Goal: Task Accomplishment & Management: Manage account settings

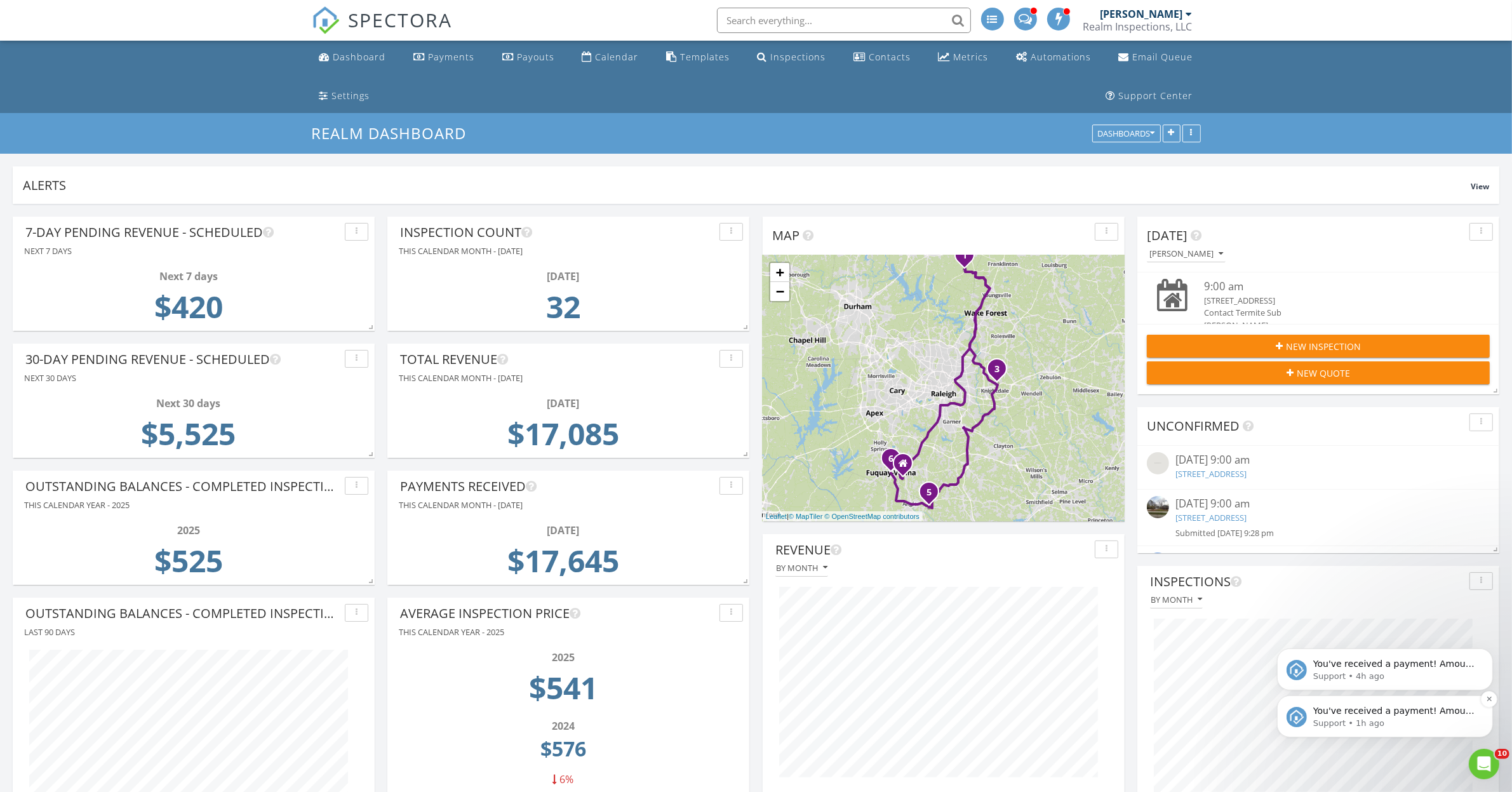
click at [1377, 700] on div "You've received a payment! Amount $350.00 Fee $3.99 Net $346.01 Transaction # p…" at bounding box center [1385, 715] width 216 height 42
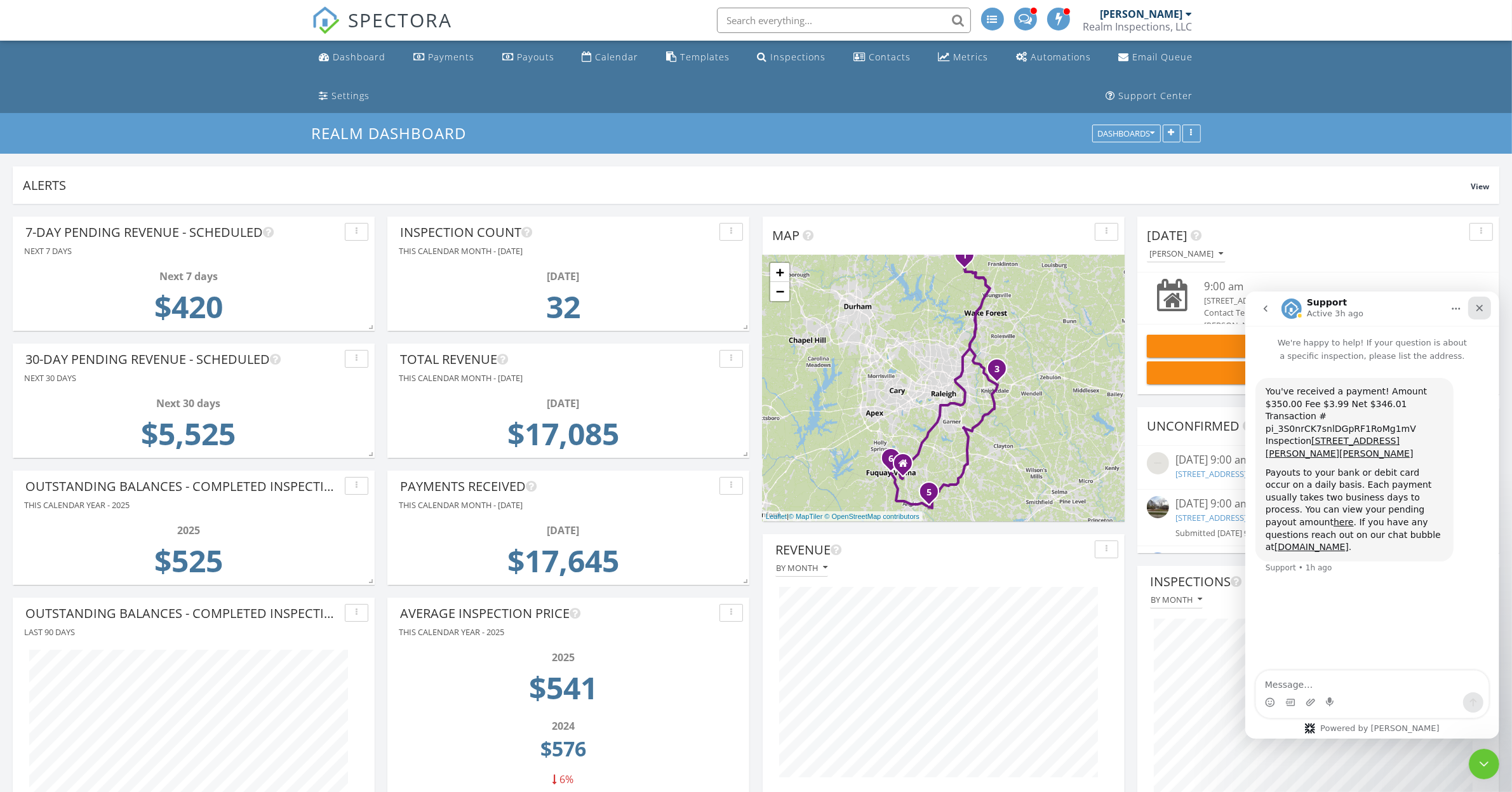
click at [1484, 312] on div "Close" at bounding box center [1479, 307] width 23 height 23
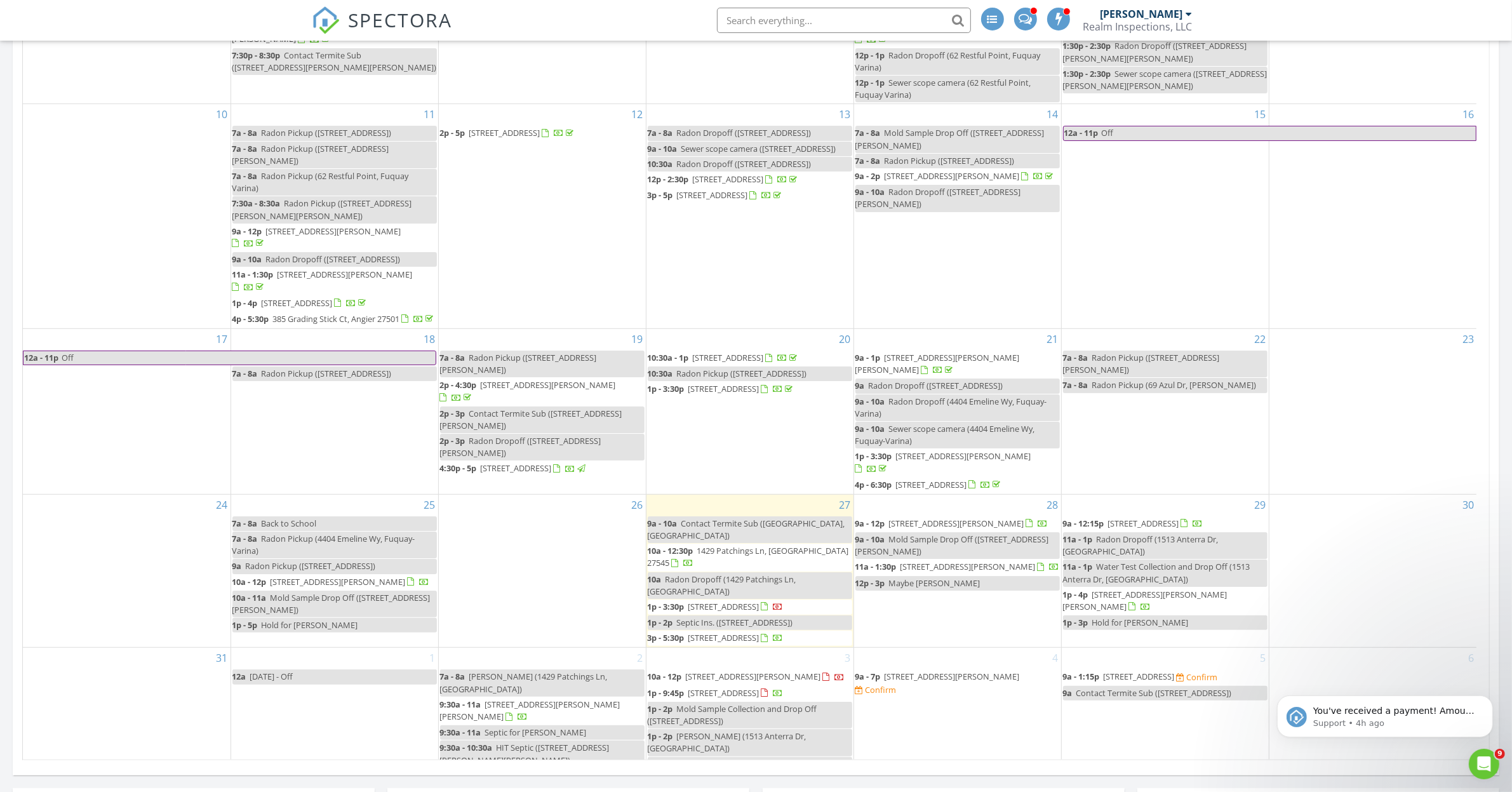
scroll to position [181, 0]
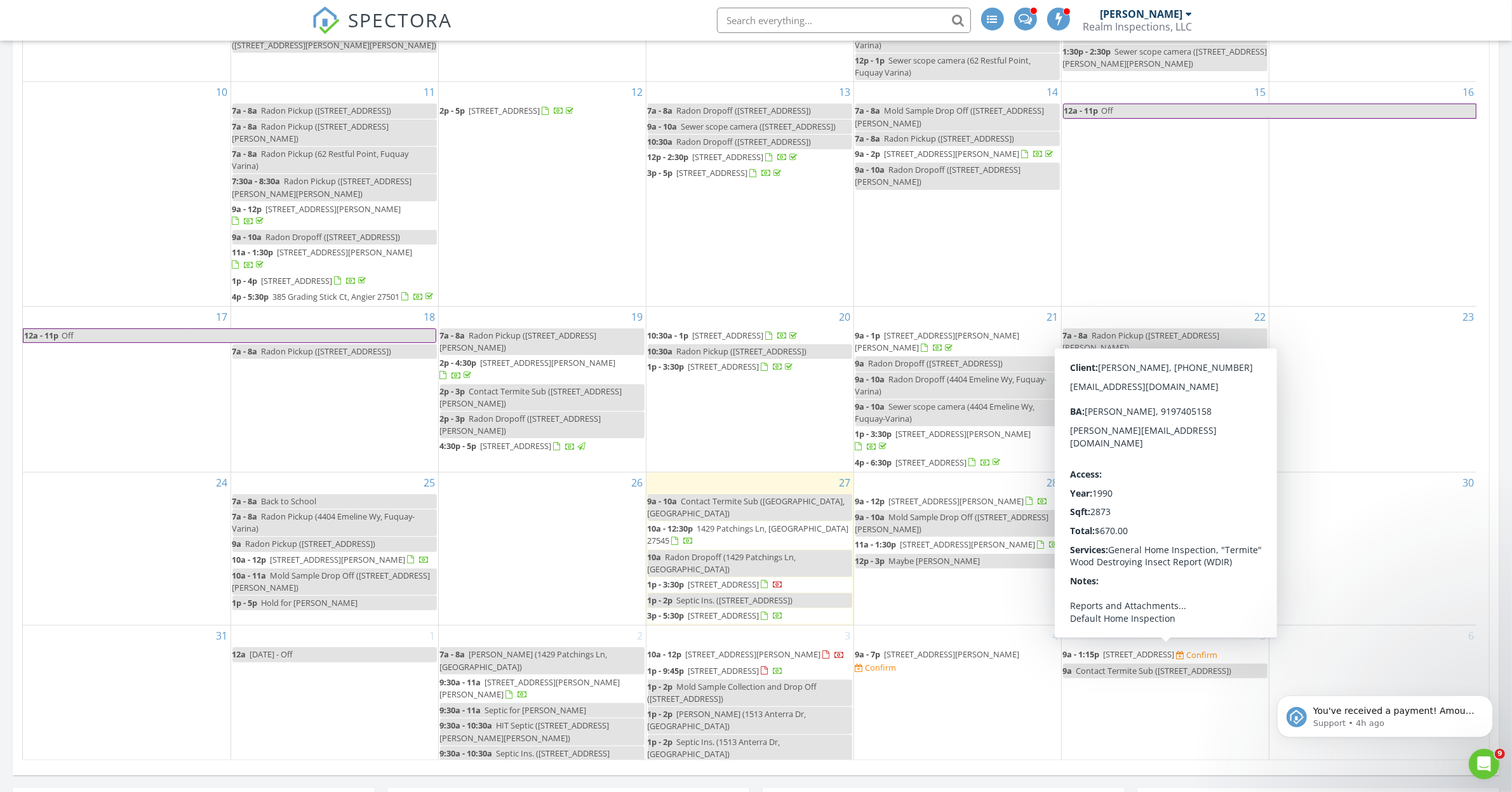
click at [1136, 654] on span "3411 Fairway Ln, Durham 27712" at bounding box center [1140, 653] width 71 height 11
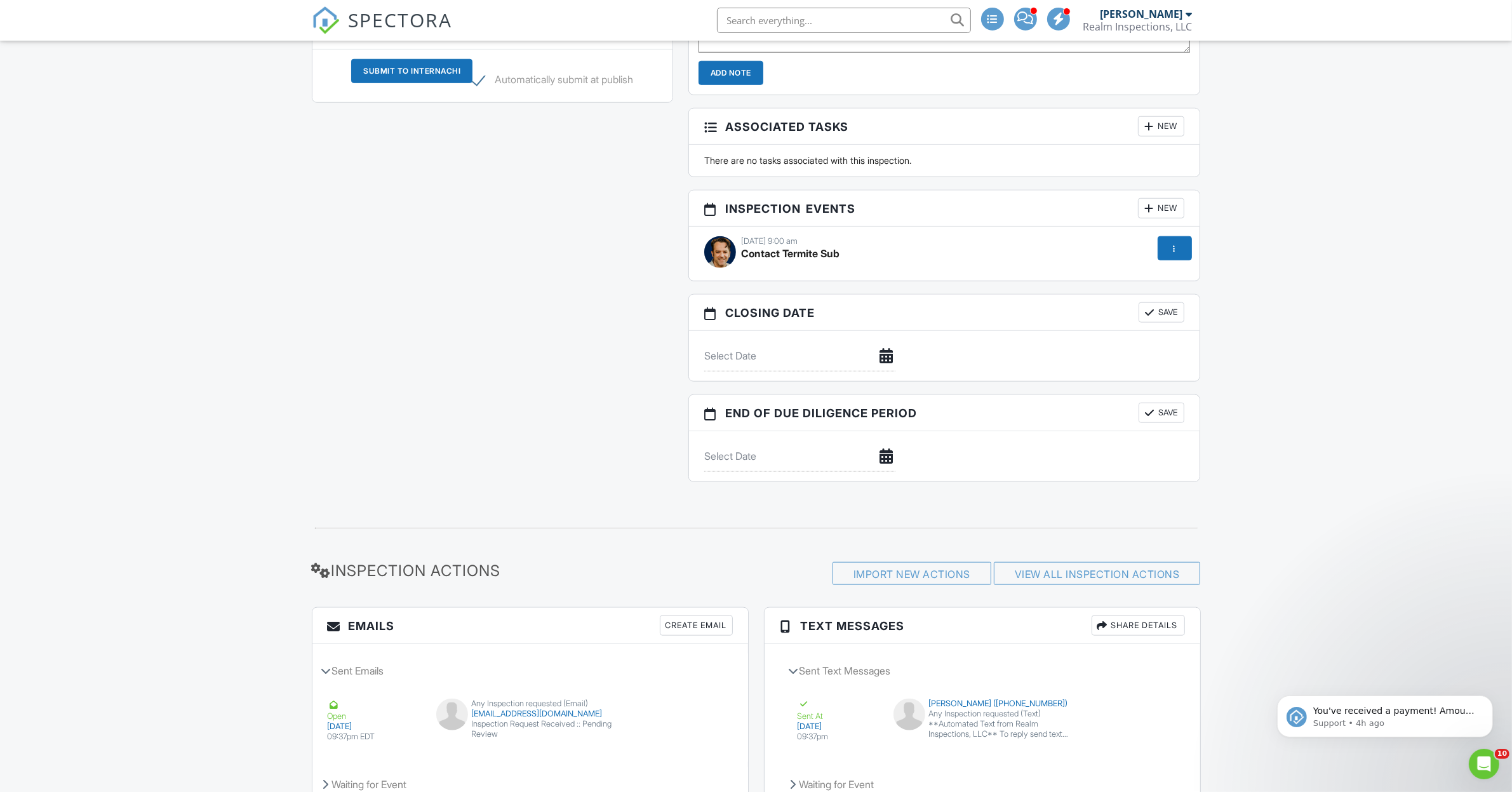
scroll to position [1502, 0]
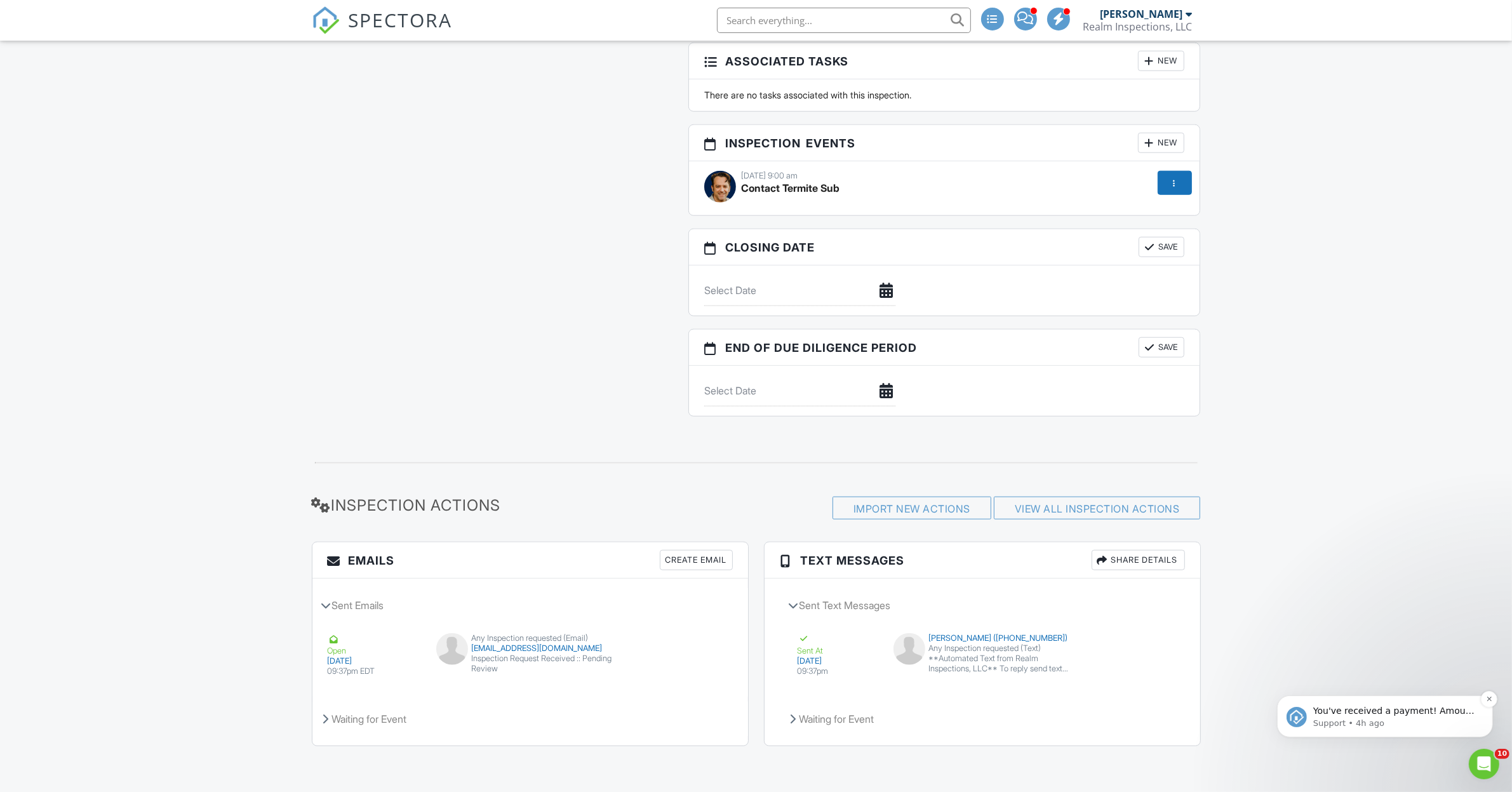
click at [1379, 719] on p "Support • 4h ago" at bounding box center [1394, 722] width 164 height 11
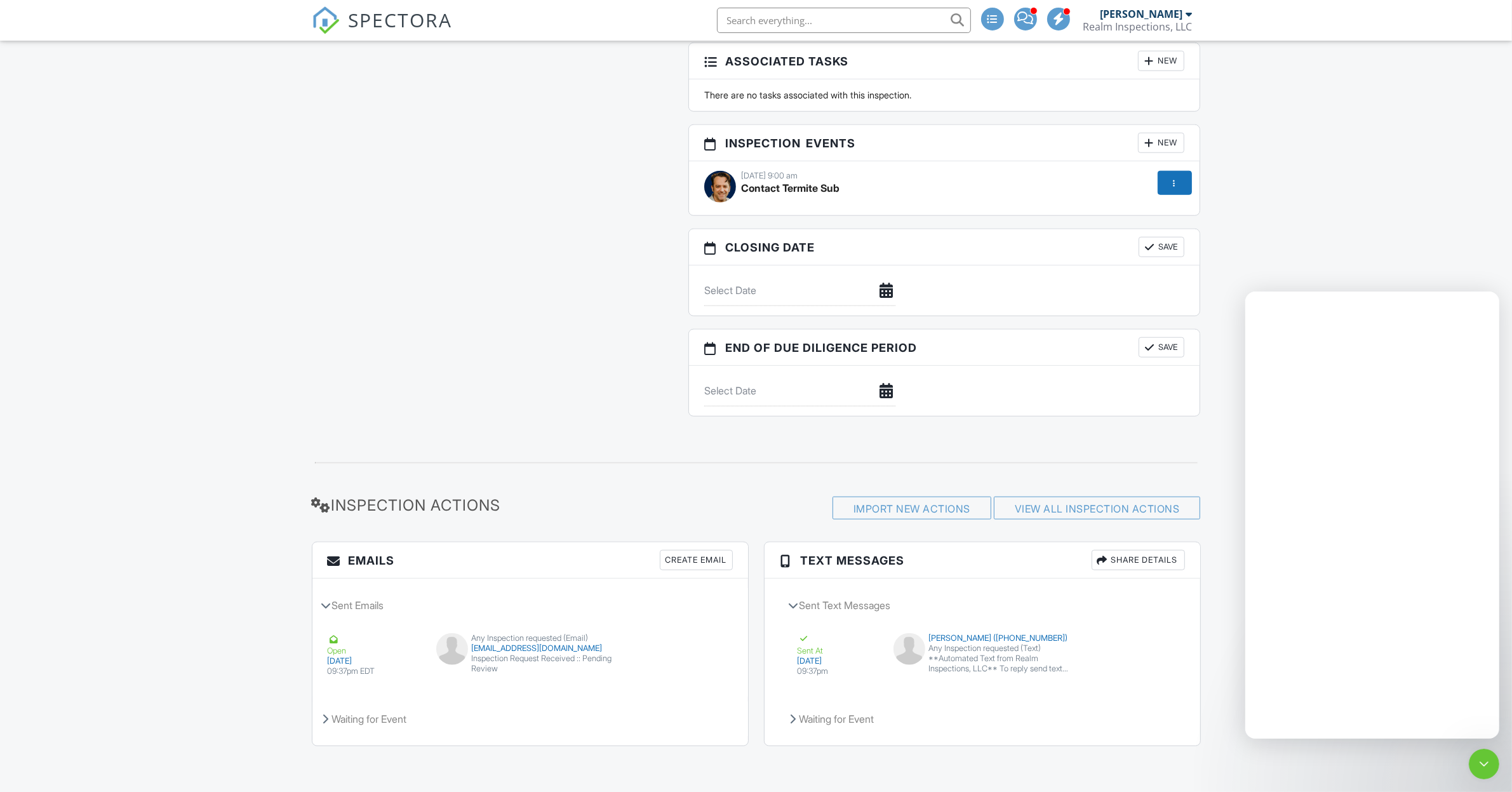
scroll to position [0, 0]
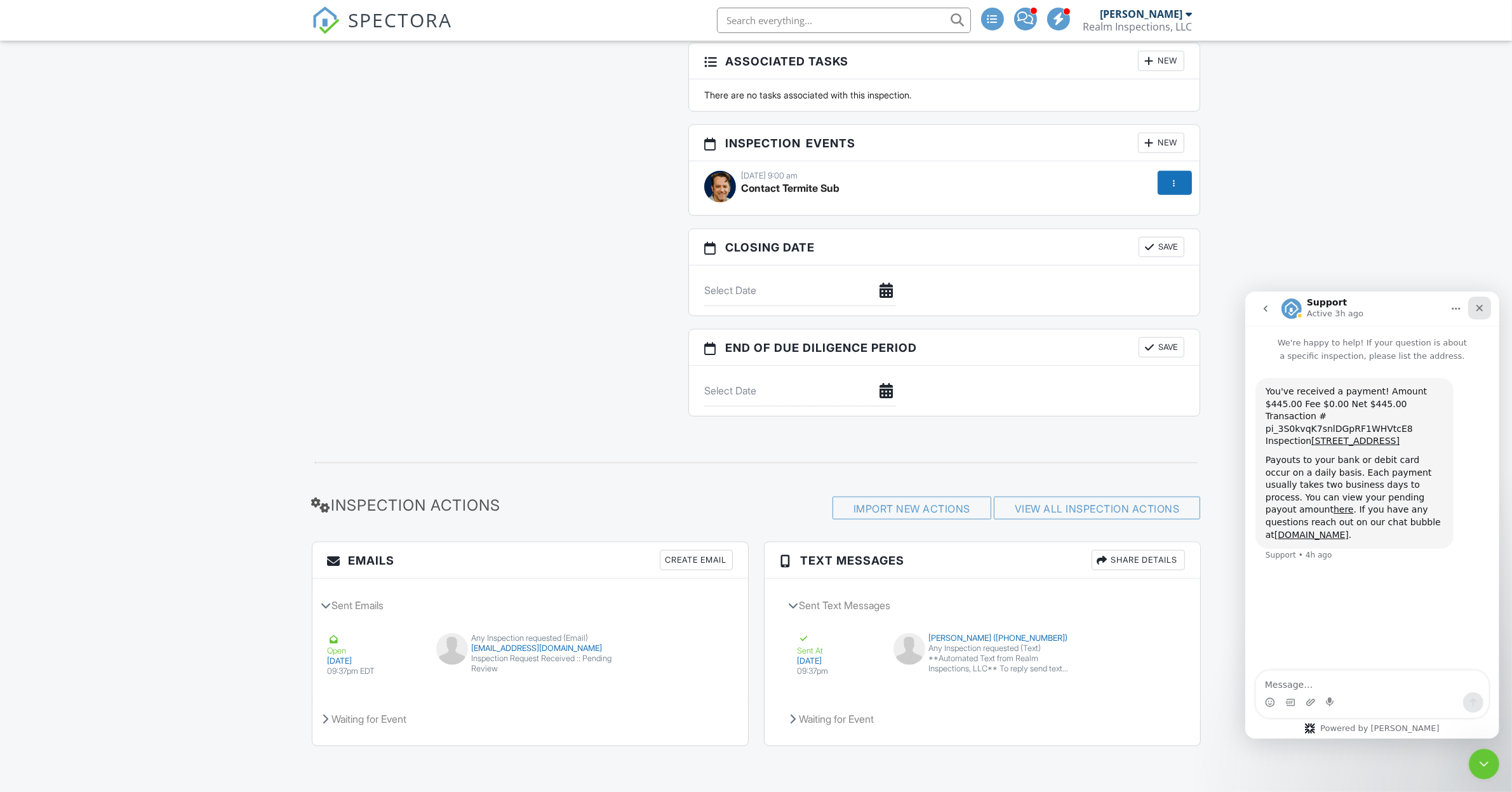
click at [1478, 308] on icon "Close" at bounding box center [1480, 308] width 7 height 7
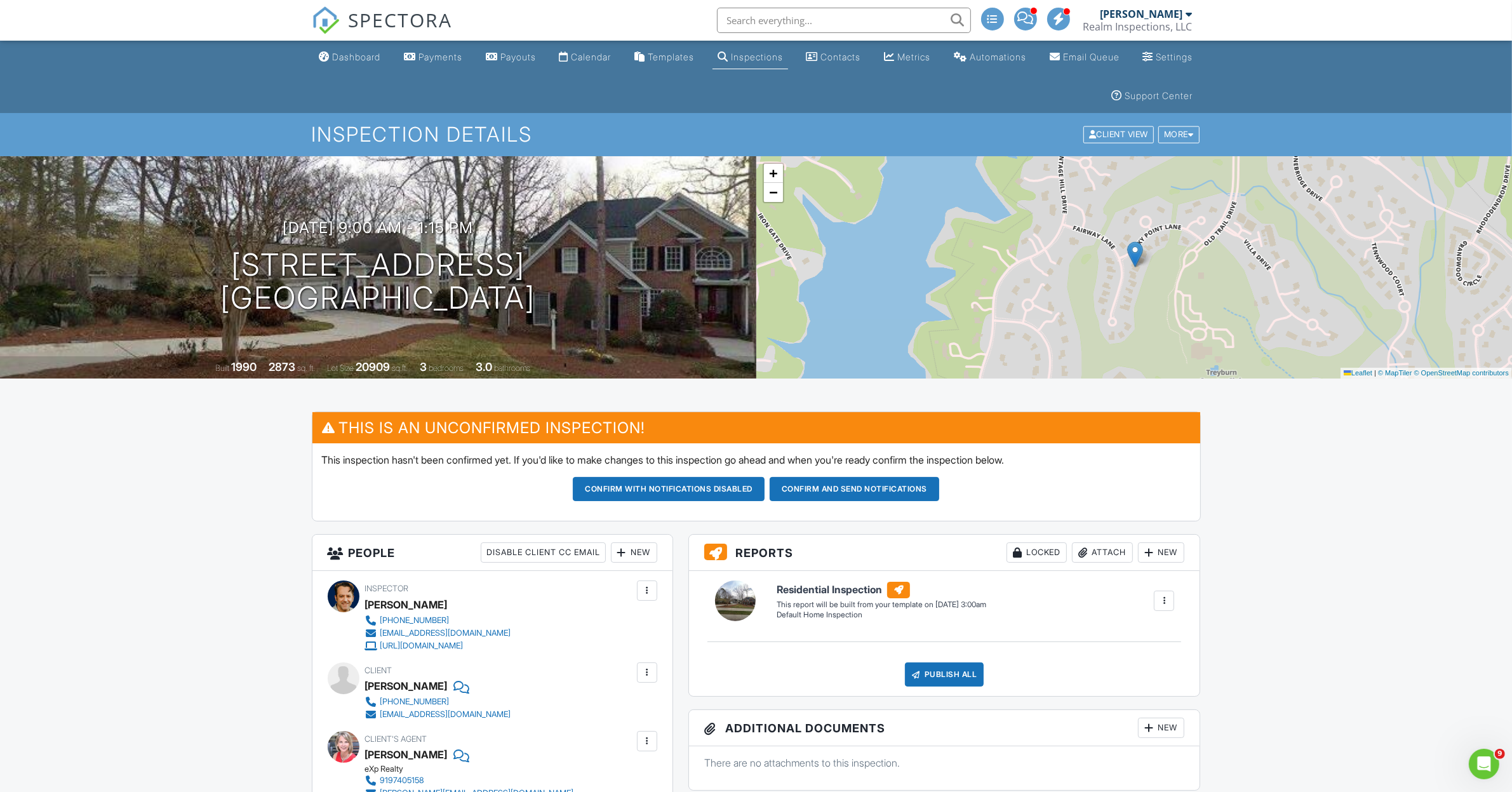
click at [765, 489] on button "Confirm and send notifications" at bounding box center [669, 488] width 192 height 24
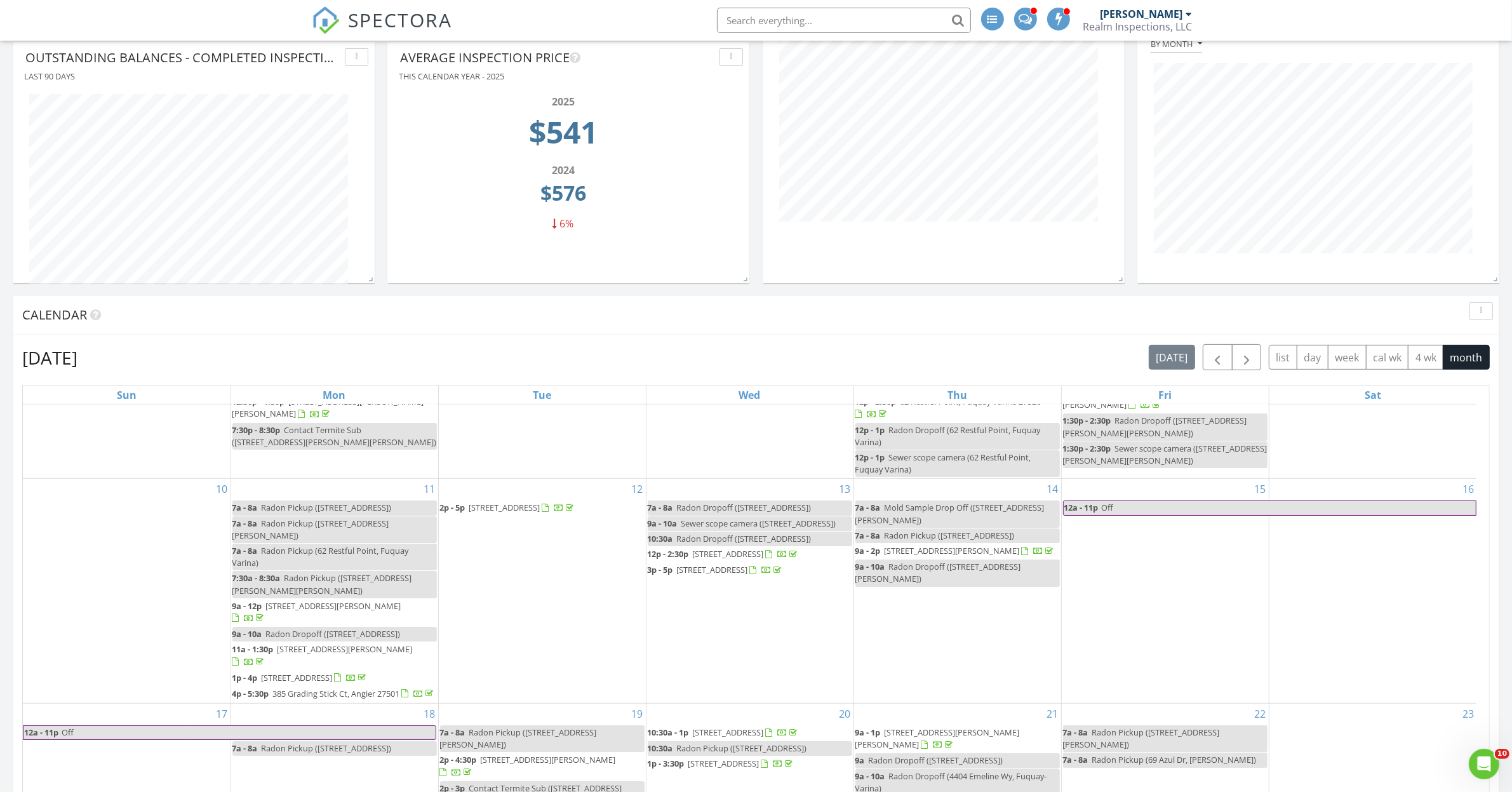
scroll to position [1111, 0]
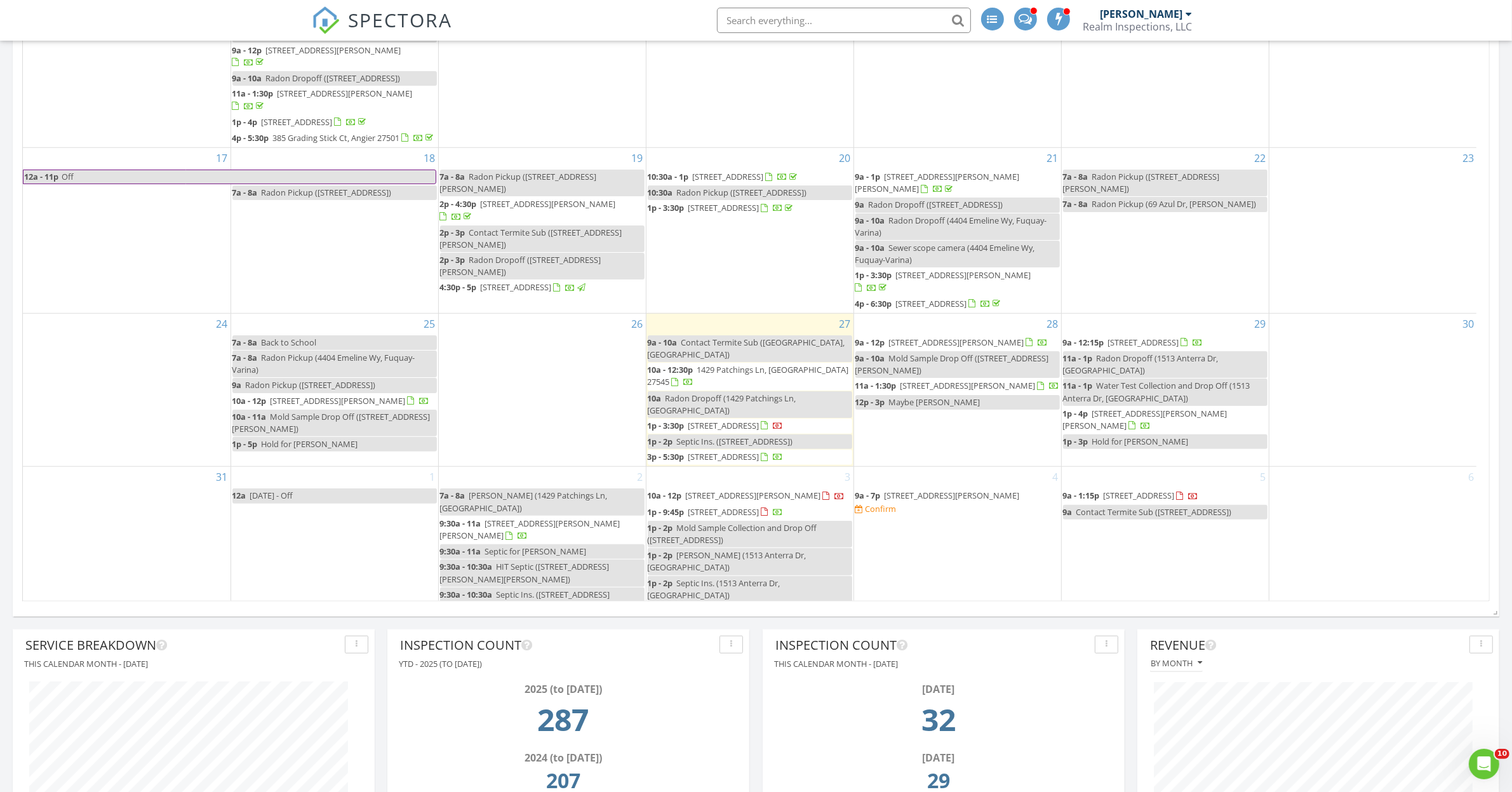
click at [1145, 493] on span "3411 Fairway Ln, Durham 27712" at bounding box center [1140, 495] width 71 height 11
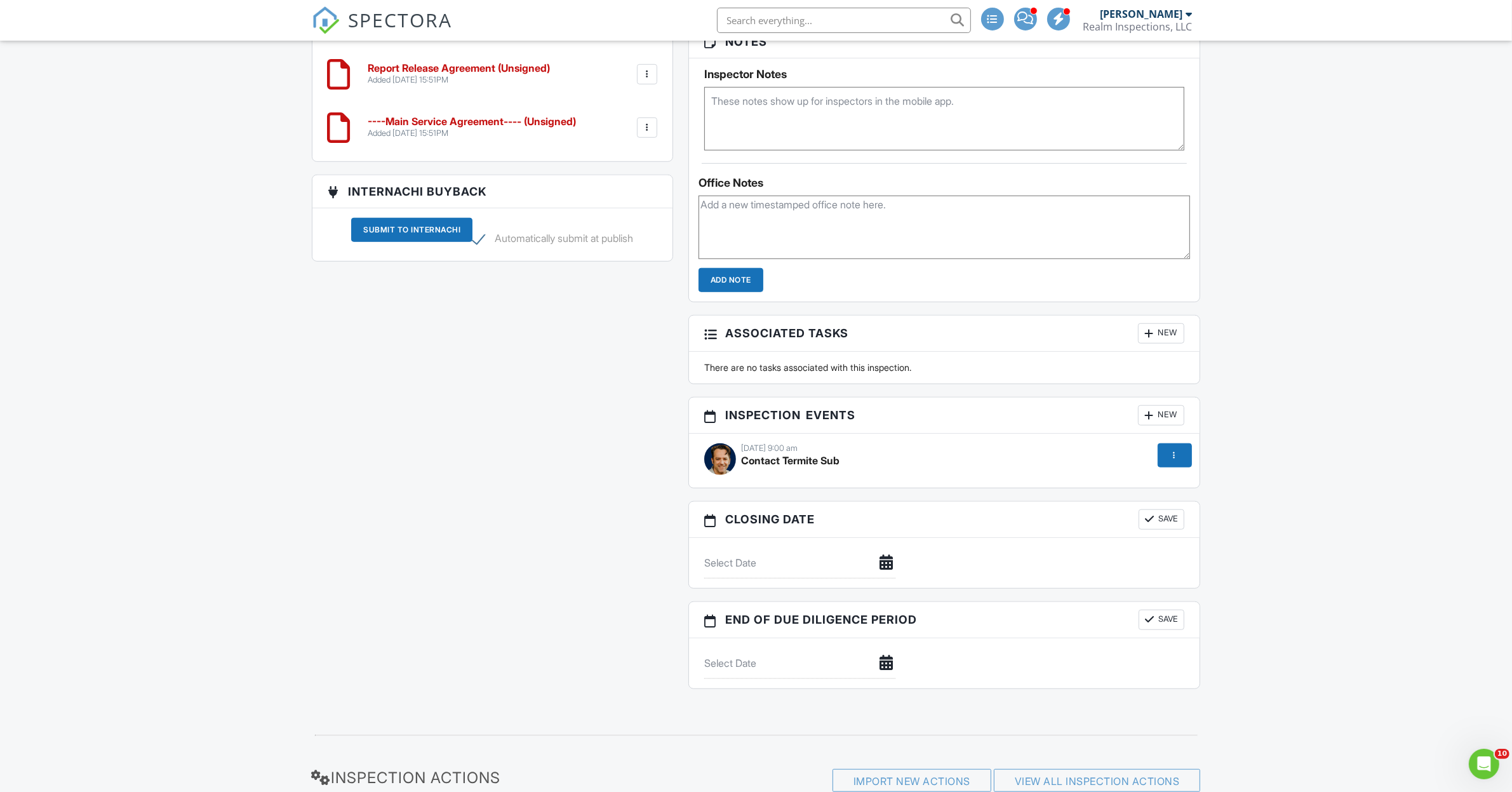
scroll to position [1226, 0]
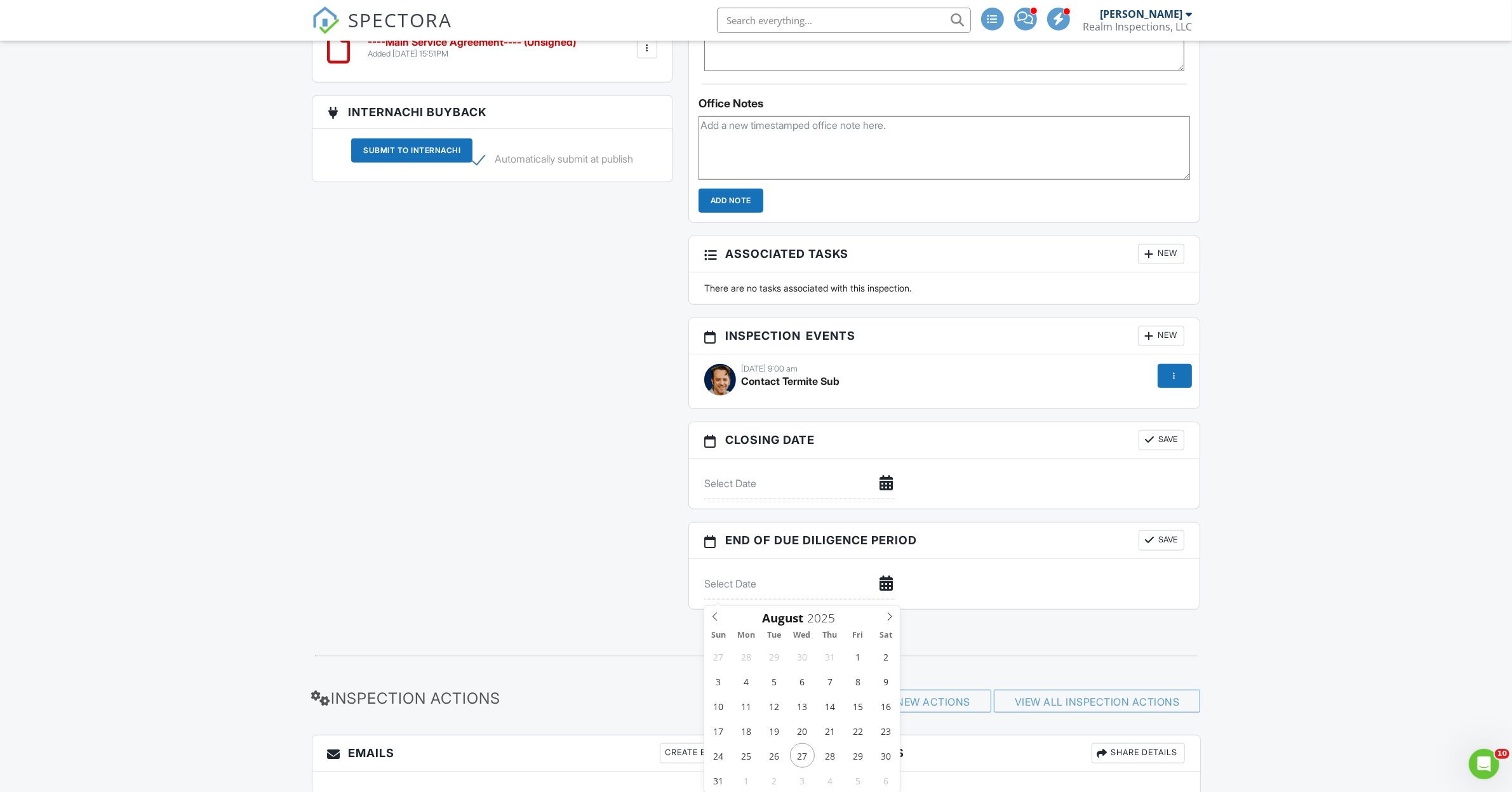
click at [742, 587] on input "text" at bounding box center [800, 583] width 191 height 31
click at [886, 614] on icon at bounding box center [889, 616] width 9 height 9
type input "[DATE]"
click at [1163, 450] on button "Save" at bounding box center [1161, 440] width 46 height 20
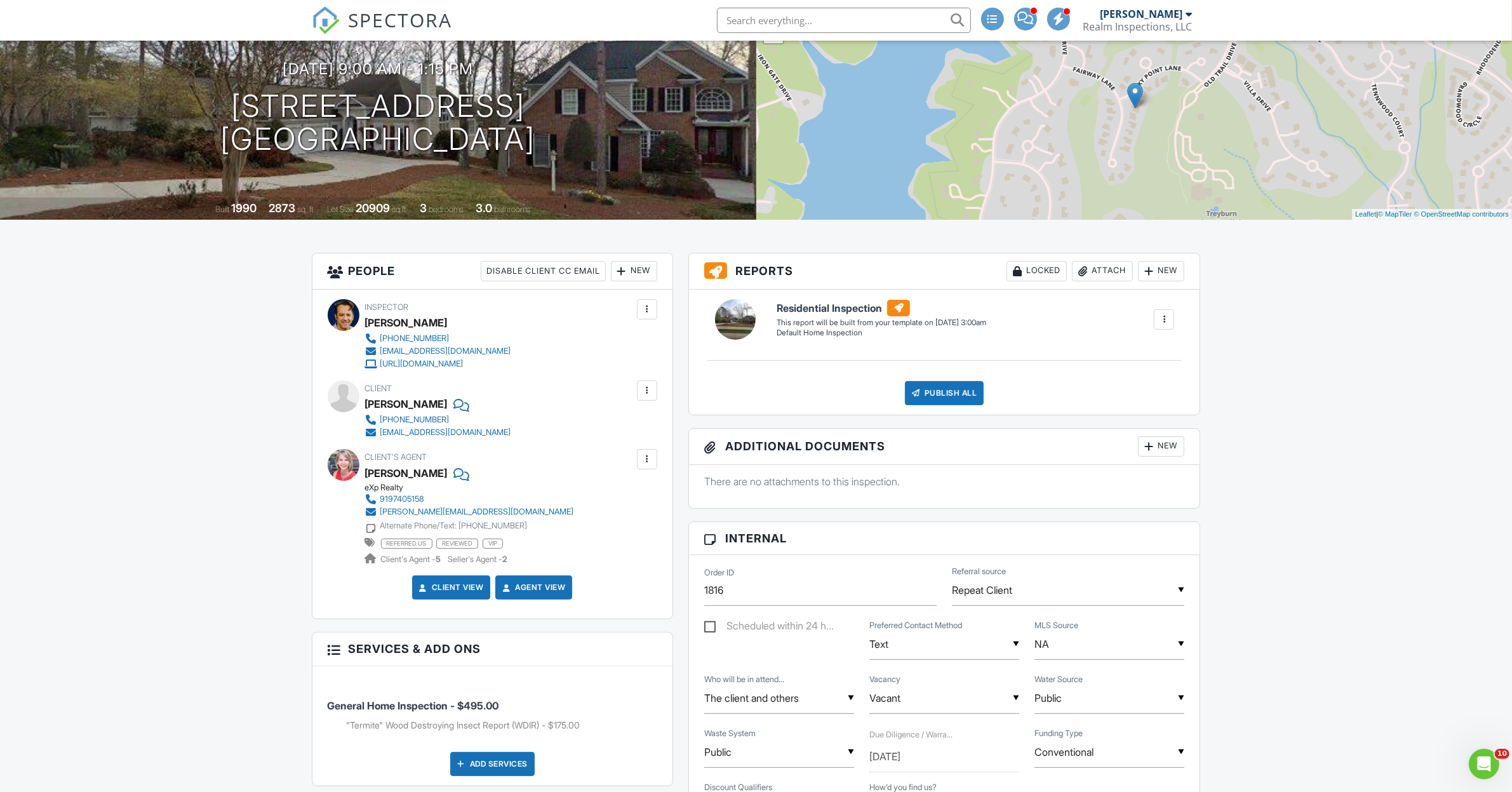
scroll to position [476, 0]
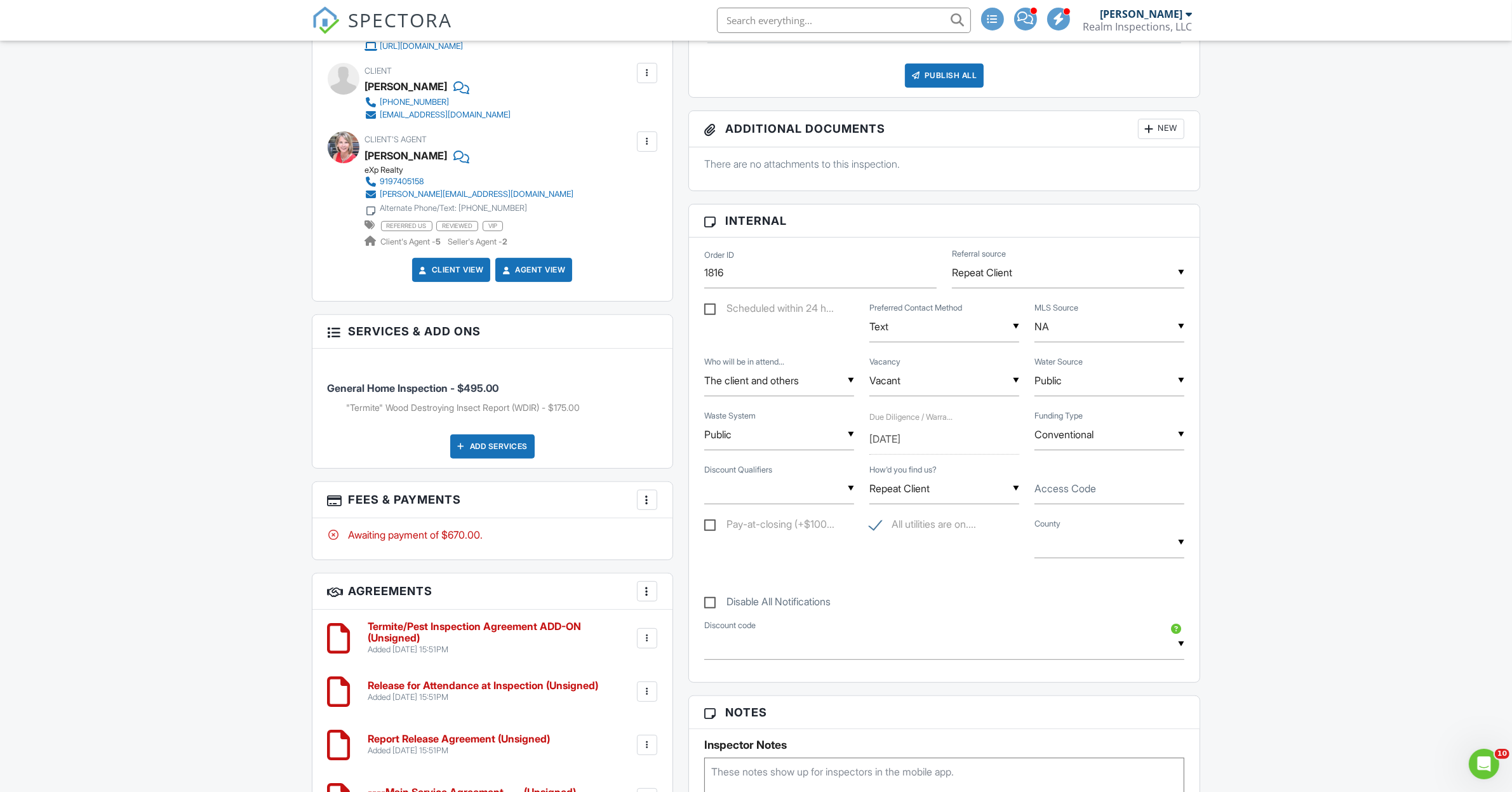
click at [182, 474] on div "Dashboard Payments Payouts Calendar Templates Inspections Contacts Metrics Auto…" at bounding box center [756, 669] width 1512 height 2210
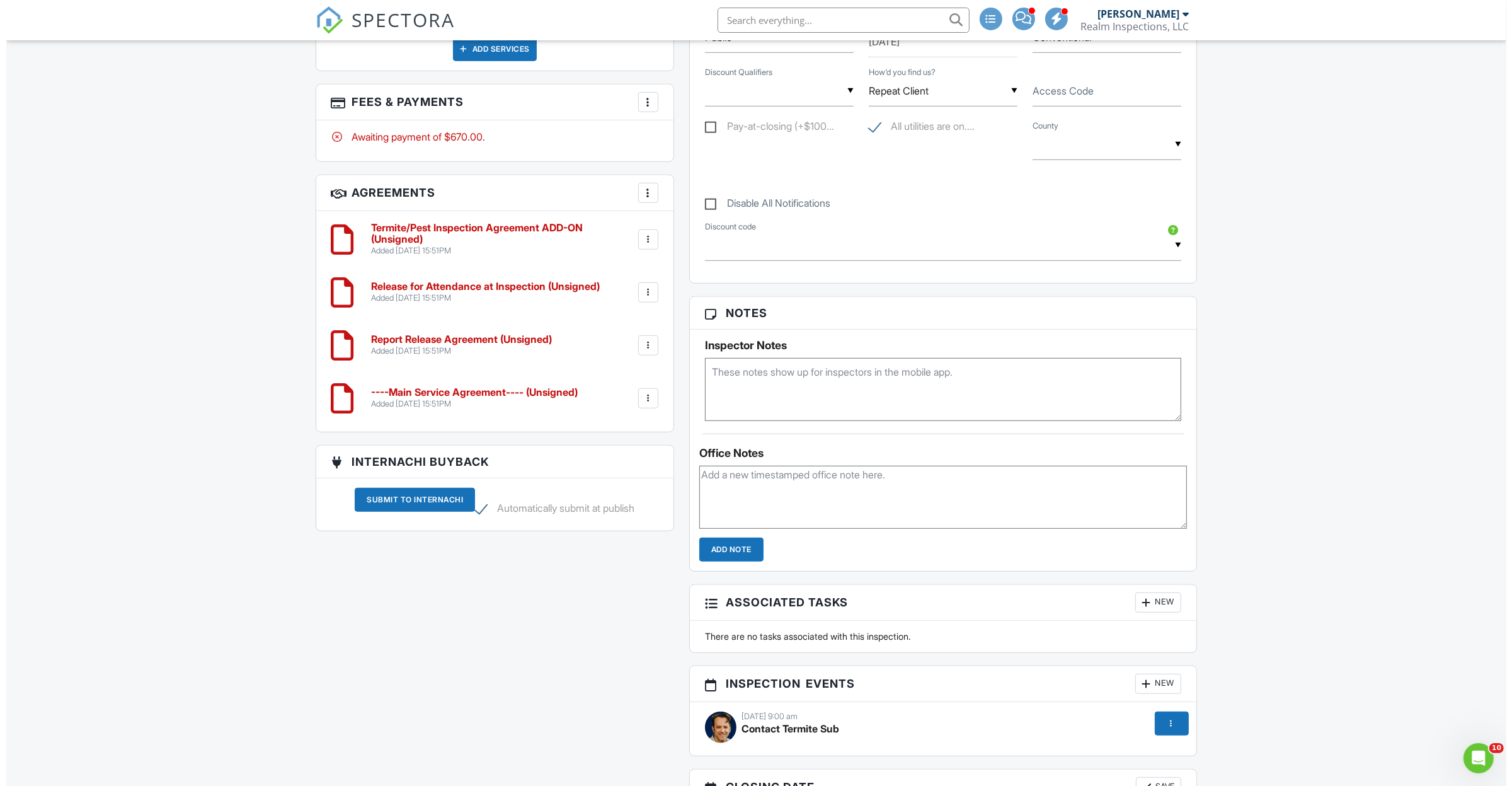
scroll to position [1182, 0]
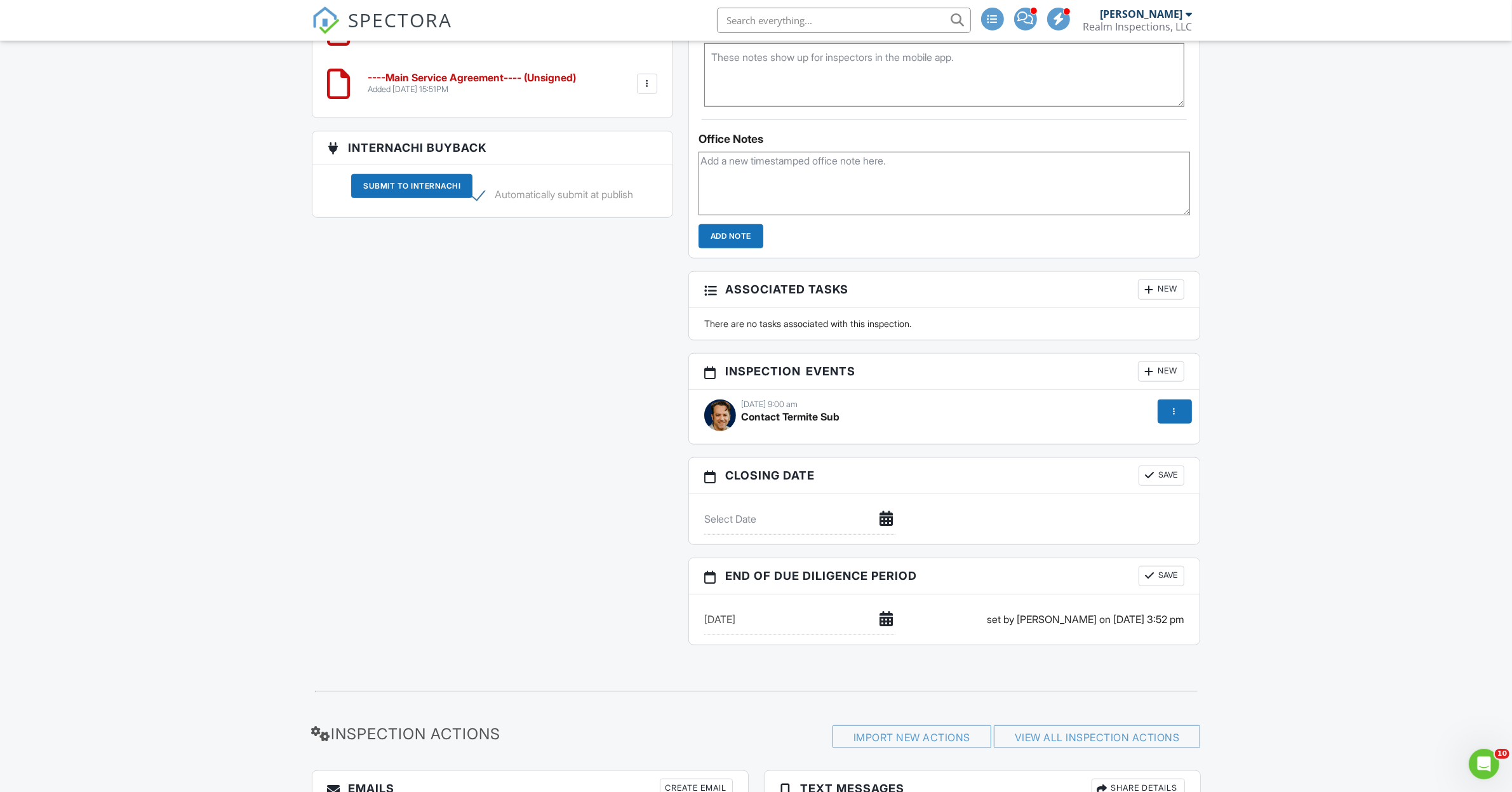
click at [1174, 418] on div at bounding box center [1173, 411] width 13 height 13
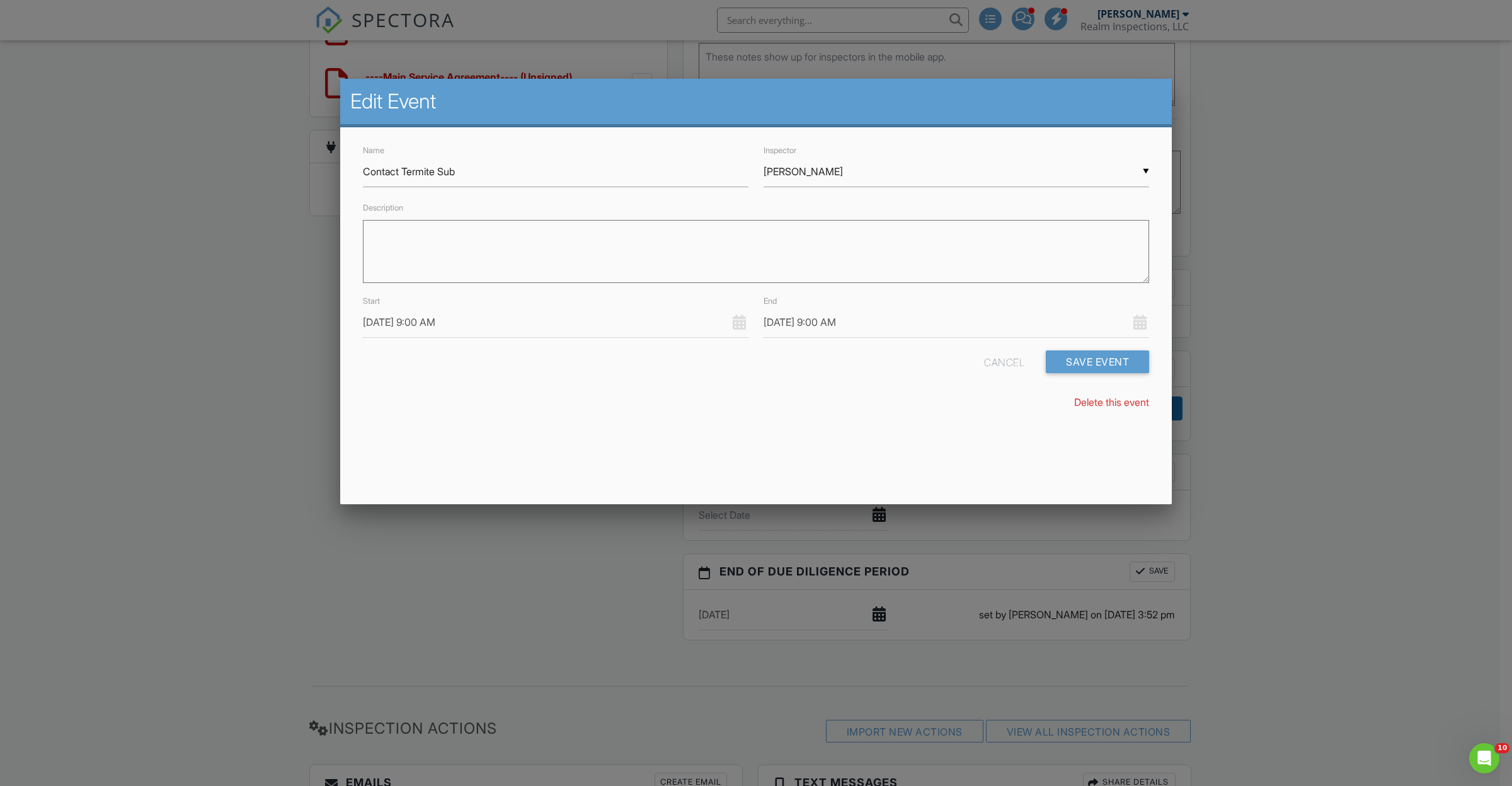
click at [430, 325] on input "[DATE] 9:00 AM" at bounding box center [555, 322] width 386 height 31
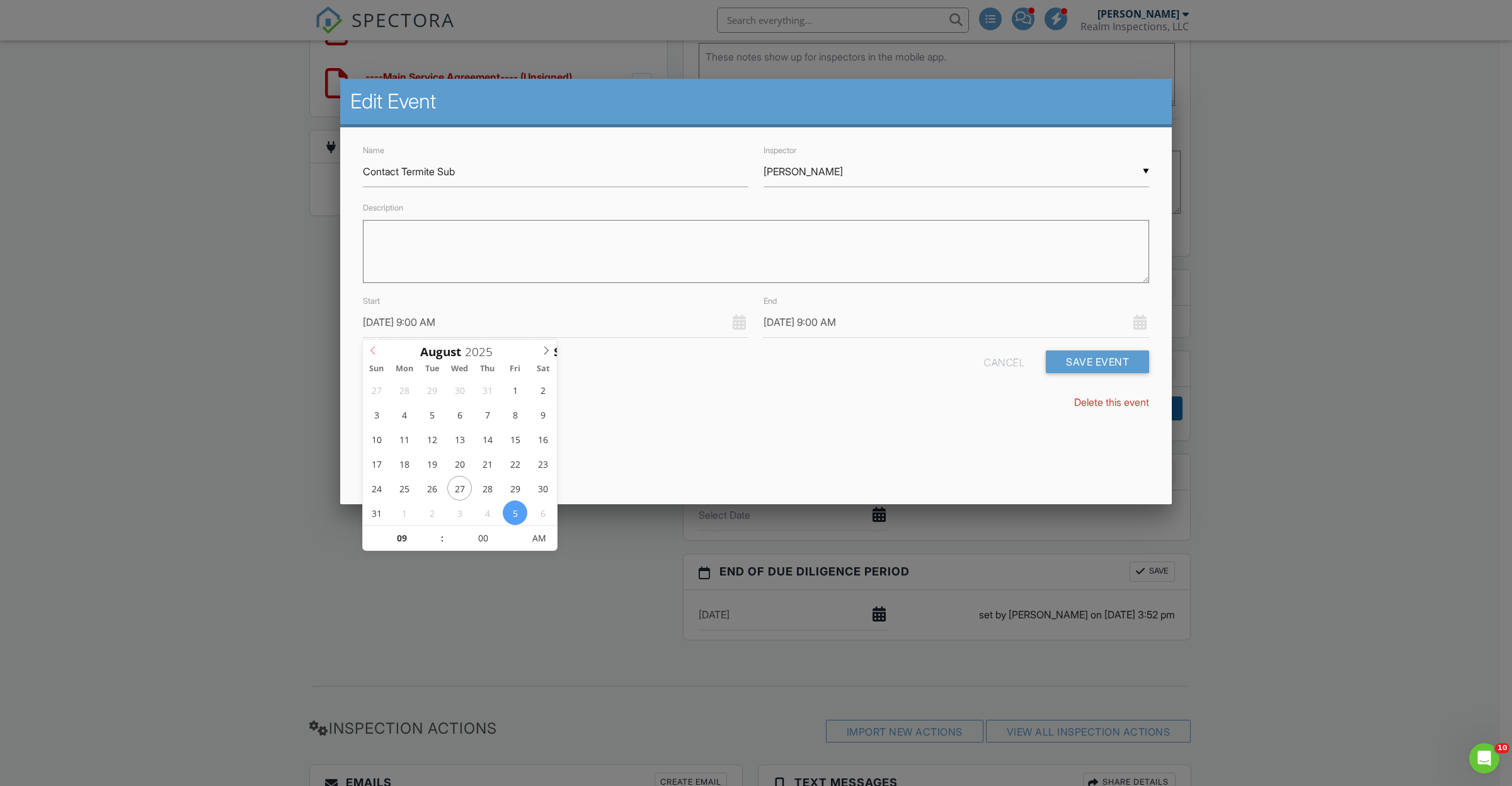
click at [369, 352] on icon at bounding box center [373, 350] width 9 height 9
type input "[DATE] 9:00 AM"
type input "08/27/2025 10:00 AM"
type input "10"
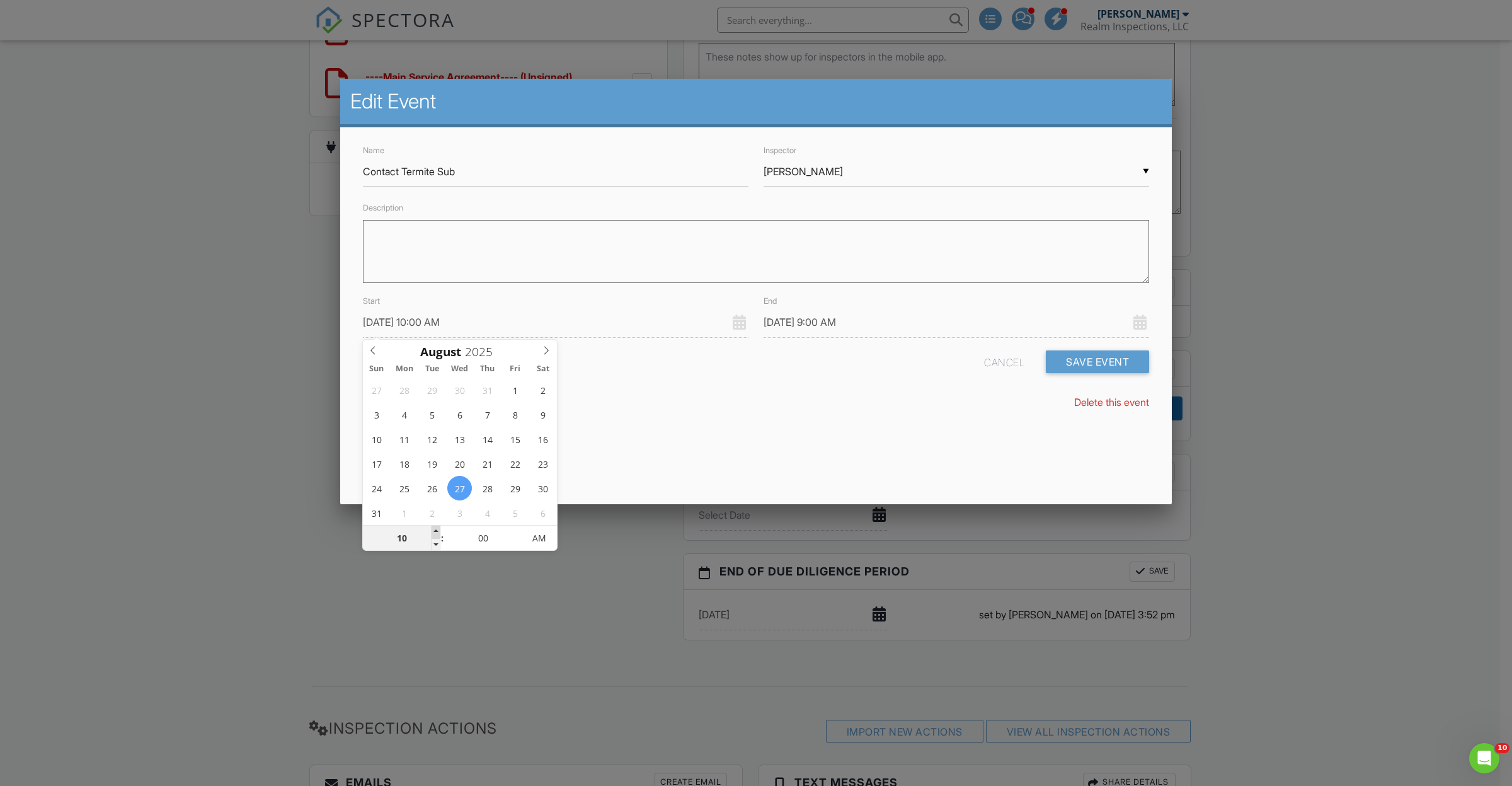
click at [439, 528] on span at bounding box center [435, 531] width 9 height 12
type input "08/27/2025 11:00 AM"
type input "11"
click at [439, 528] on span at bounding box center [435, 531] width 9 height 12
type input "08/27/2025 11:00 AM"
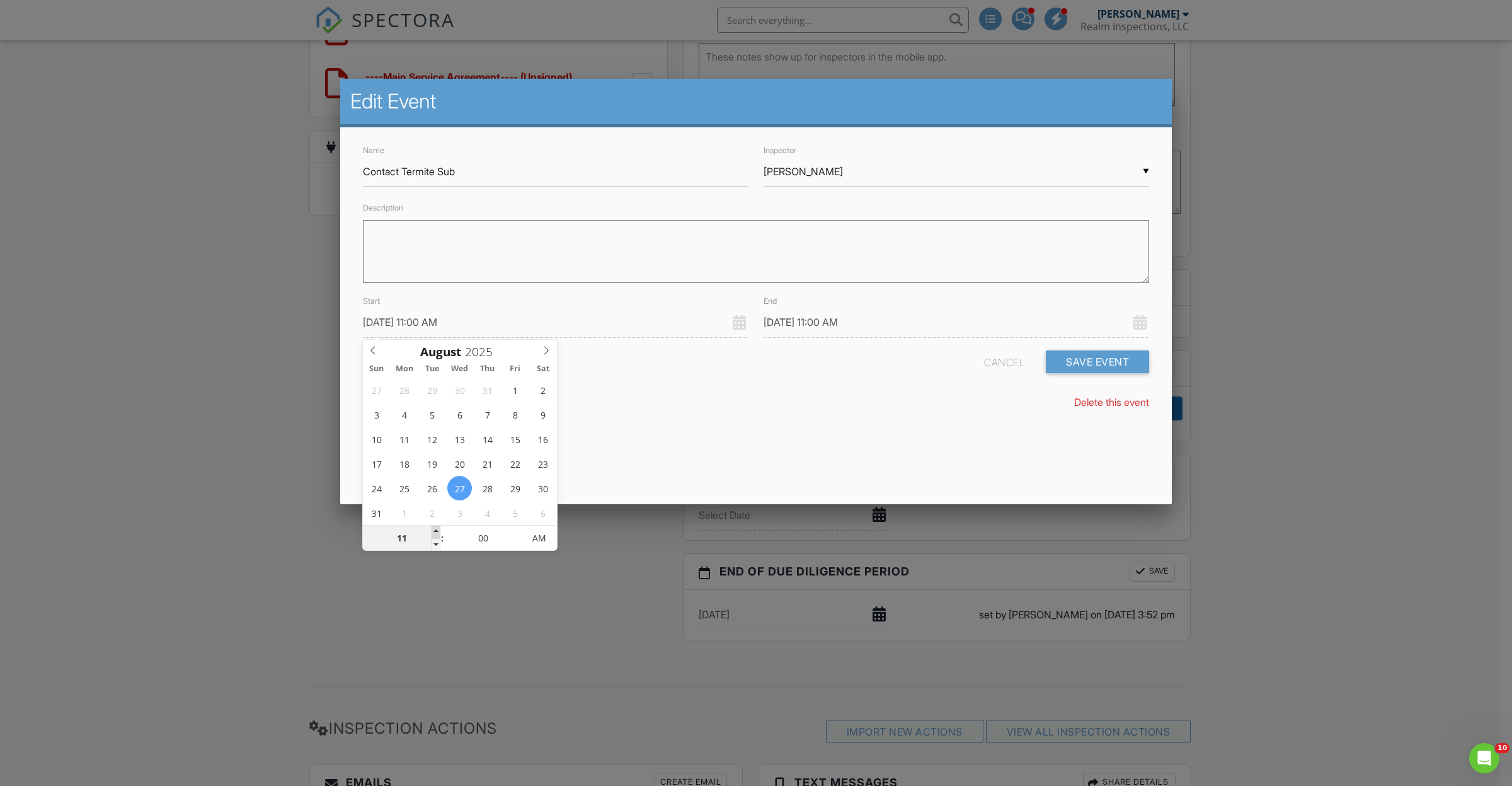
type input "08/27/2025 12:00 PM"
type input "12"
click at [439, 528] on span at bounding box center [435, 531] width 9 height 12
type input "08/27/2025 1:00 PM"
type input "01"
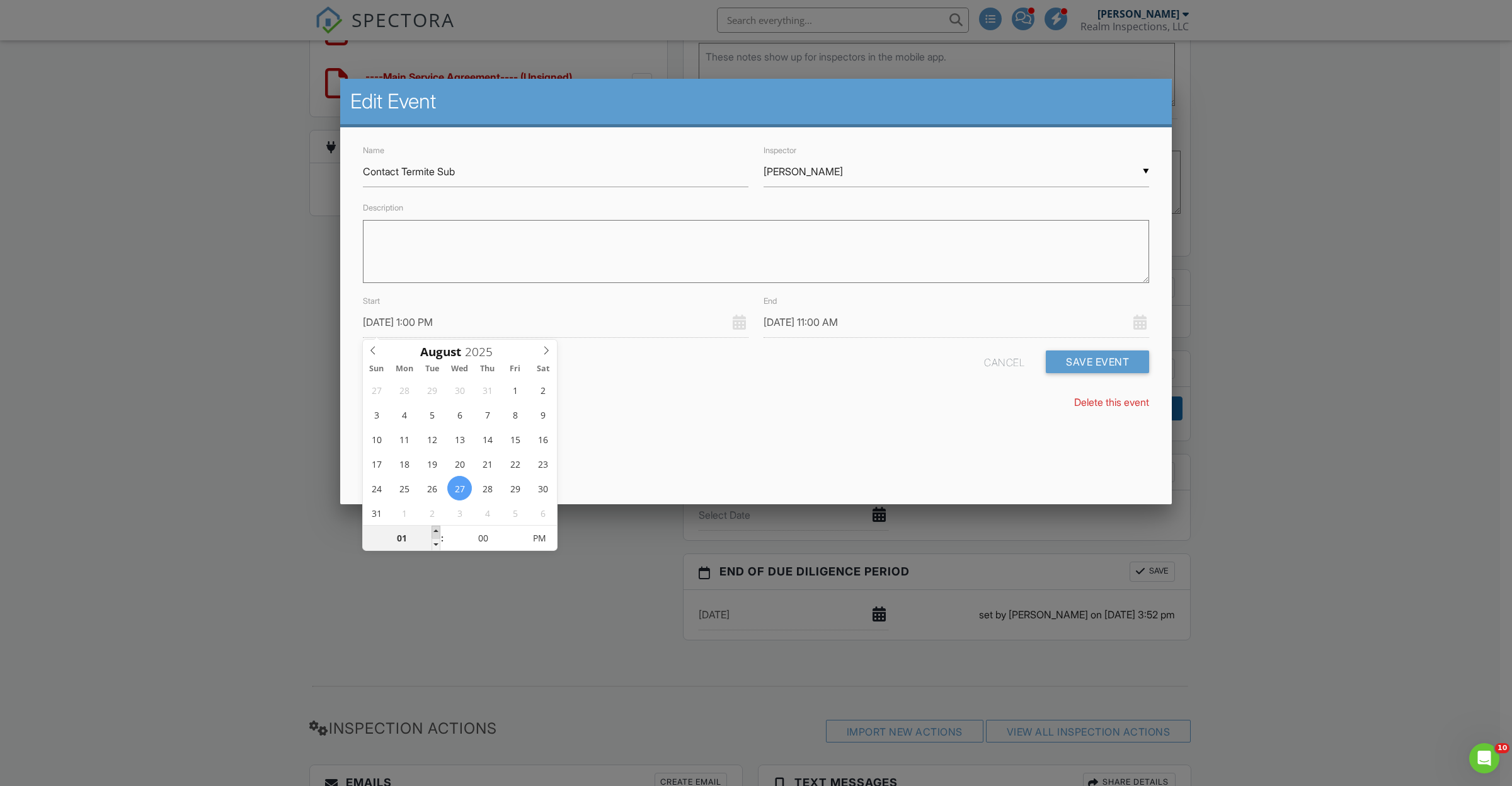
click at [439, 528] on span at bounding box center [435, 531] width 9 height 12
type input "08/27/2025 2:00 PM"
type input "02"
click at [439, 528] on span at bounding box center [435, 531] width 9 height 12
type input "08/27/2025 3:00 PM"
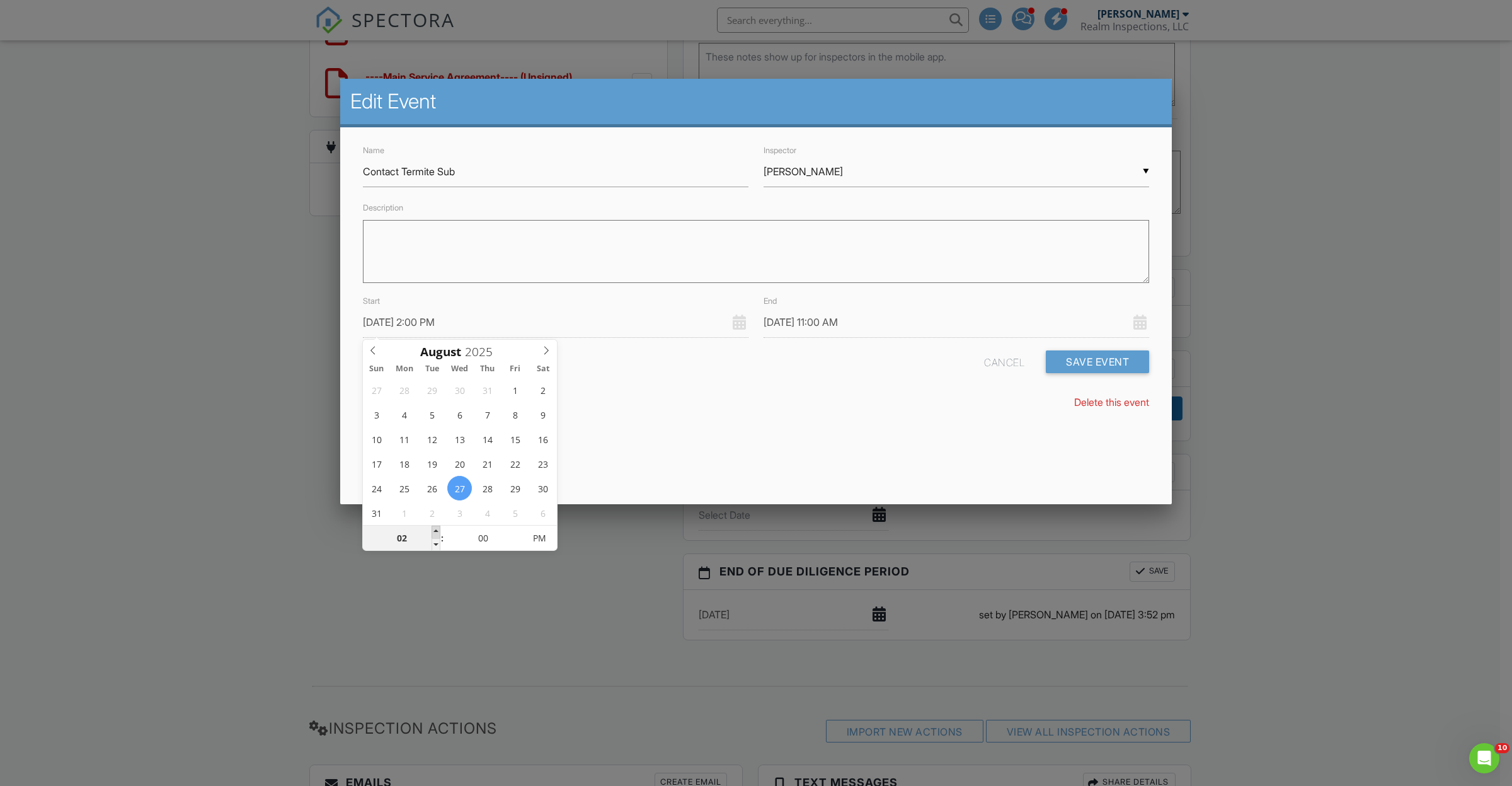
type input "03"
click at [439, 528] on span at bounding box center [435, 531] width 9 height 12
type input "08/27/2025 4:00 PM"
type input "04"
click at [439, 528] on span at bounding box center [435, 531] width 9 height 12
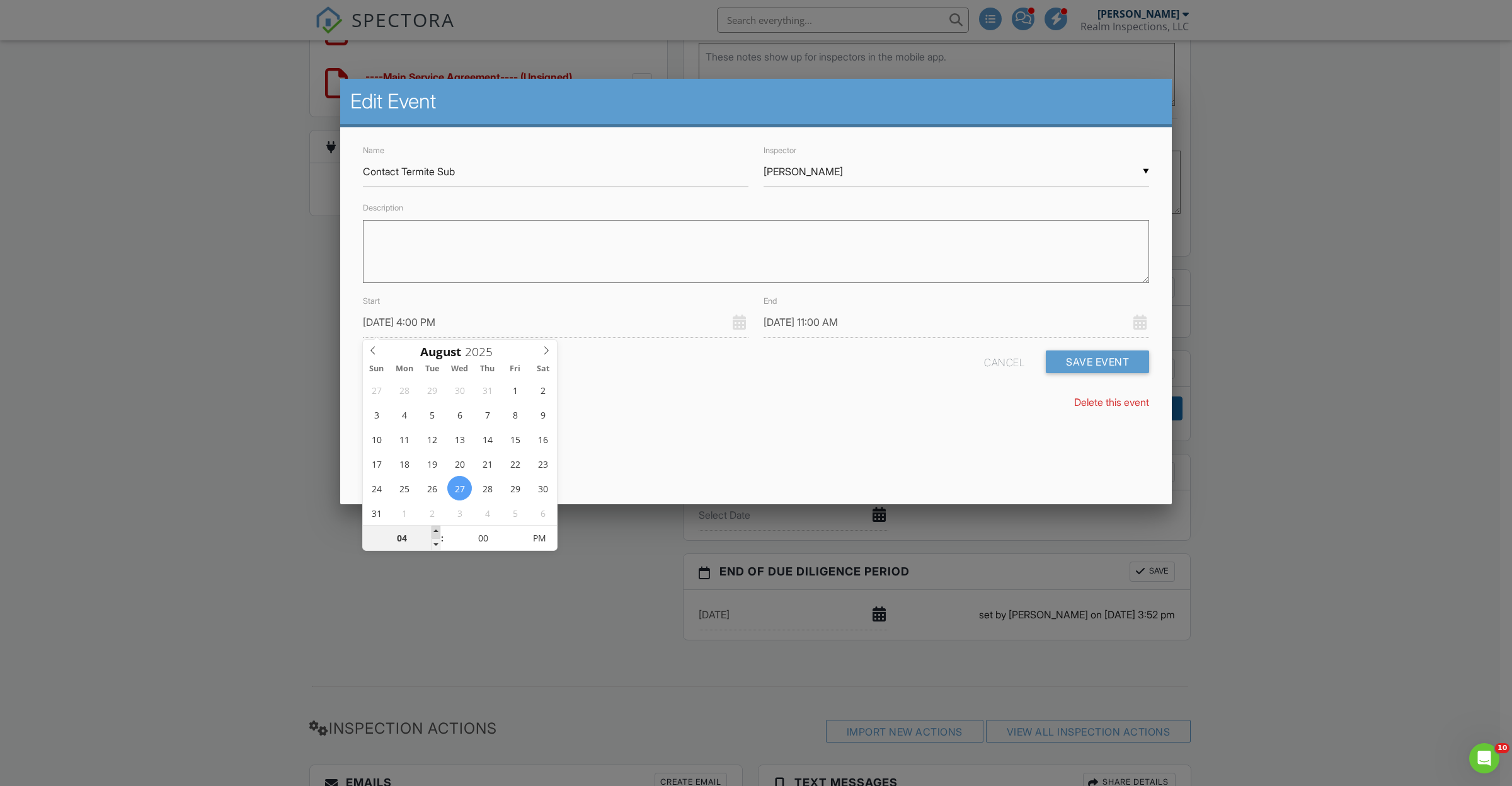
type input "08/27/2025 5:00 PM"
type input "05"
click at [439, 528] on span at bounding box center [435, 531] width 9 height 12
type input "08/27/2025 5:00 PM"
type input "08/27/2025 6:00 PM"
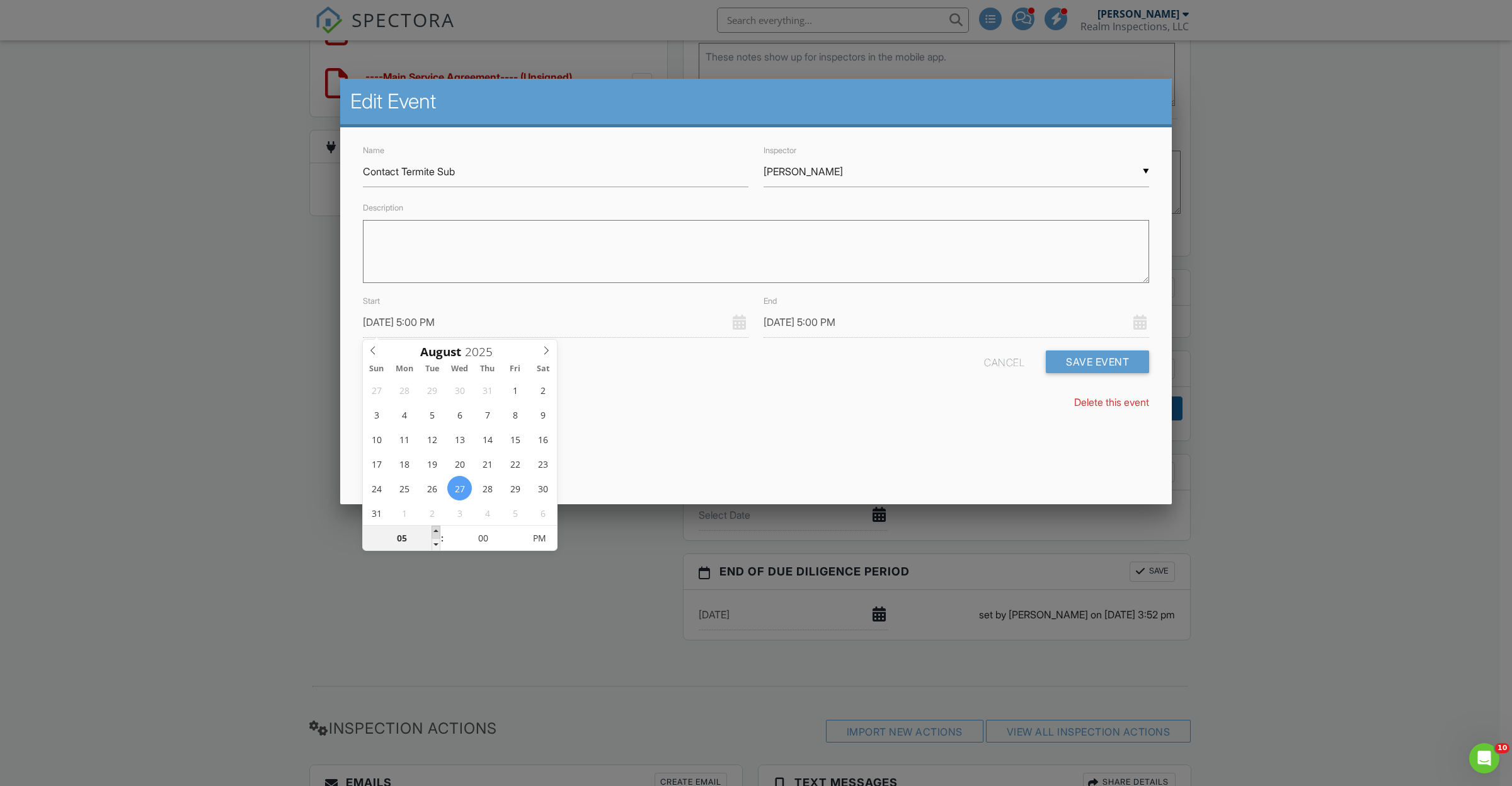
type input "06"
click at [439, 528] on span at bounding box center [435, 531] width 9 height 12
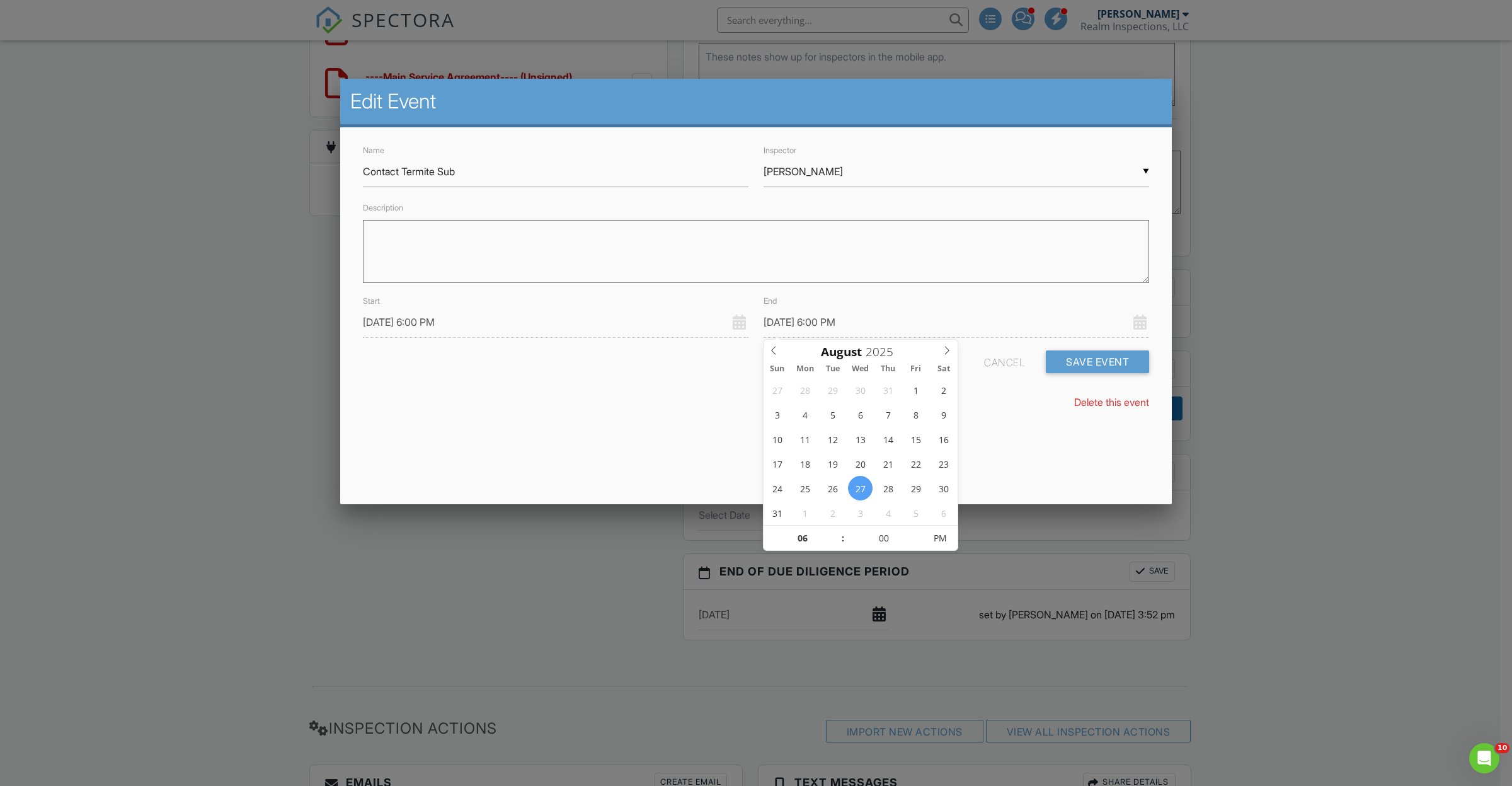
click at [885, 329] on input "08/27/2025 6:00 PM" at bounding box center [956, 322] width 386 height 31
click at [838, 524] on div "27 28 29 30 31 1 2 3 4 5 6 7 8 9 10 11 12 13 14 15 16 17 18 19 20 21 22 23 24 2…" at bounding box center [860, 451] width 194 height 147
type input "08/27/2025 7:00 PM"
type input "07"
click at [837, 527] on span at bounding box center [836, 531] width 9 height 12
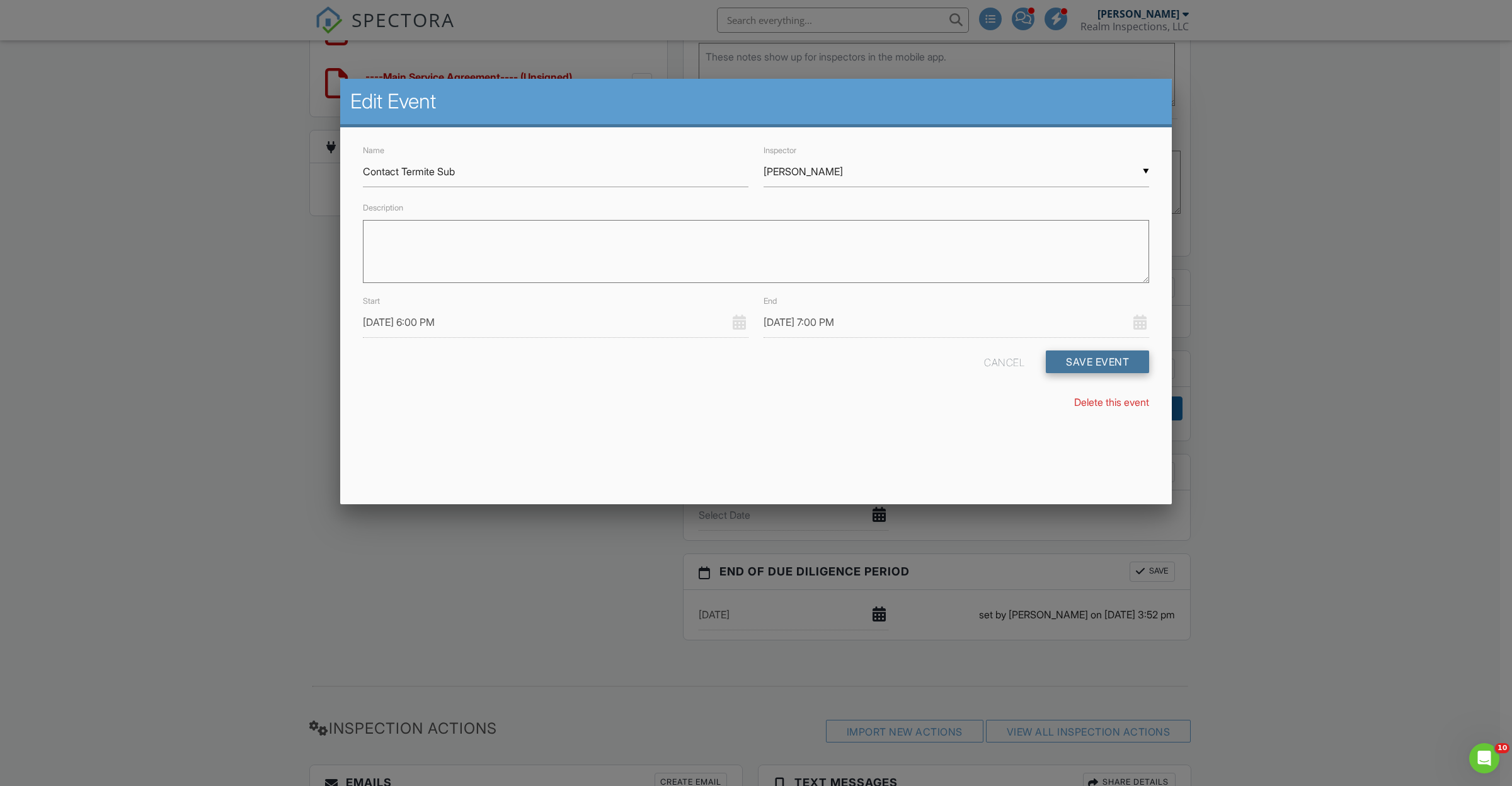
click at [1113, 356] on button "Save Event" at bounding box center [1097, 362] width 103 height 23
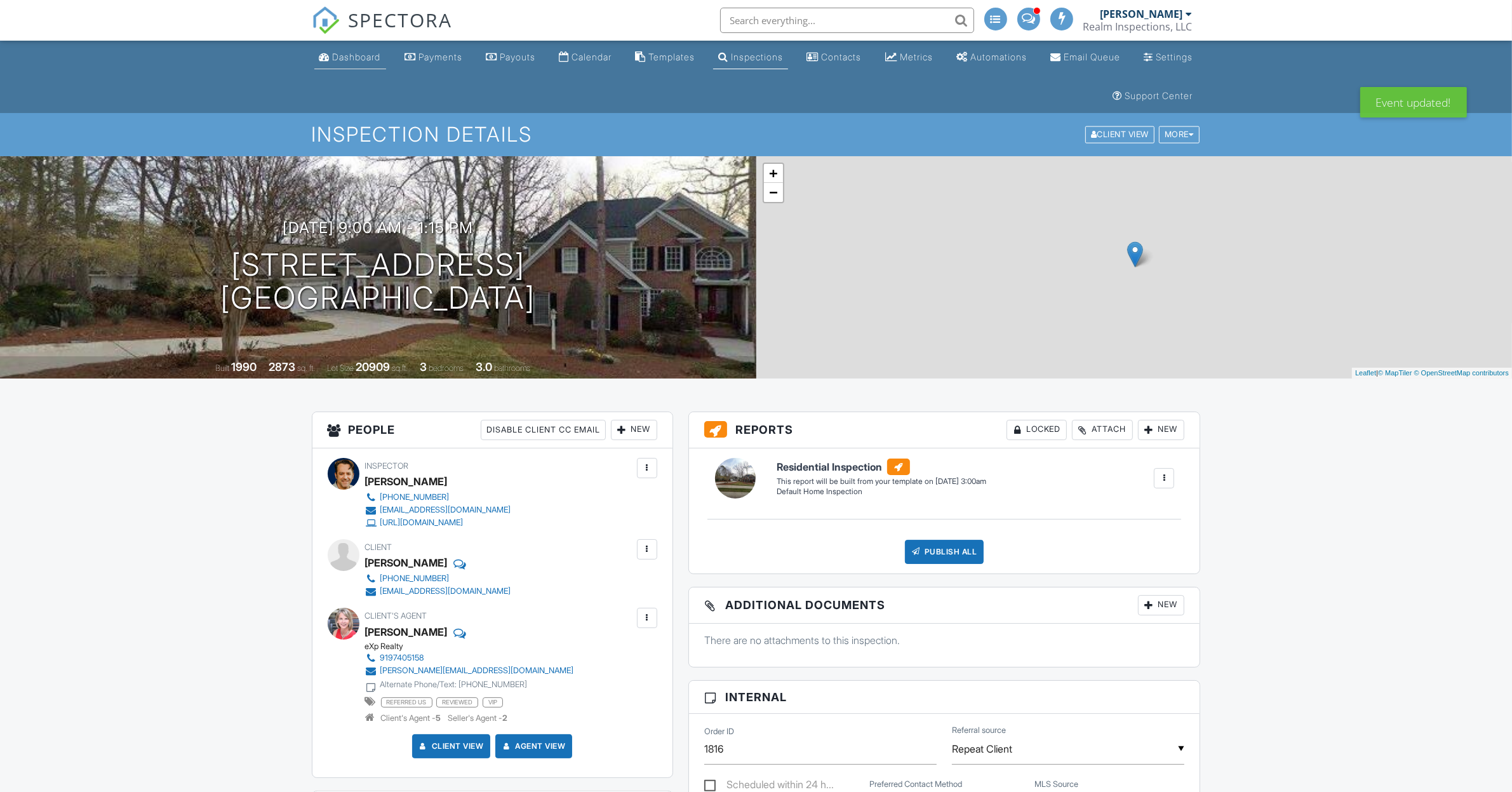
click at [337, 62] on link "Dashboard" at bounding box center [350, 57] width 72 height 24
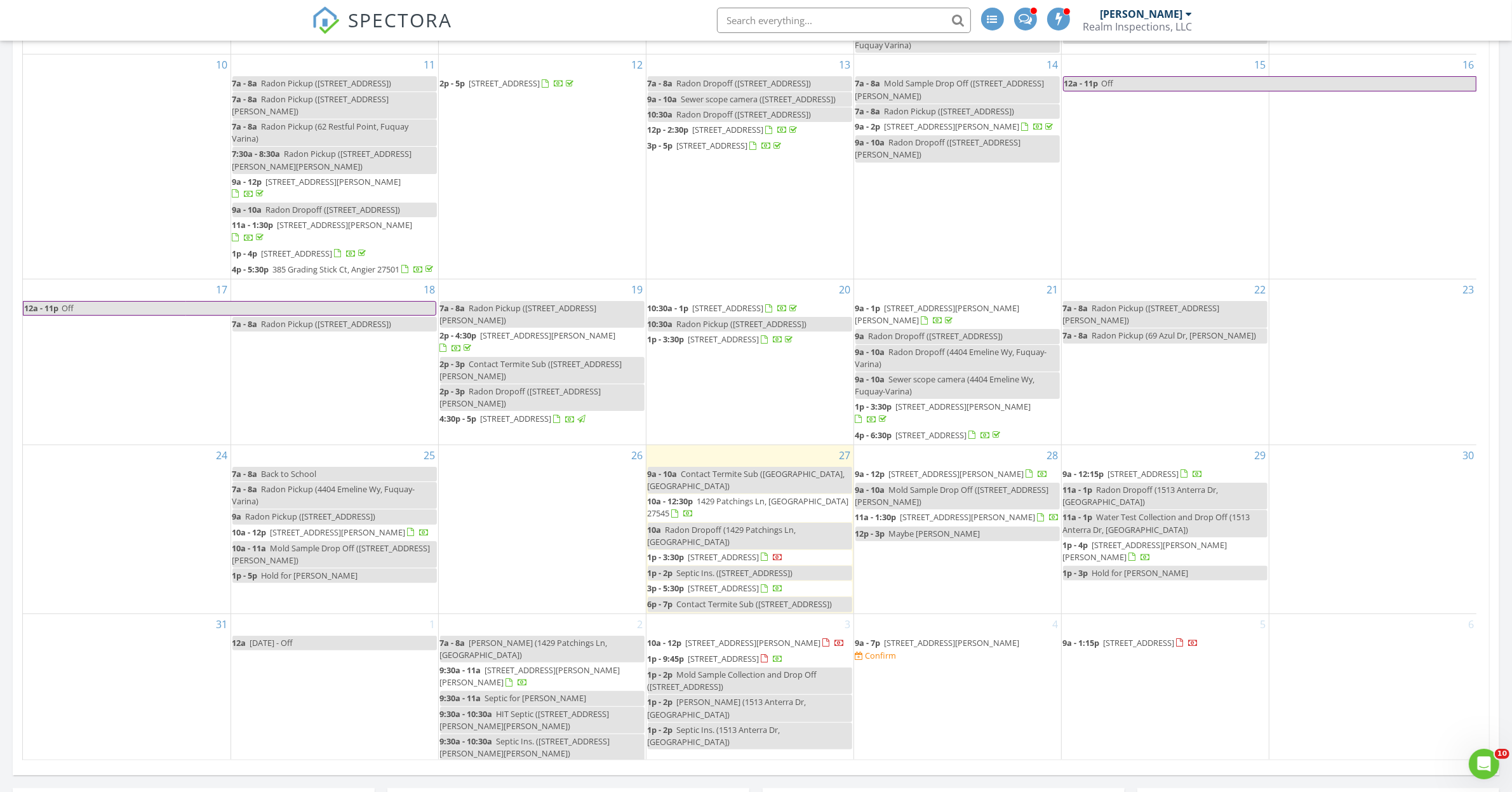
scroll to position [1191, 0]
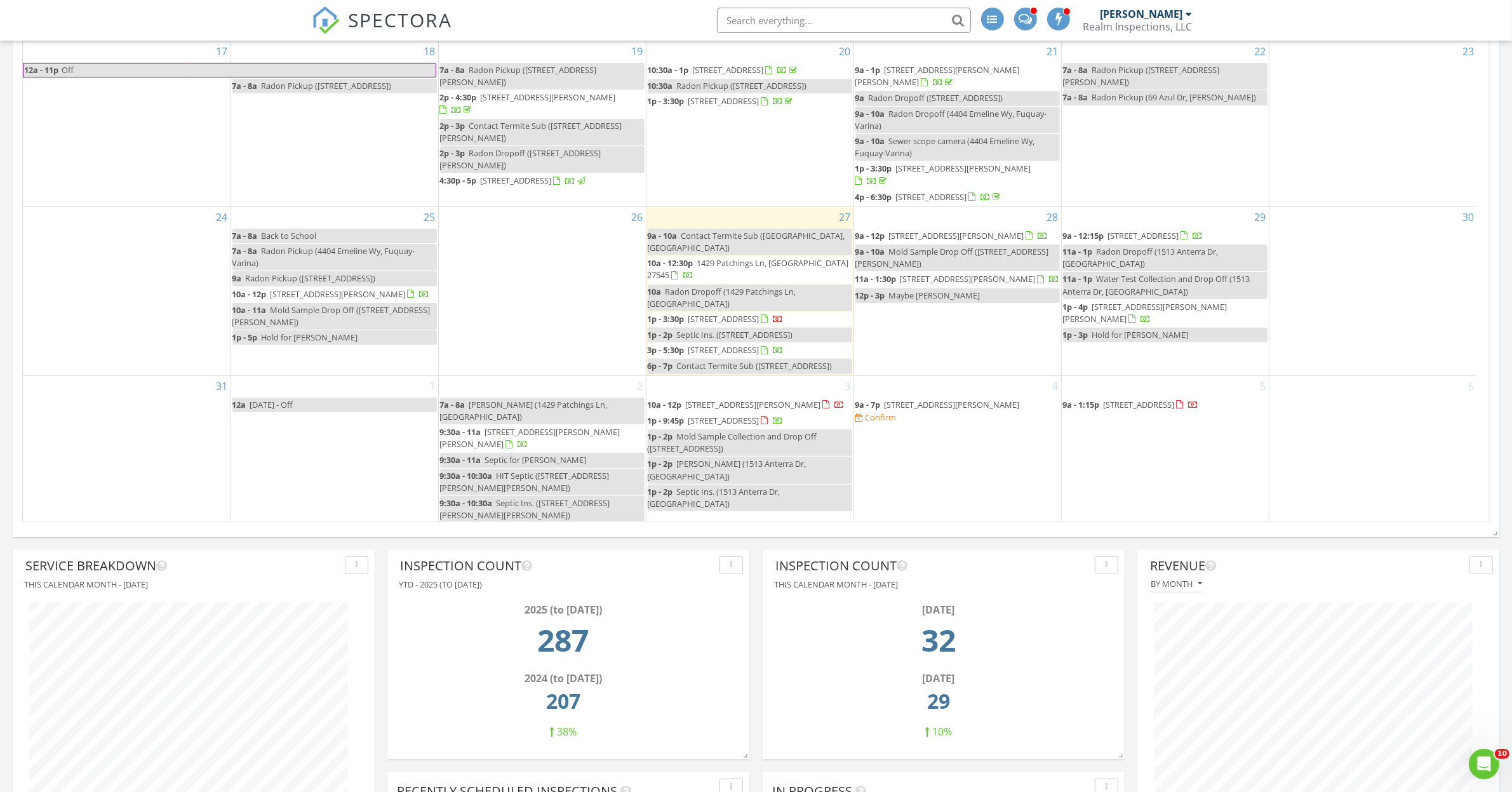
click at [731, 426] on span "1513 Anterra Dr, Wake Forest 27587" at bounding box center [724, 420] width 71 height 11
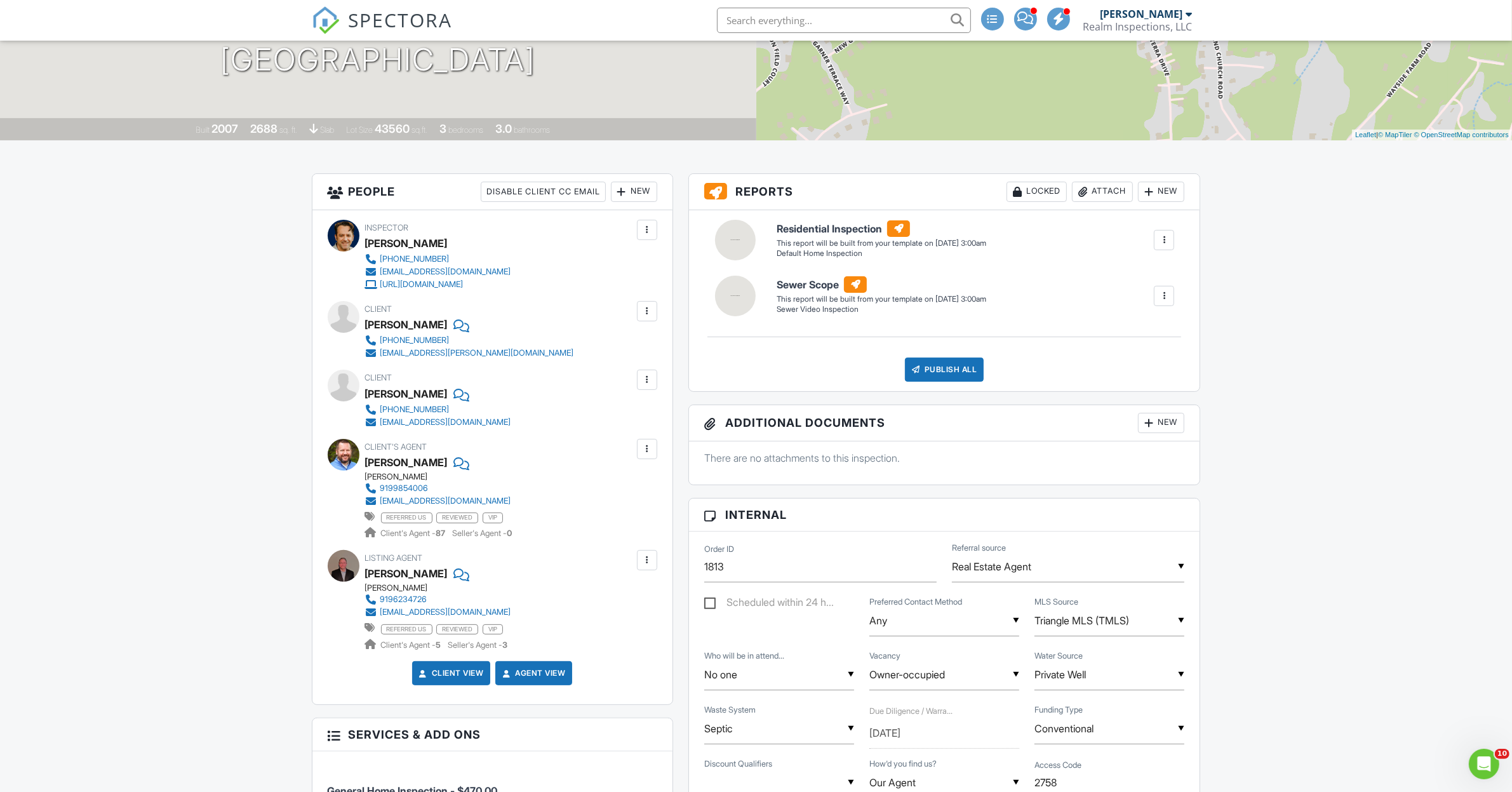
scroll to position [476, 0]
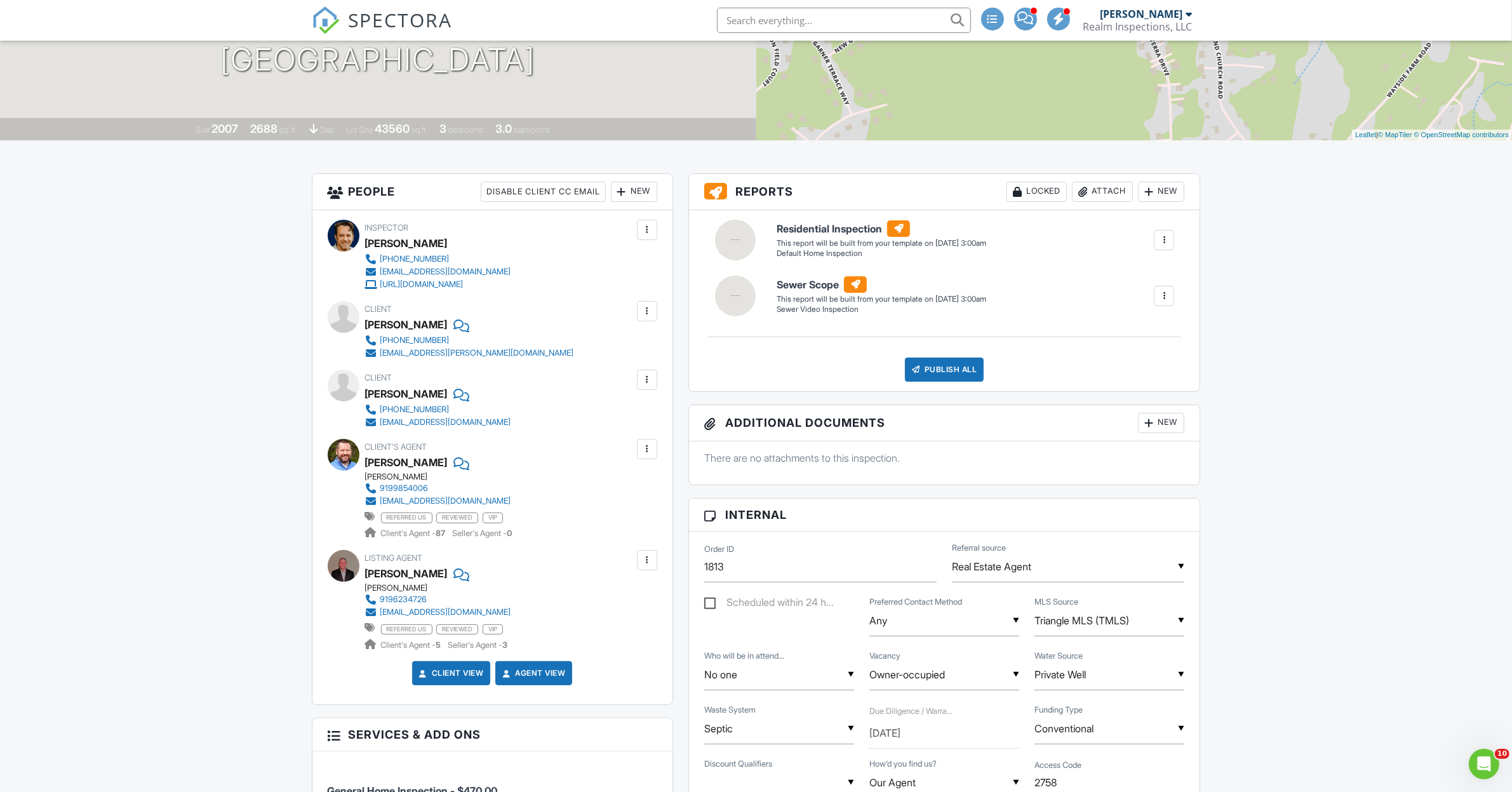
scroll to position [0, 0]
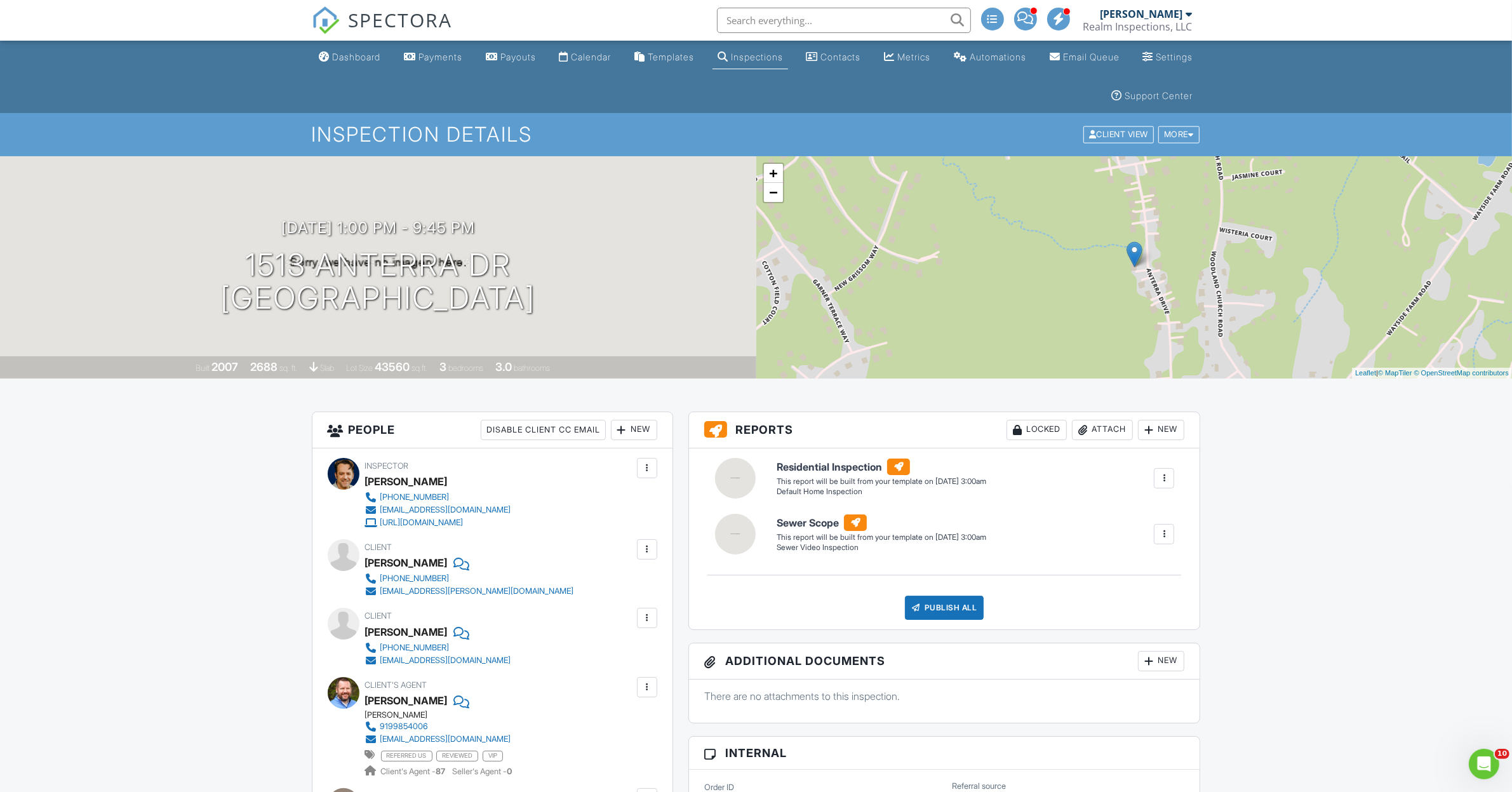
click at [841, 22] on input "text" at bounding box center [844, 20] width 254 height 25
type input "renel"
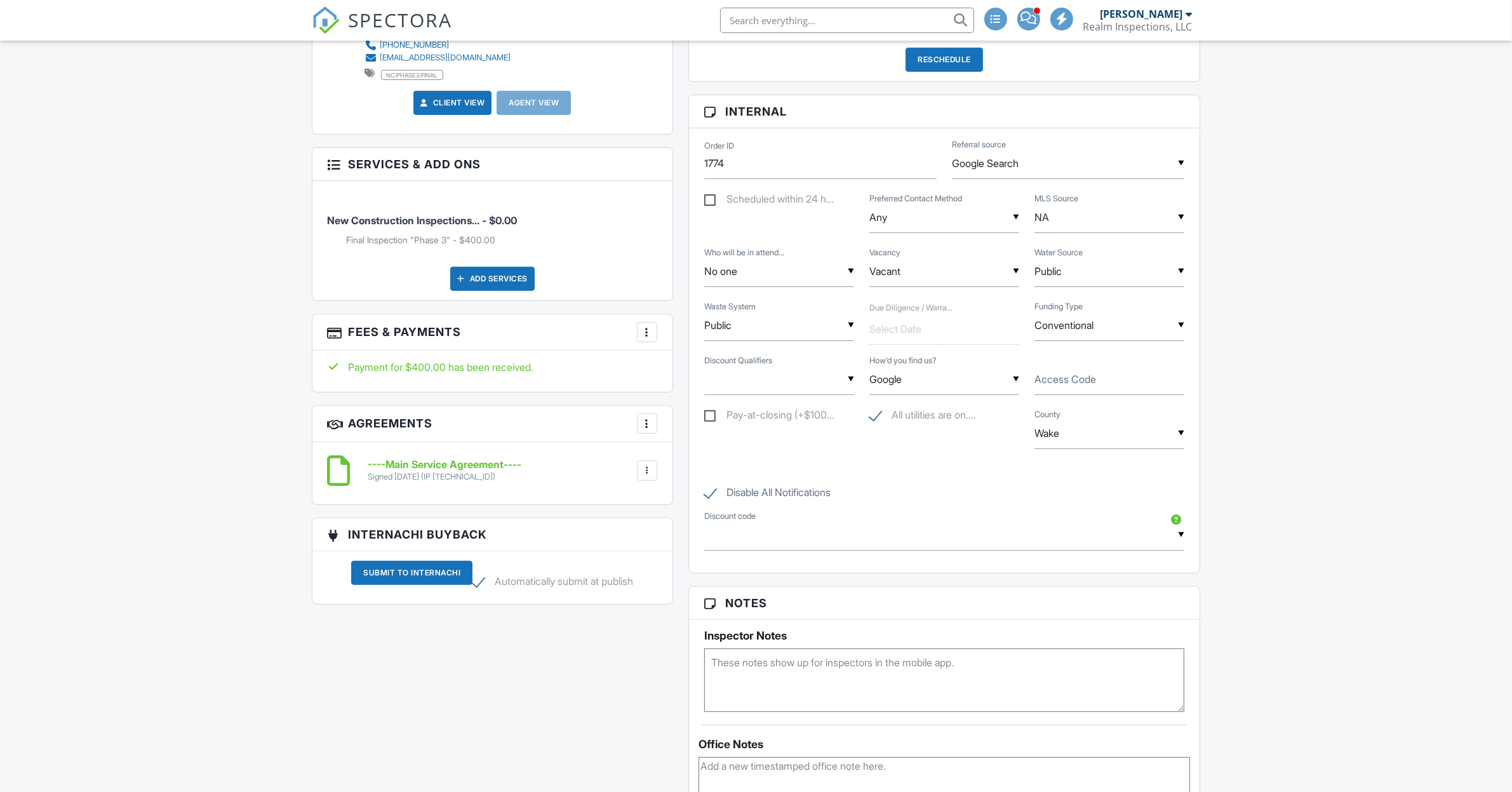
click at [648, 335] on div at bounding box center [647, 331] width 13 height 13
click at [680, 370] on li "Edit Fees & Payments" at bounding box center [710, 371] width 133 height 32
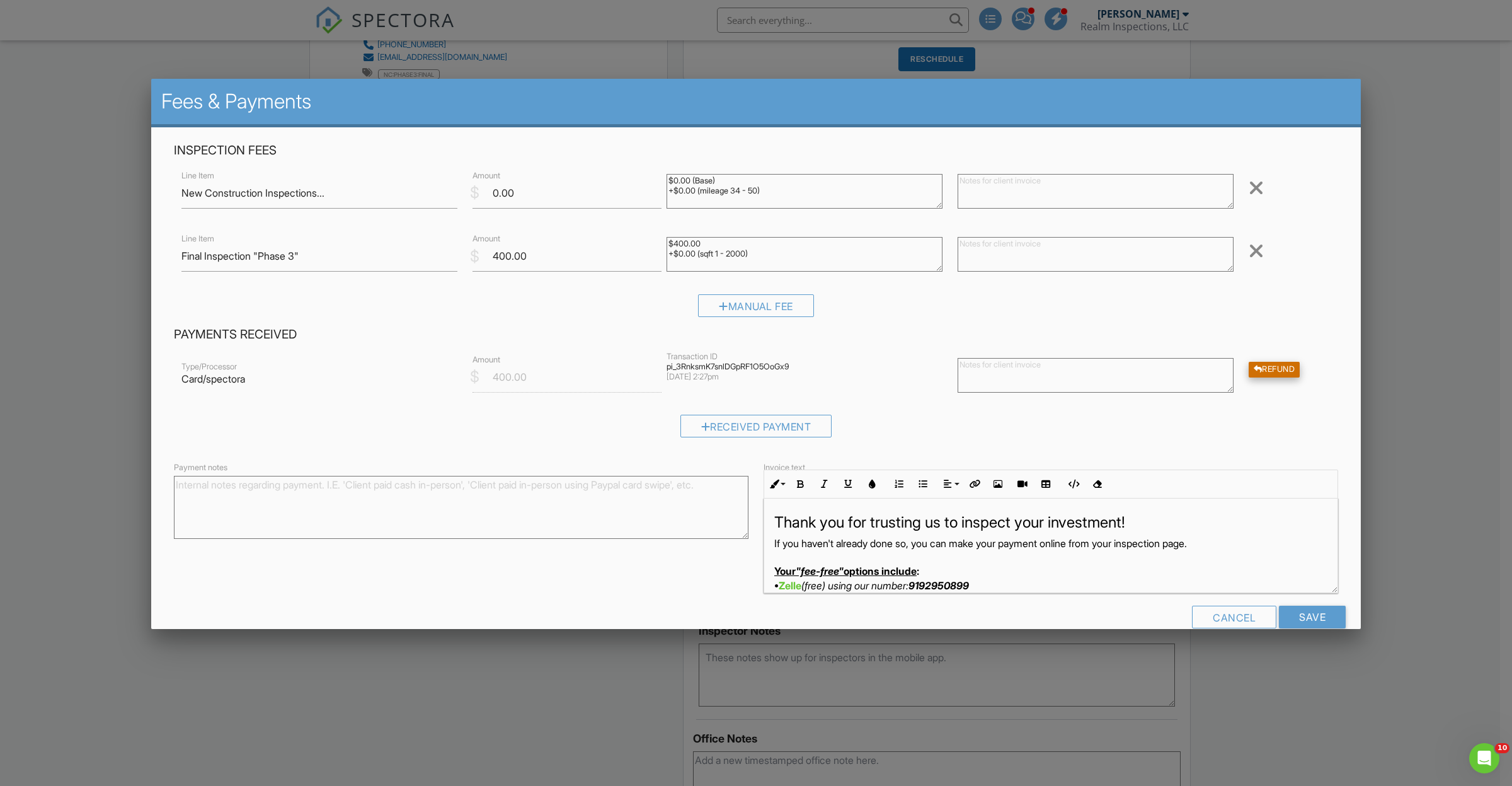
click at [1266, 373] on div "Refund" at bounding box center [1274, 369] width 52 height 16
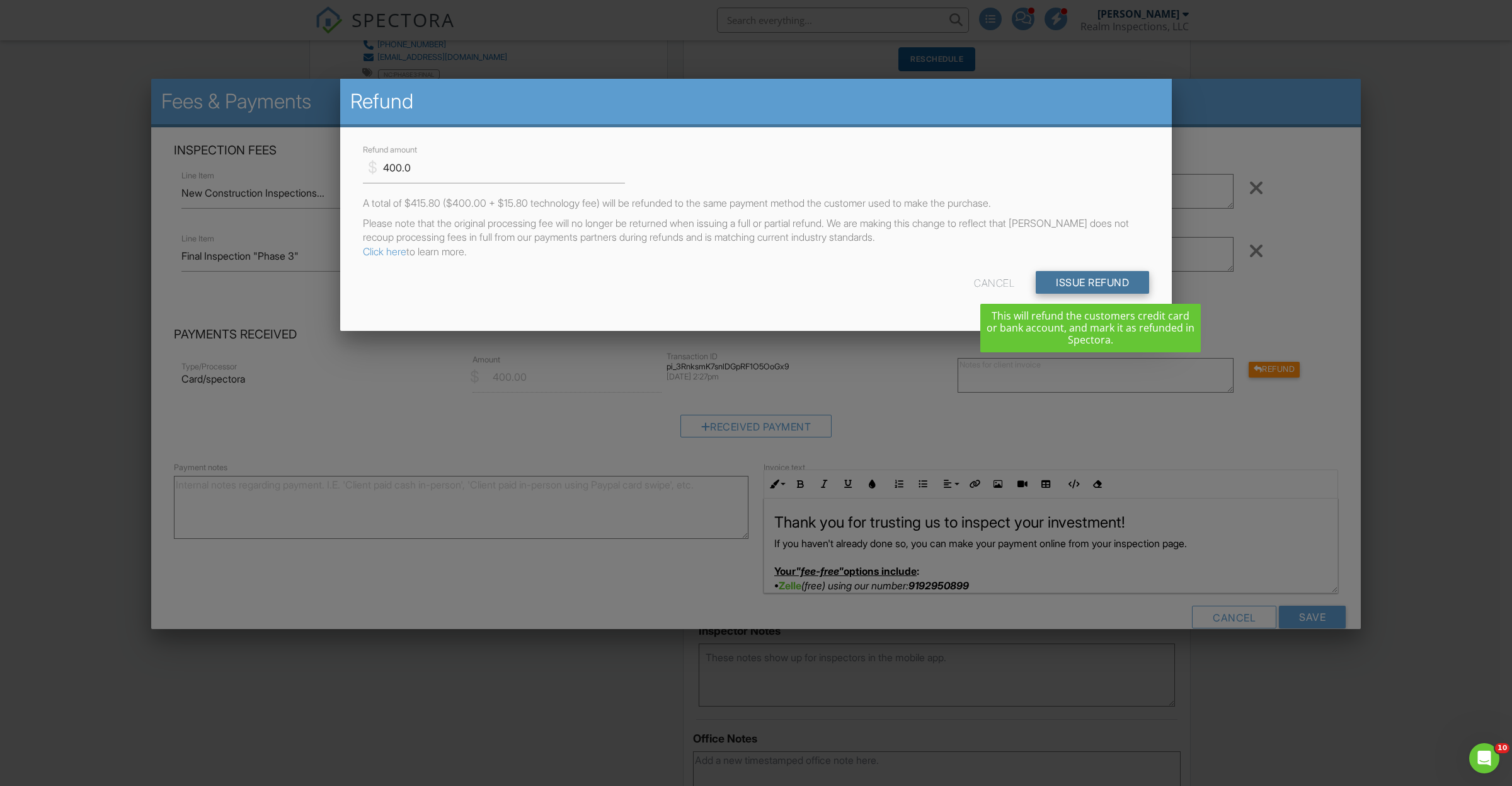
click at [1113, 282] on input "Issue Refund" at bounding box center [1092, 282] width 113 height 23
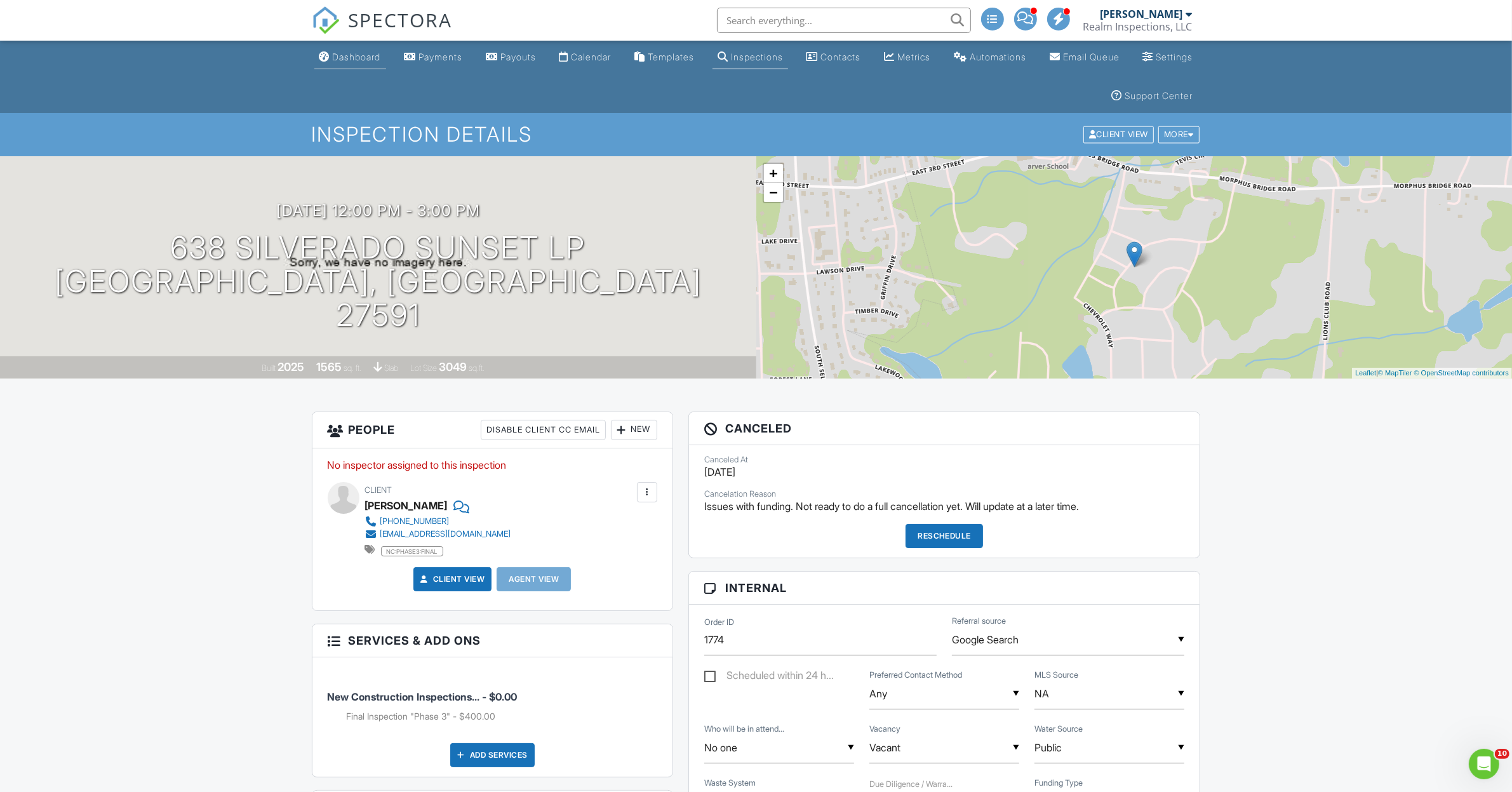
click at [353, 53] on div "Dashboard" at bounding box center [357, 57] width 48 height 11
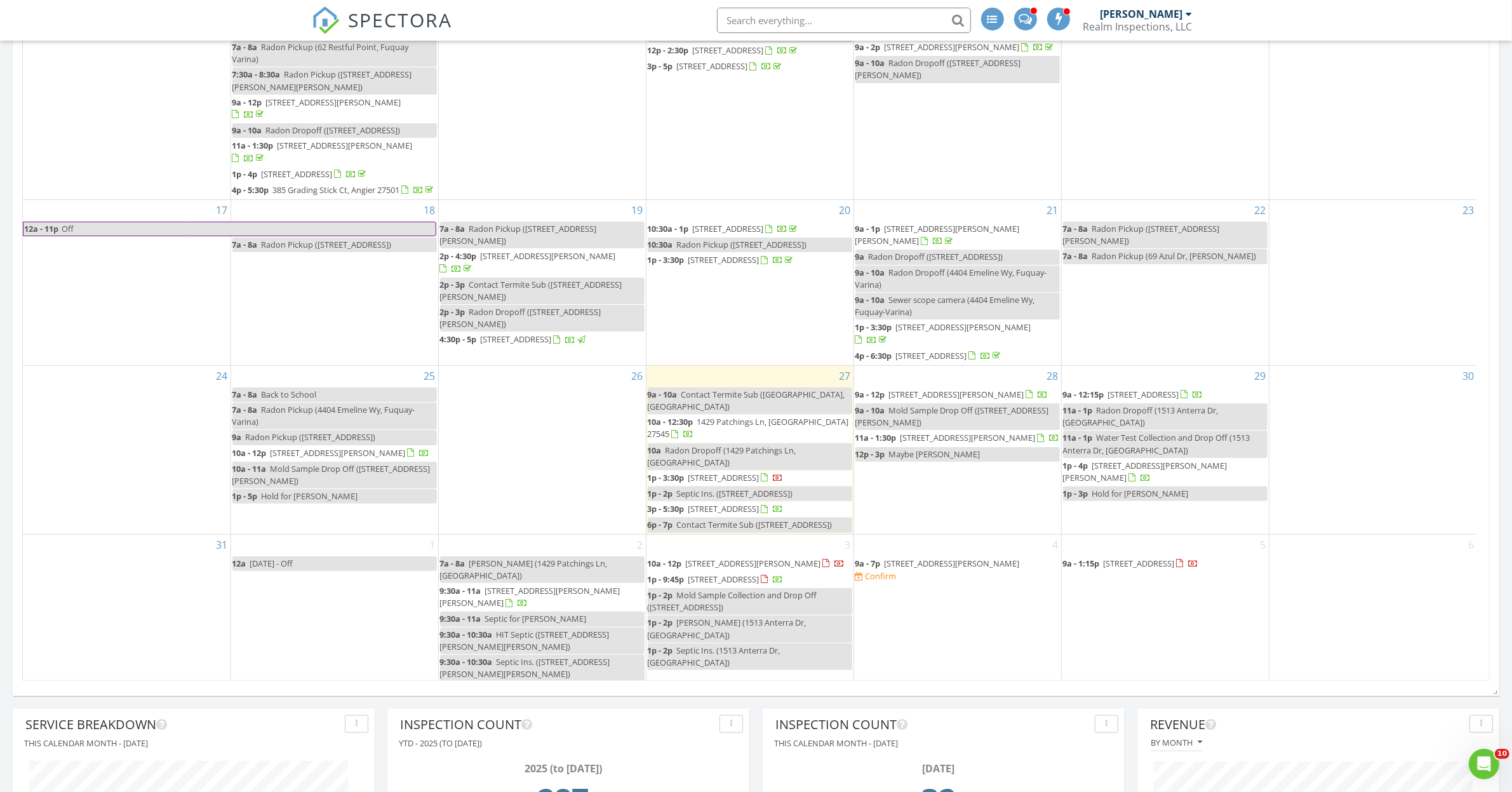
scroll to position [1191, 0]
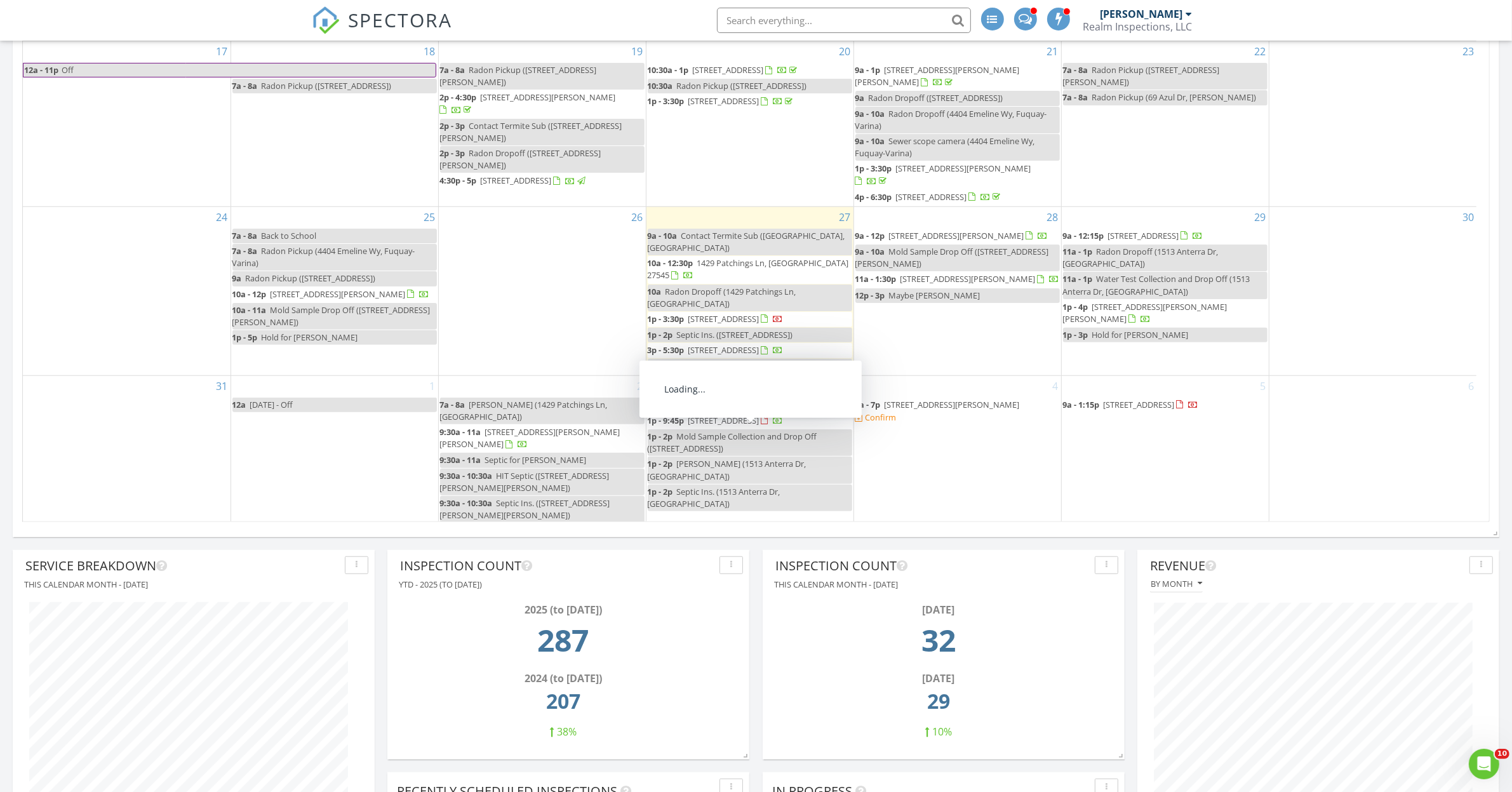
click at [742, 426] on span "[STREET_ADDRESS]" at bounding box center [724, 420] width 71 height 11
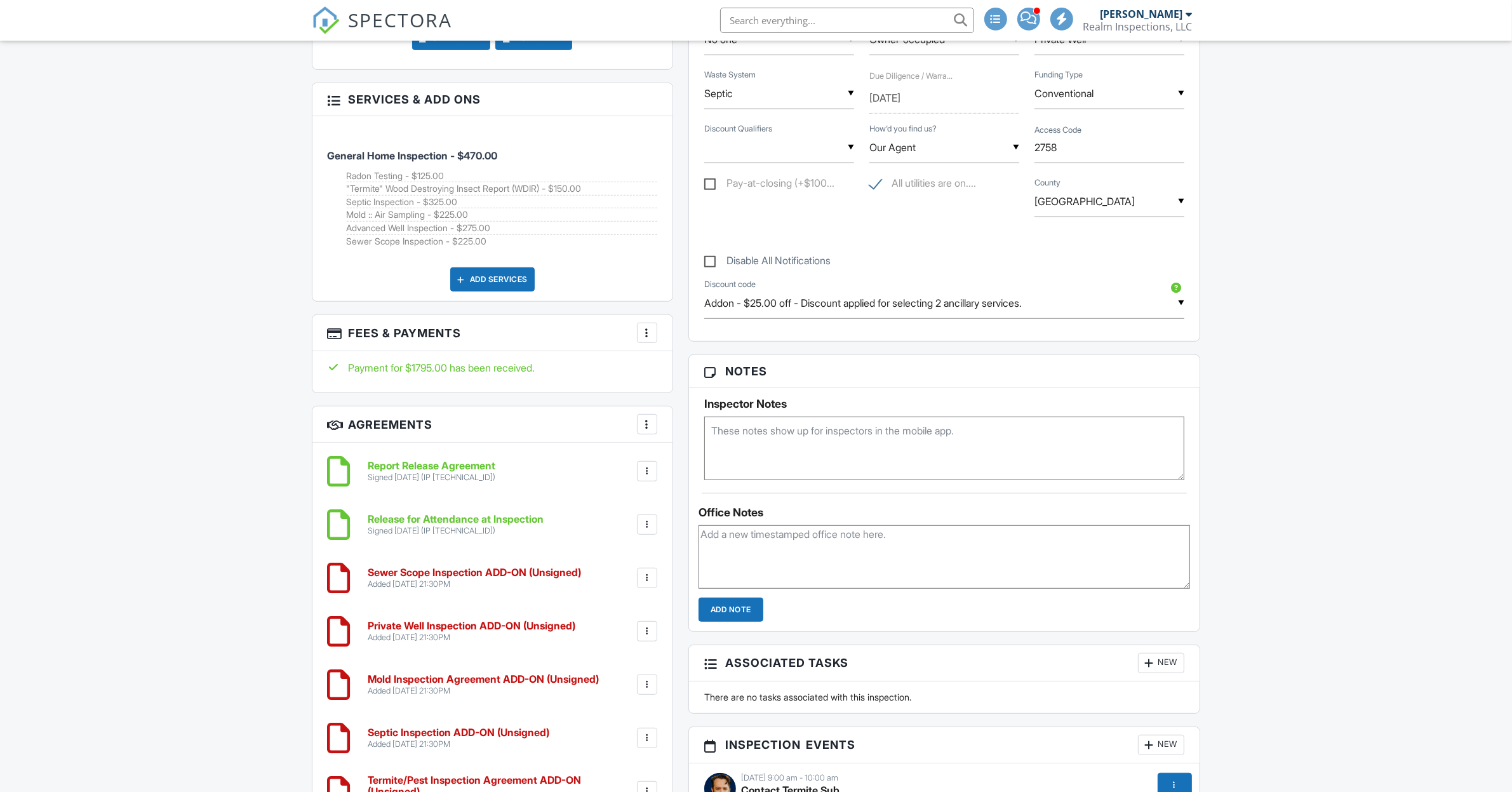
click at [656, 334] on div "More" at bounding box center [647, 333] width 20 height 20
click at [700, 368] on li "Edit Fees & Payments" at bounding box center [710, 372] width 133 height 32
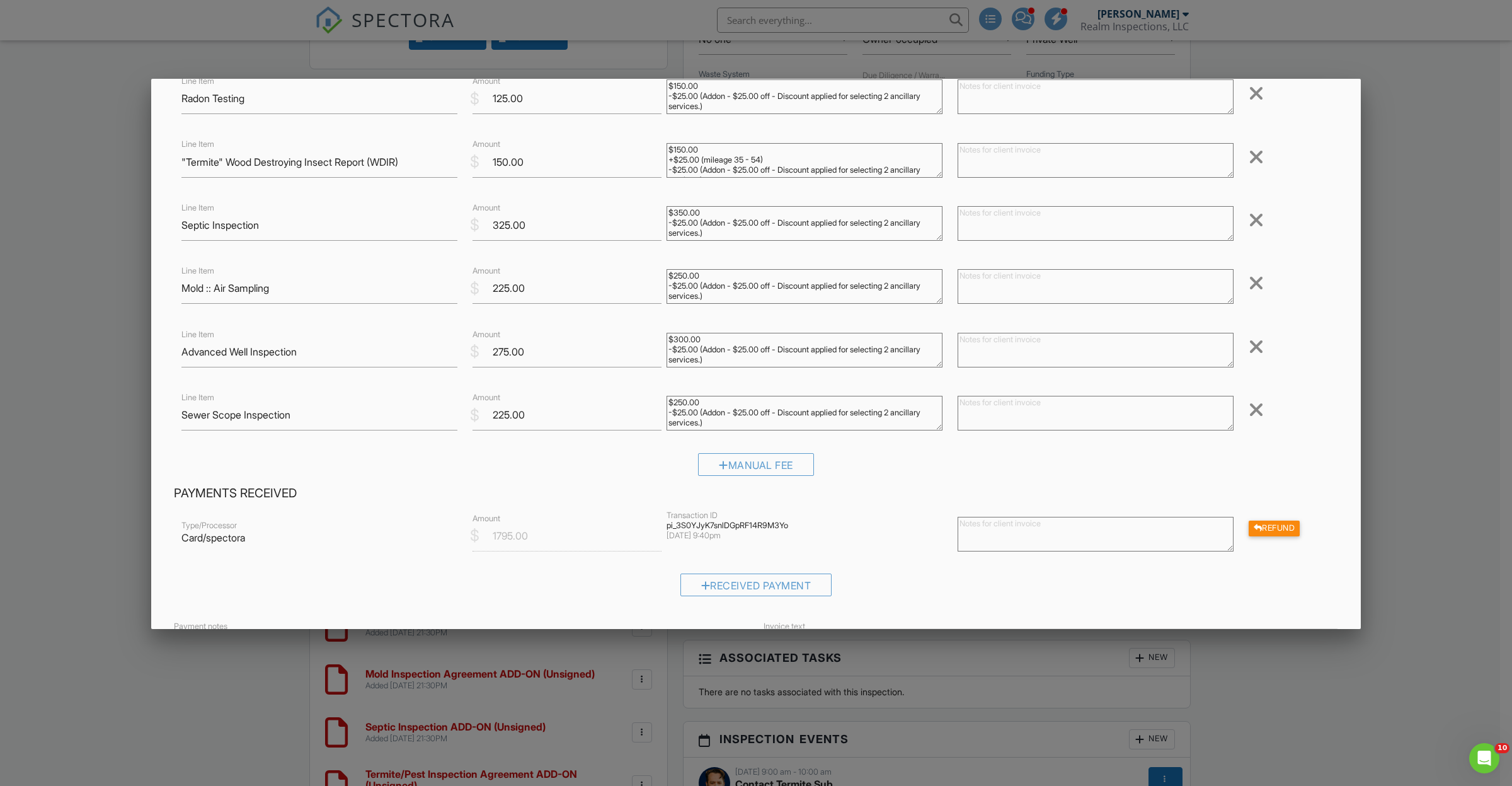
scroll to position [79, 0]
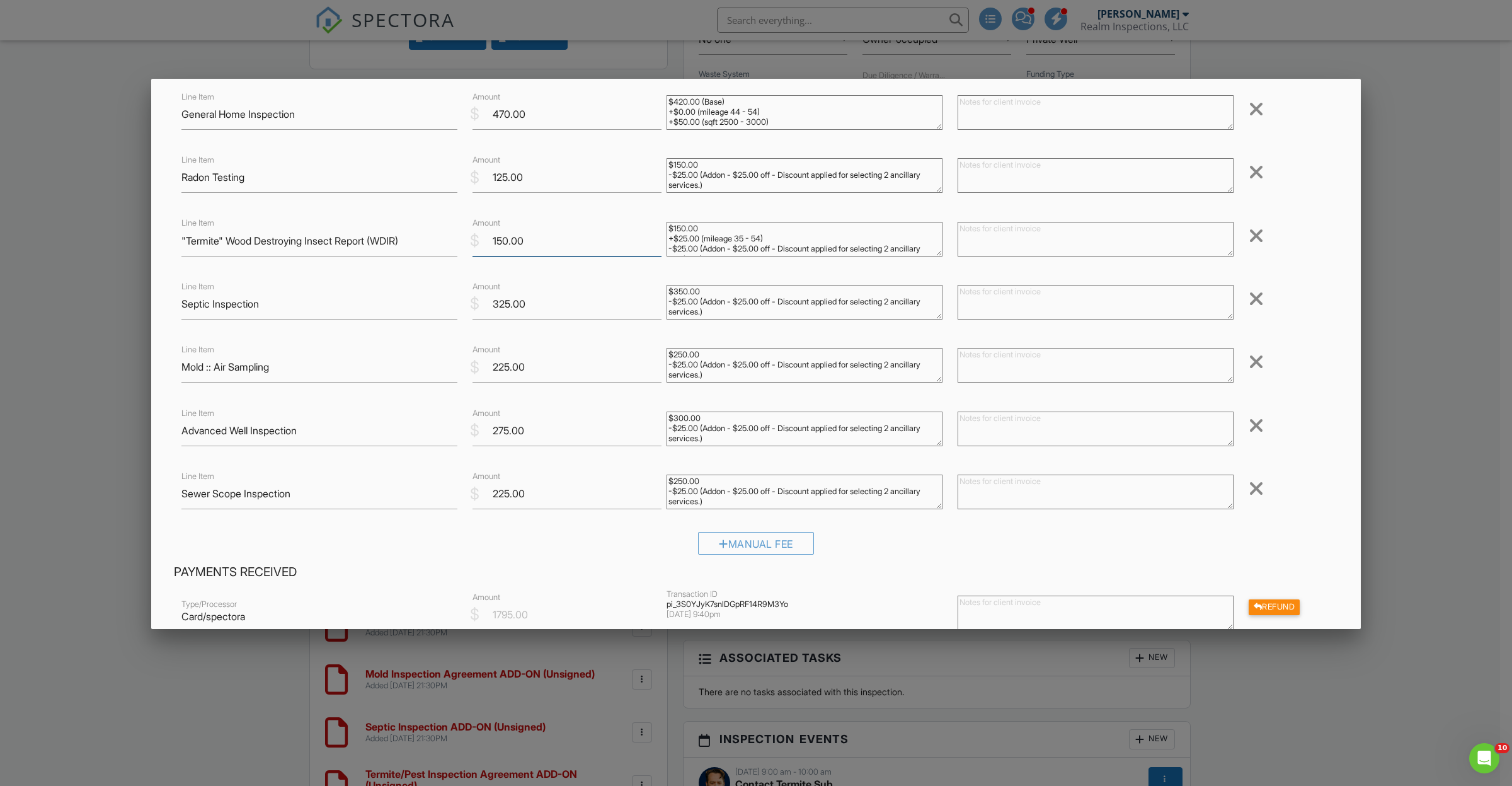
click at [494, 234] on input "150.00" at bounding box center [566, 240] width 189 height 31
click at [507, 246] on input "150.00" at bounding box center [566, 240] width 189 height 31
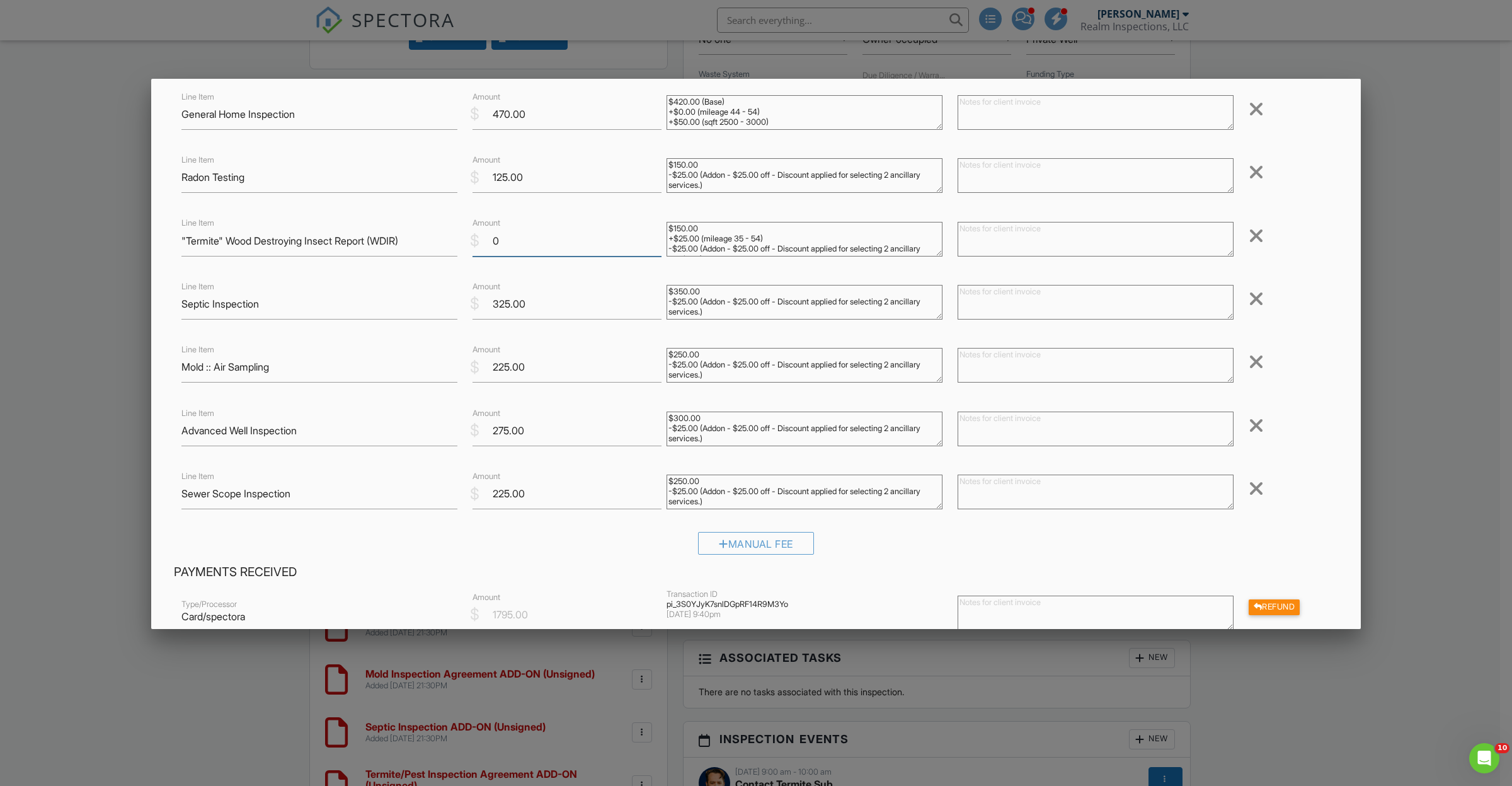
type input "0"
click at [986, 240] on textarea at bounding box center [1095, 239] width 276 height 35
type textarea "Paid for by buyer's agent"
click at [1331, 250] on div "Inspection Fees Line Item General Home Inspection $ Amount 470.00 $420.00 (Base…" at bounding box center [756, 314] width 1179 height 500
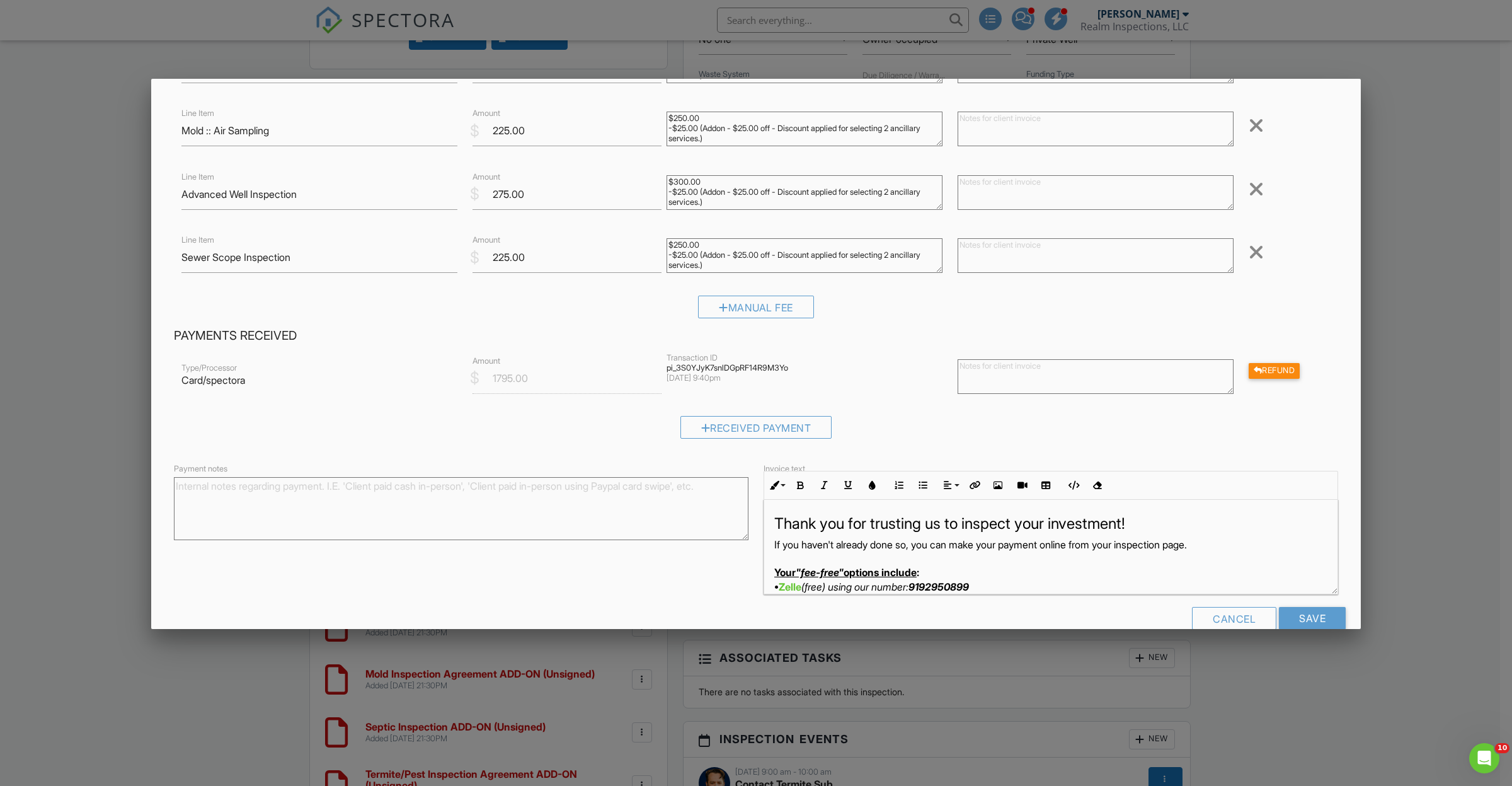
scroll to position [344, 0]
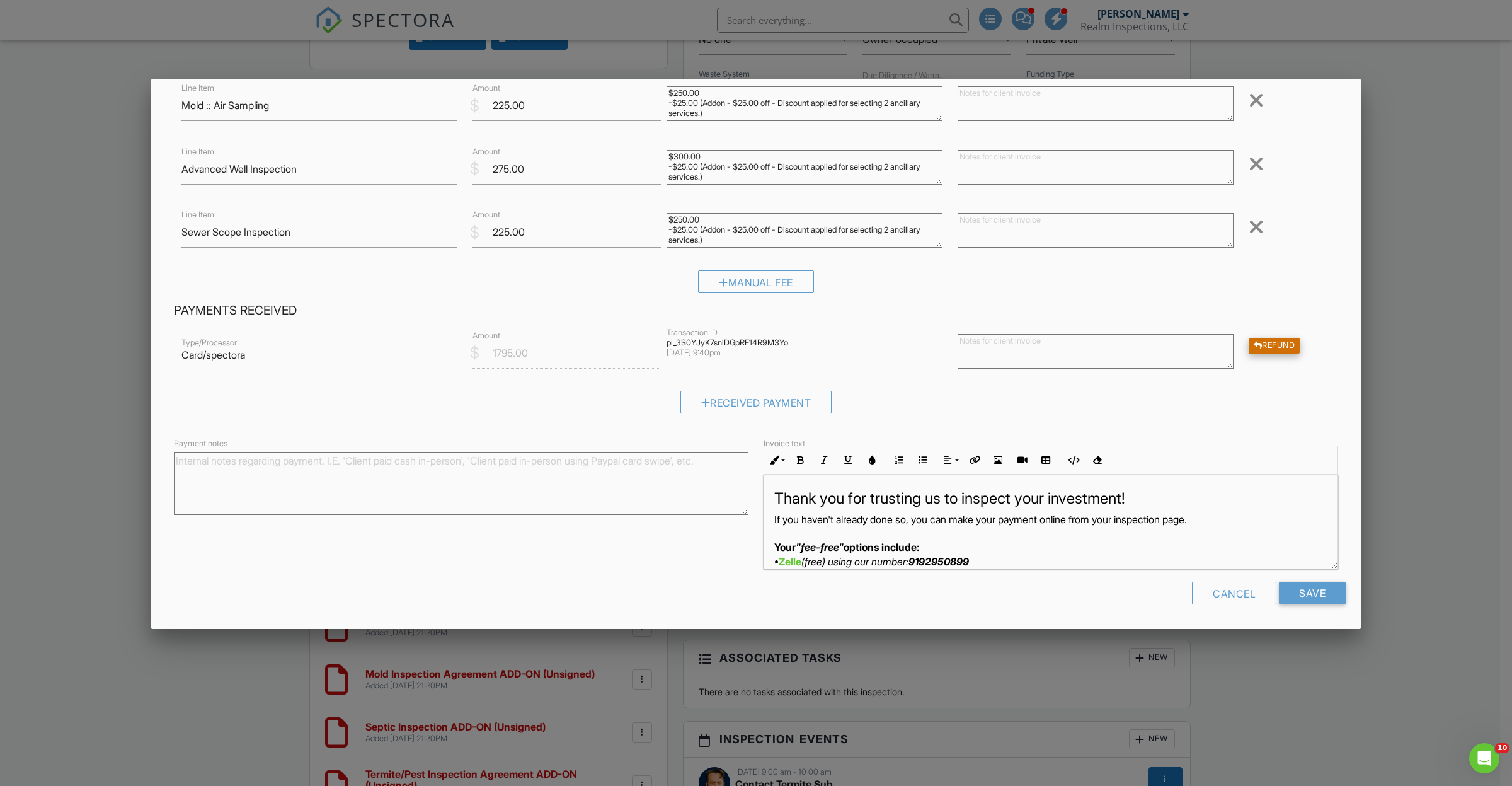
click at [1264, 345] on div "Refund" at bounding box center [1274, 346] width 52 height 16
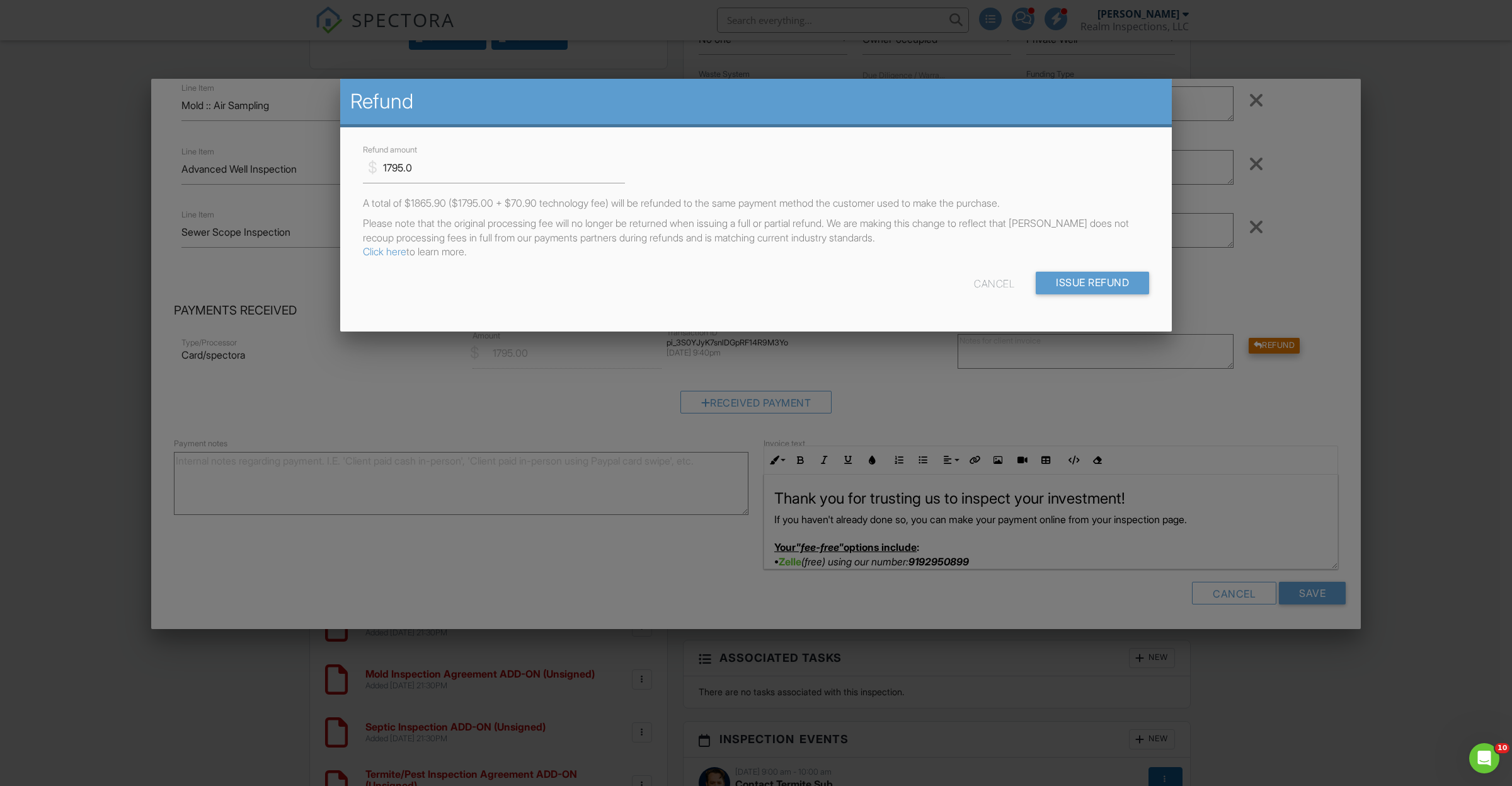
scroll to position [0, 0]
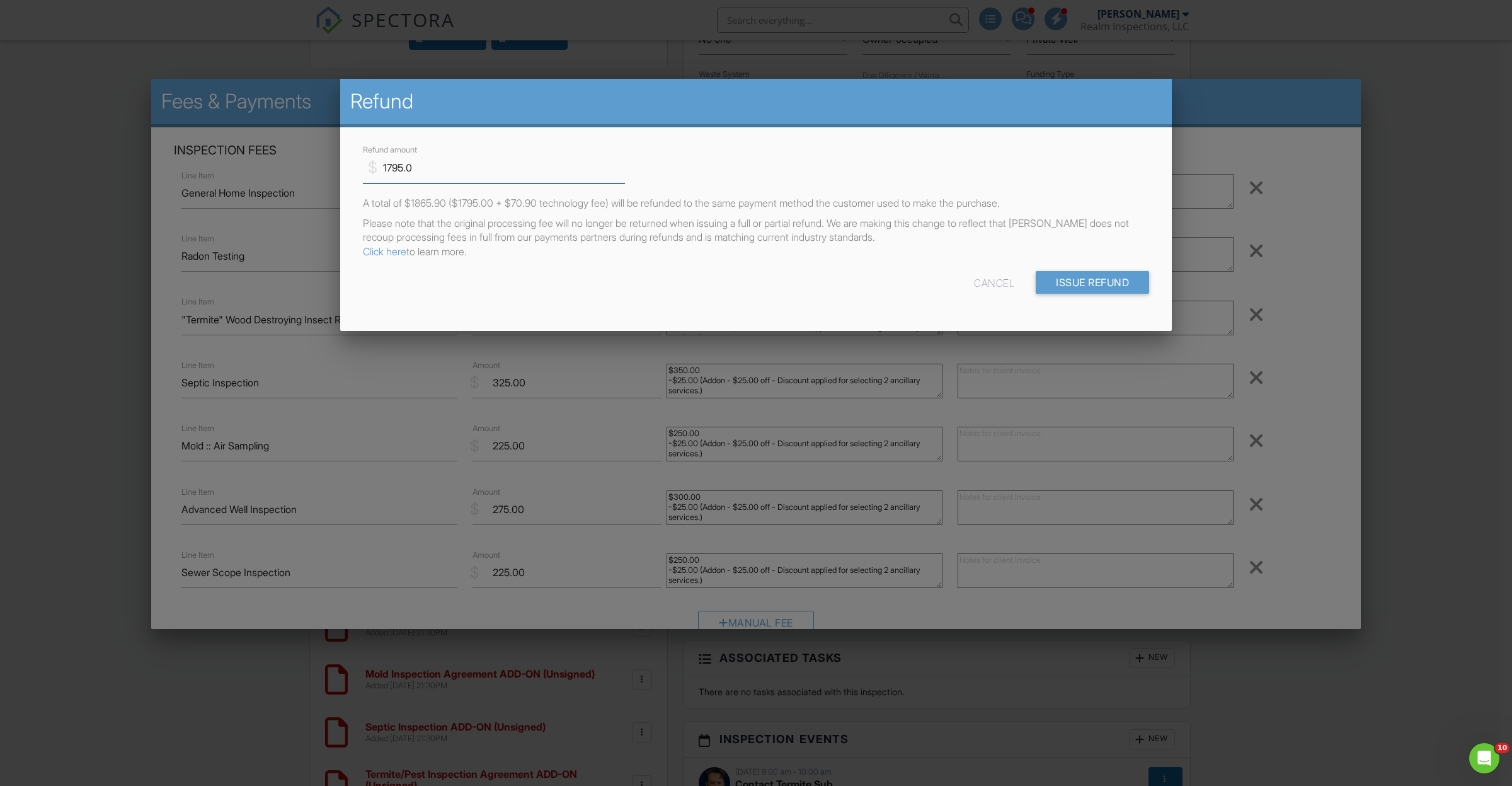
click at [452, 167] on input "1795.0" at bounding box center [494, 168] width 262 height 31
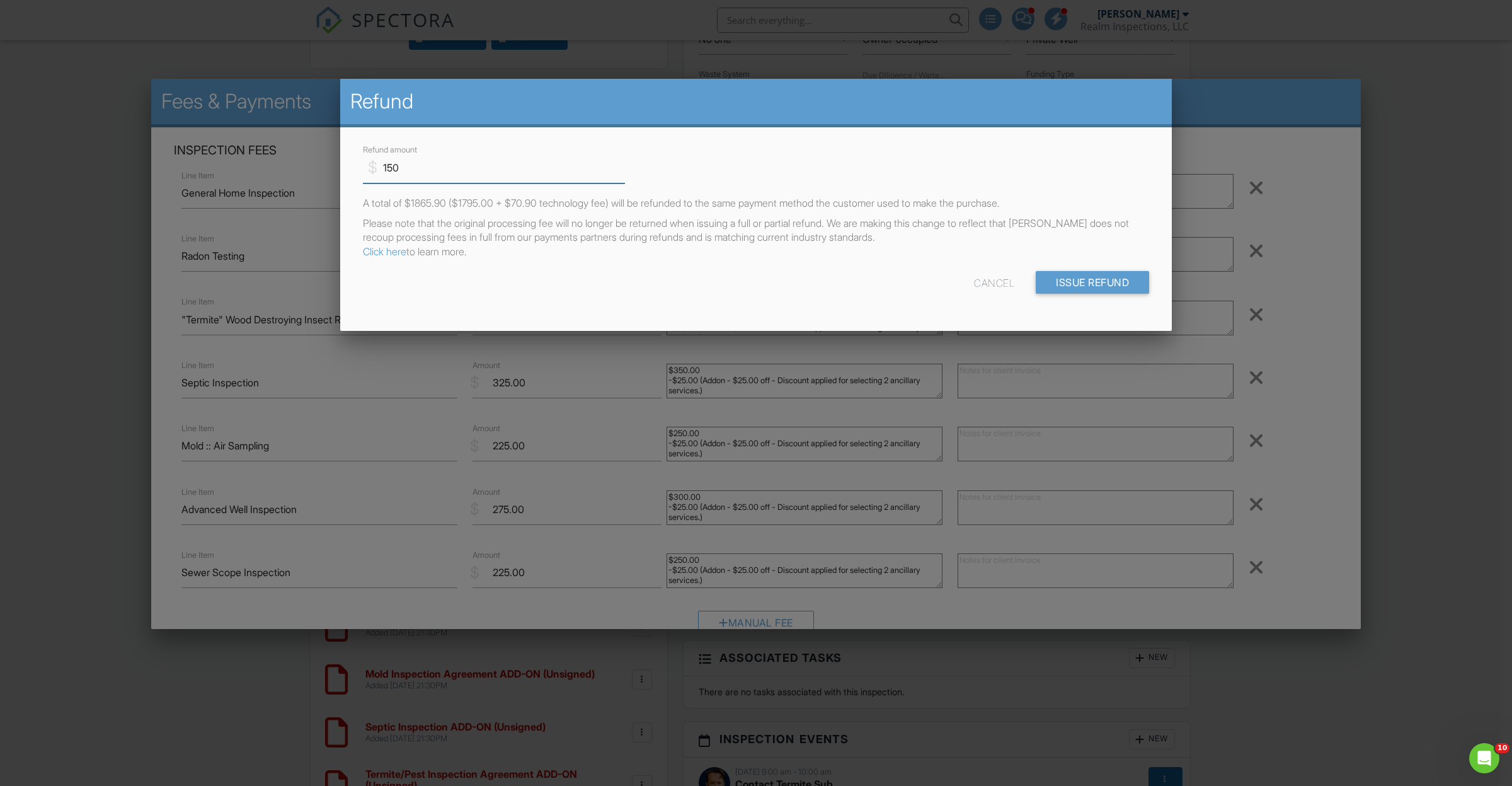
type input "150"
click at [946, 214] on div "A total of $155.93 ($150.00 + $5.92 technology fee) will be refunded to the sam…" at bounding box center [756, 227] width 802 height 63
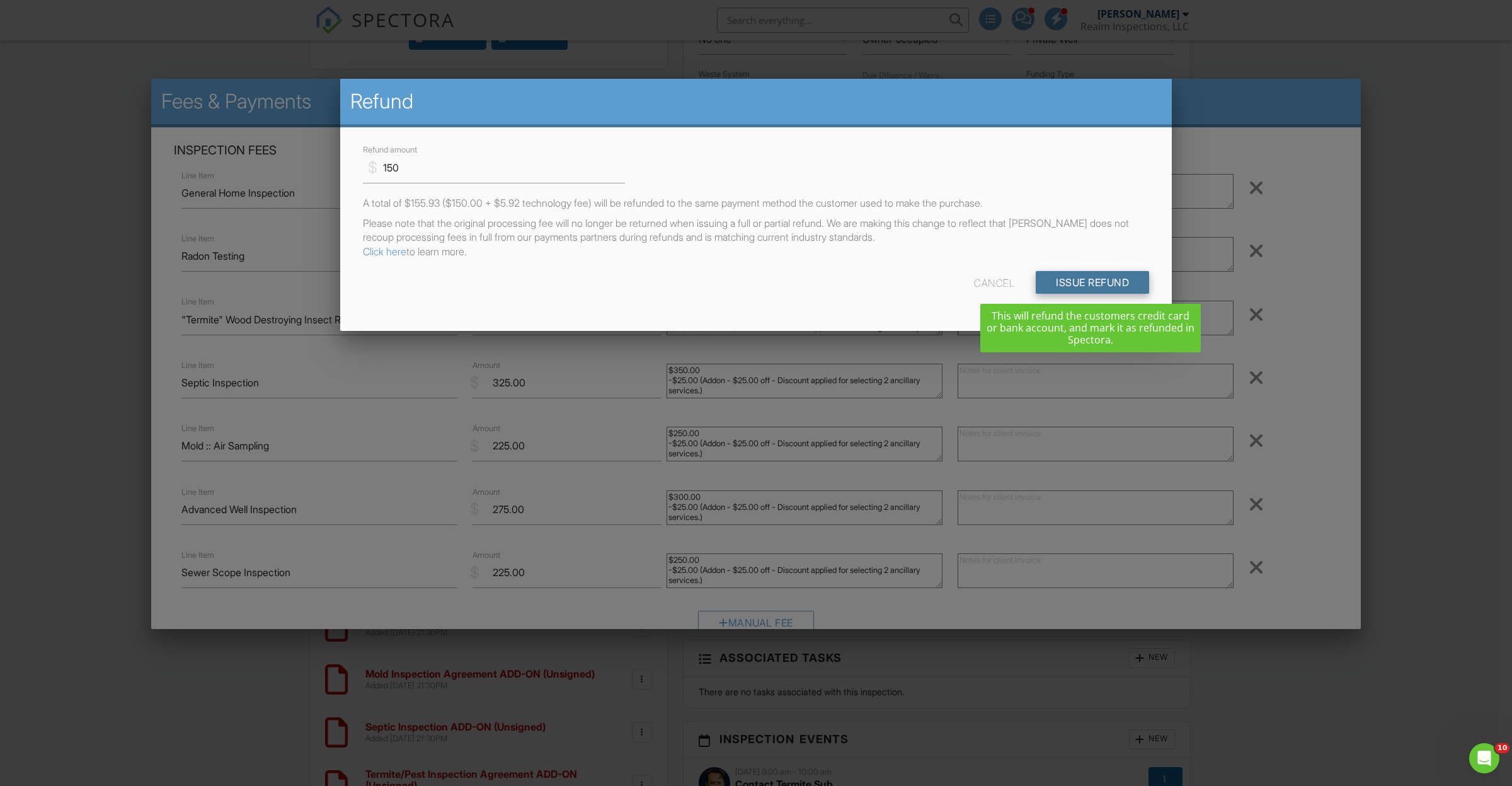
click at [1085, 275] on input "Issue Refund" at bounding box center [1092, 282] width 113 height 23
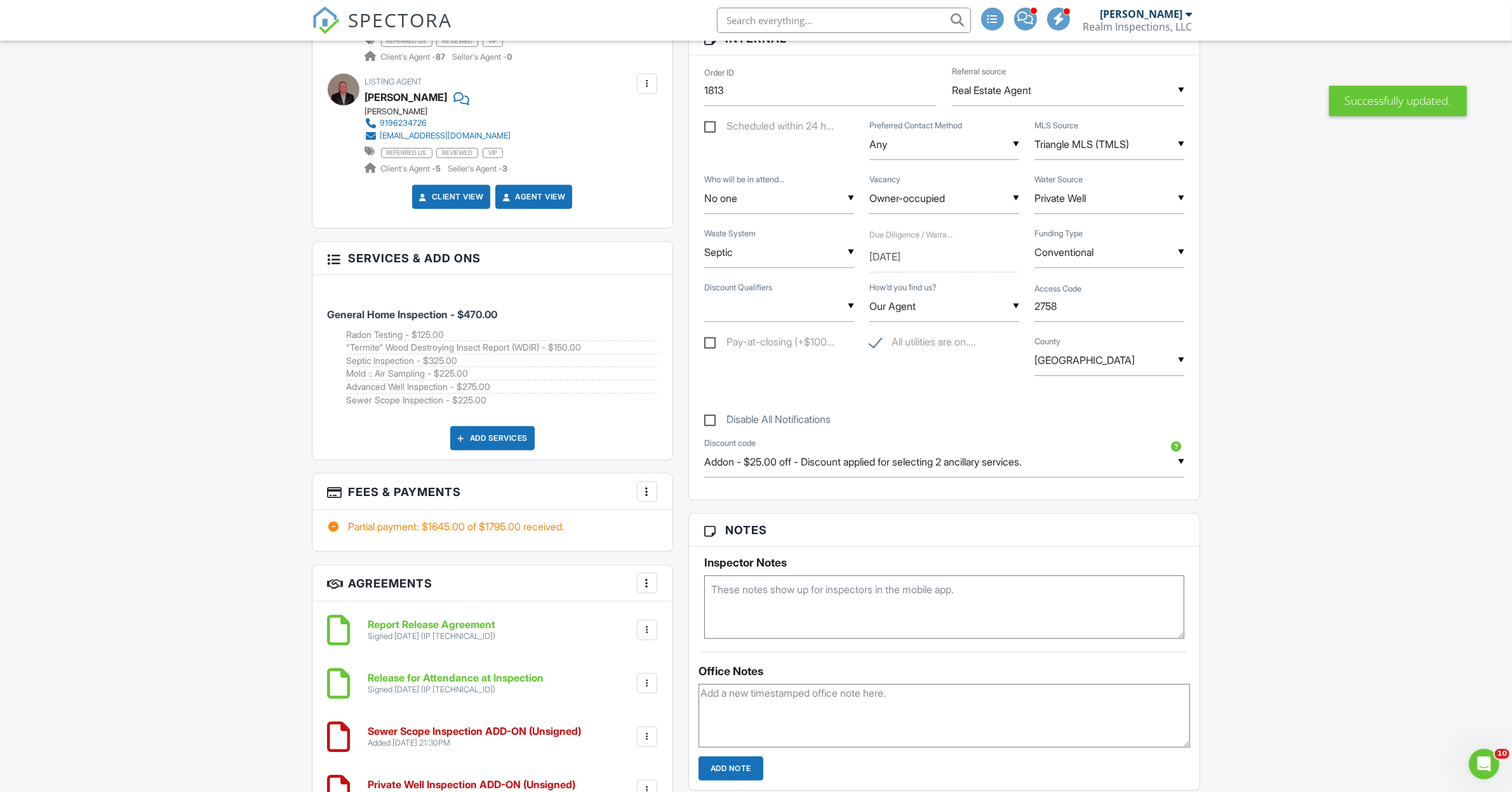
click at [642, 492] on div at bounding box center [647, 491] width 13 height 13
click at [696, 527] on li "Edit Fees & Payments" at bounding box center [710, 530] width 133 height 32
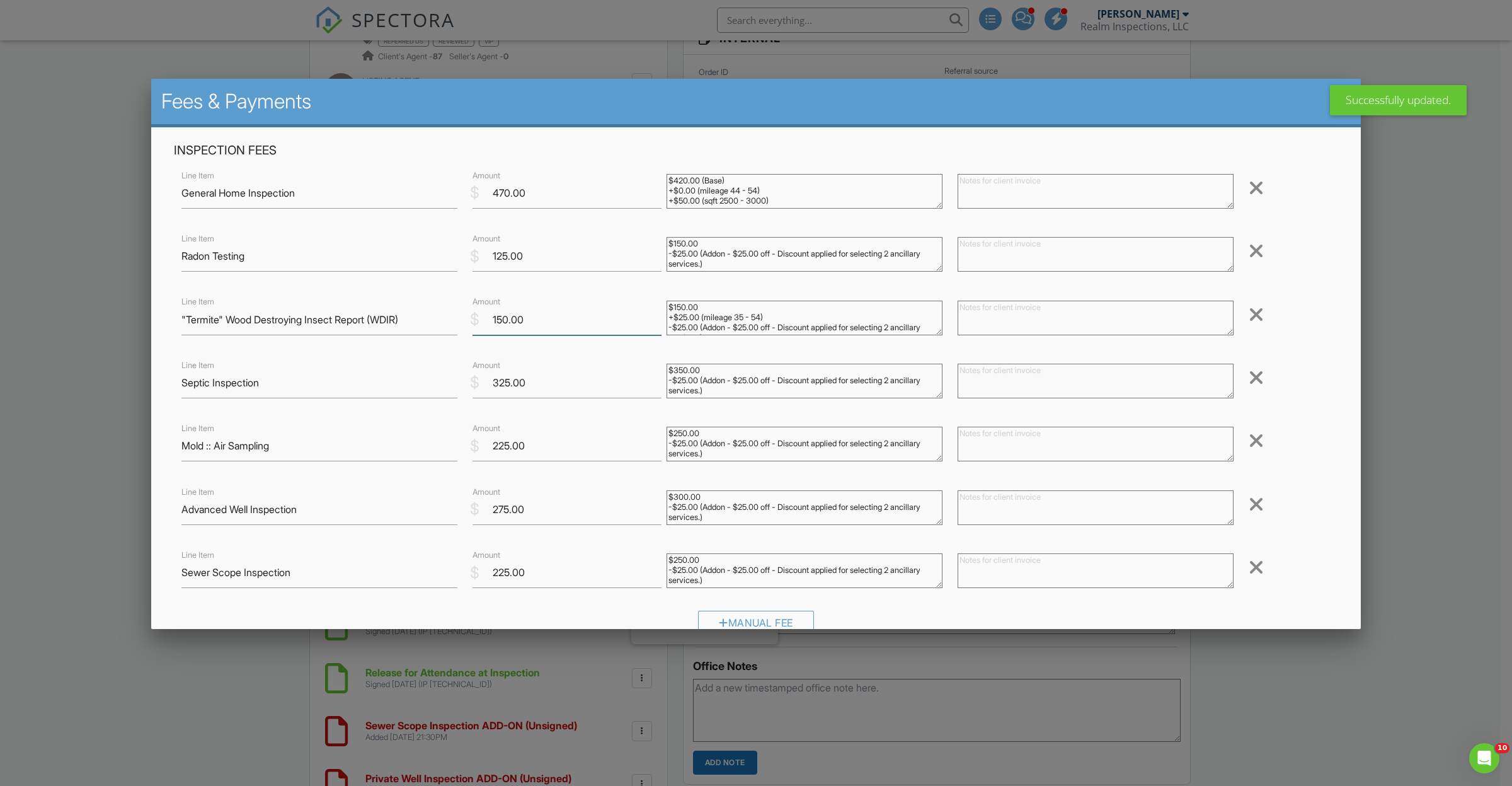
click at [509, 315] on input "150.00" at bounding box center [566, 320] width 189 height 31
type input "0"
click at [1044, 322] on textarea at bounding box center [1095, 318] width 276 height 35
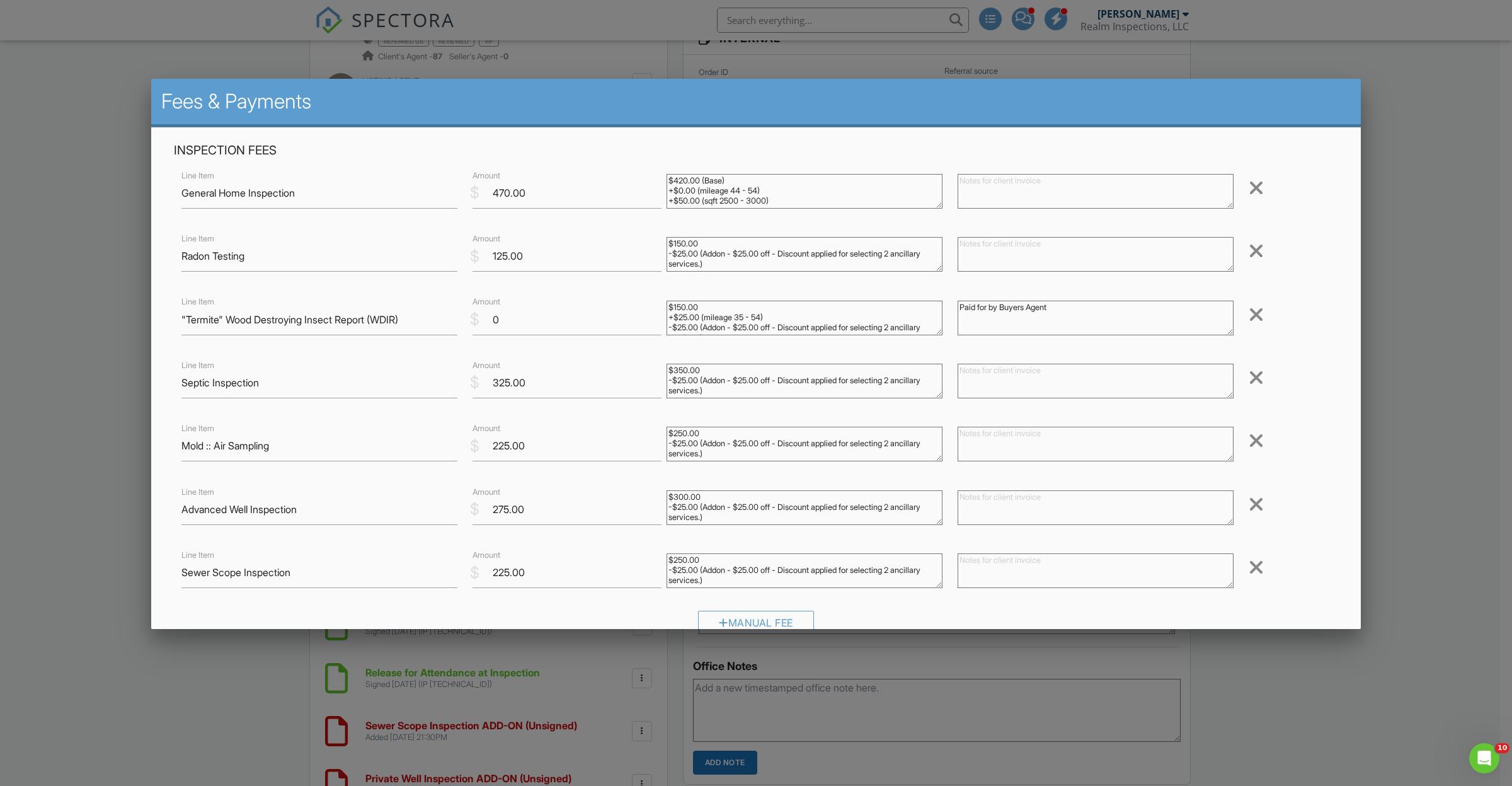
type textarea "Paid for by Buyers Agent"
click at [1323, 322] on div "Remove" at bounding box center [1289, 315] width 97 height 21
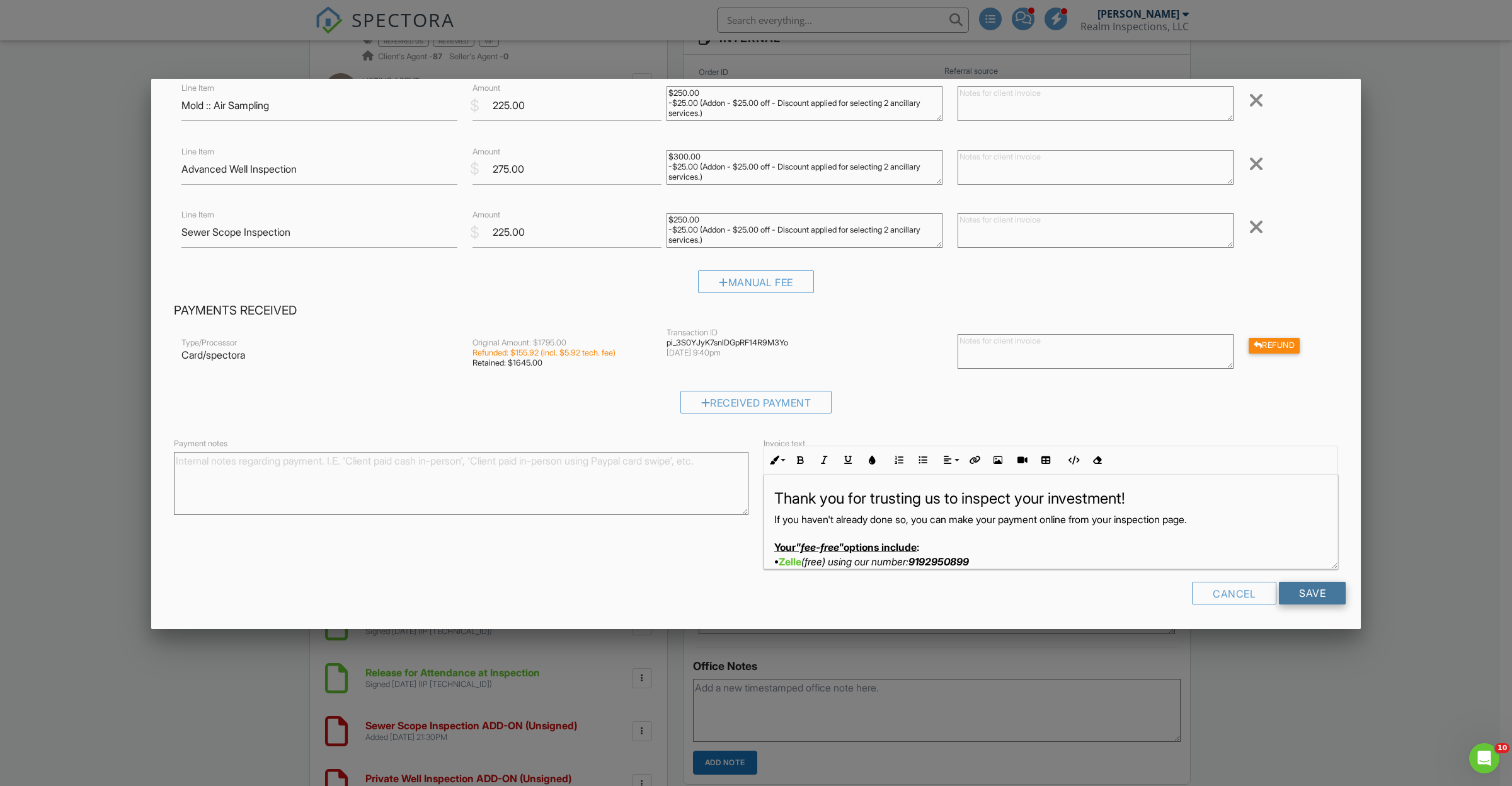
click at [1306, 591] on input "Save" at bounding box center [1312, 593] width 67 height 23
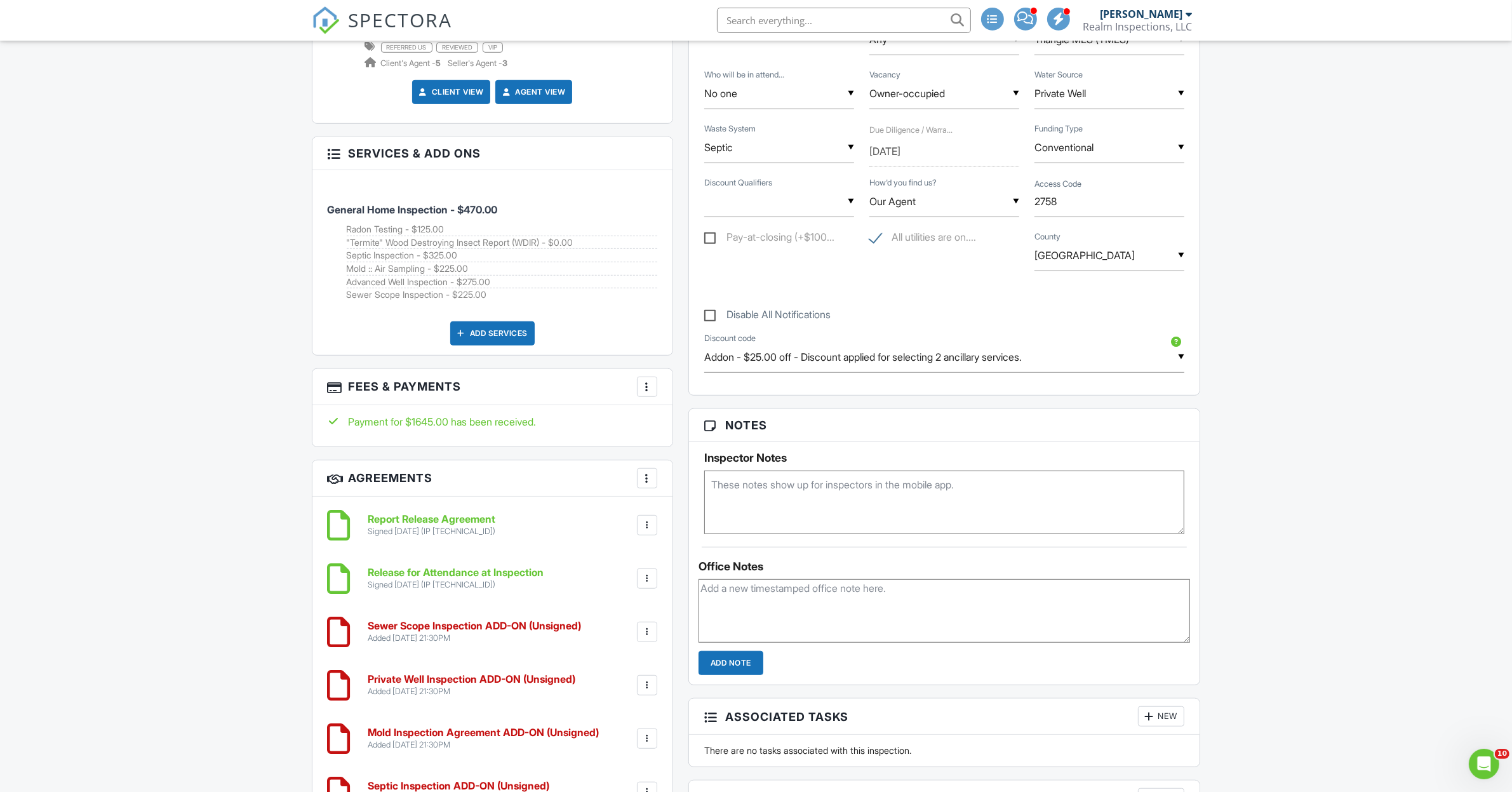
click at [1268, 424] on div "Dashboard Payments Payouts Calendar Templates Inspections Contacts Metrics Auto…" at bounding box center [756, 744] width 1512 height 3313
click at [1274, 358] on div "Dashboard Payments Payouts Calendar Templates Inspections Contacts Metrics Auto…" at bounding box center [756, 744] width 1512 height 3313
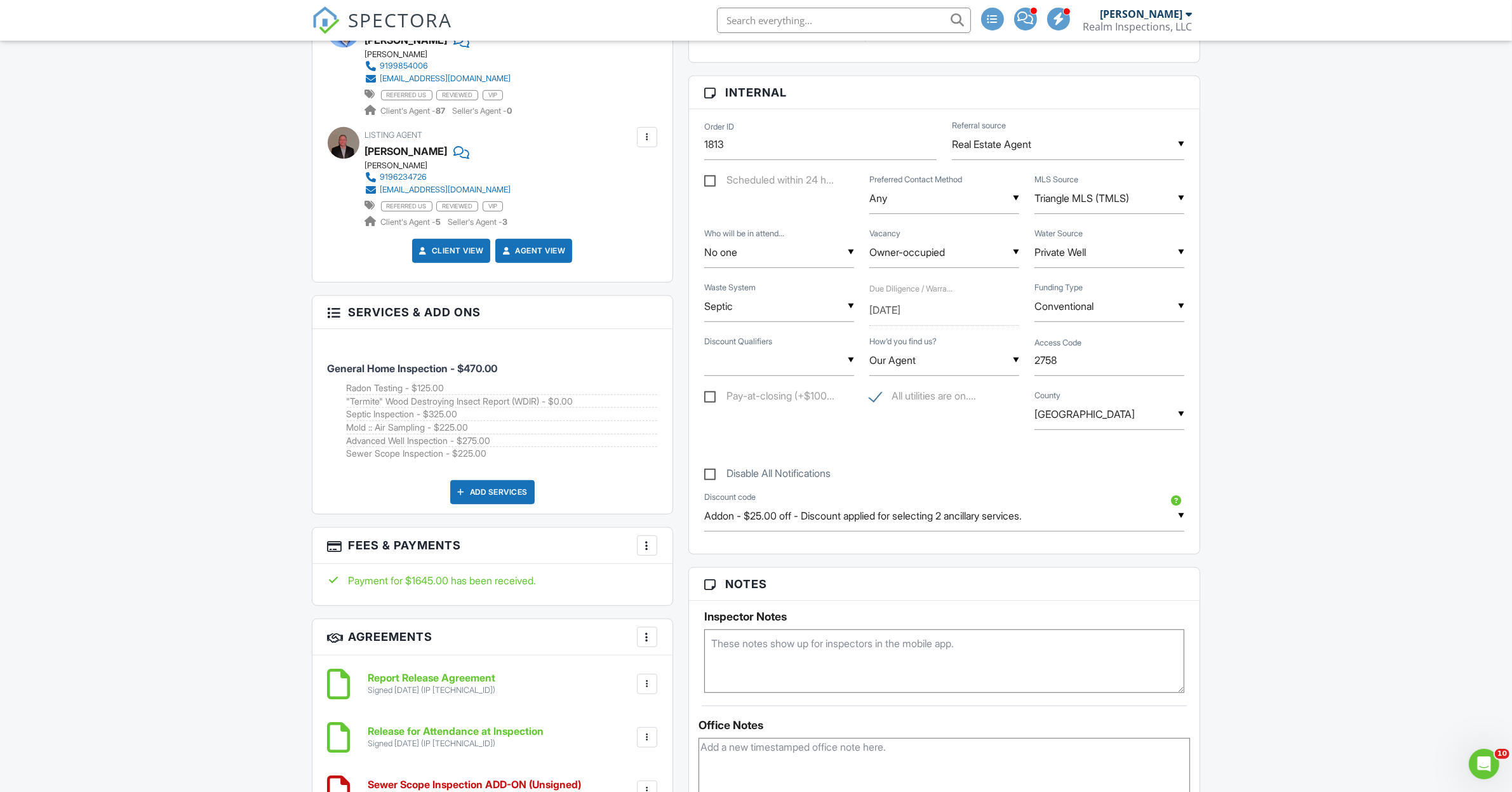
scroll to position [317, 0]
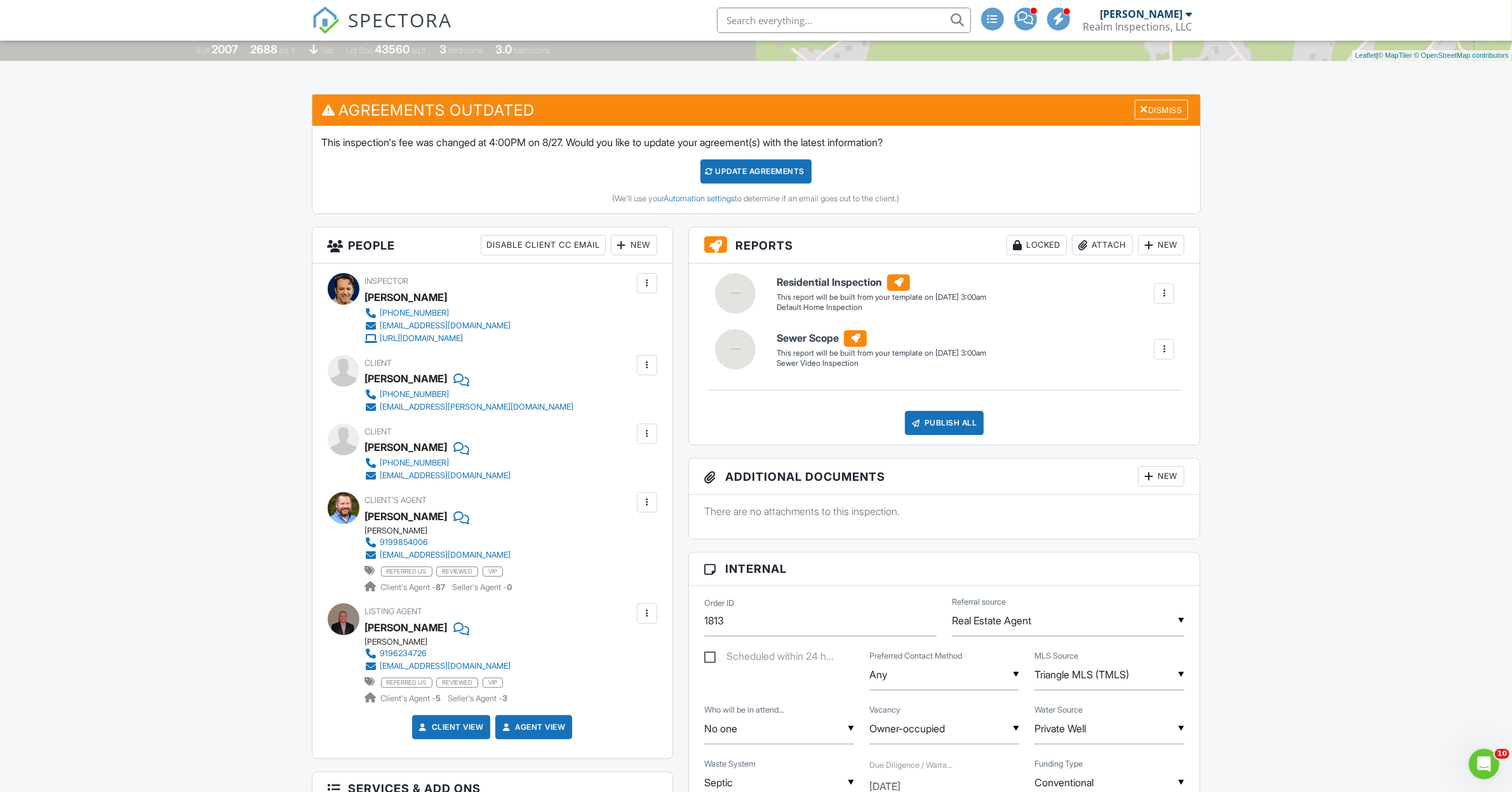
click at [757, 167] on div "Update Agreements" at bounding box center [756, 171] width 111 height 24
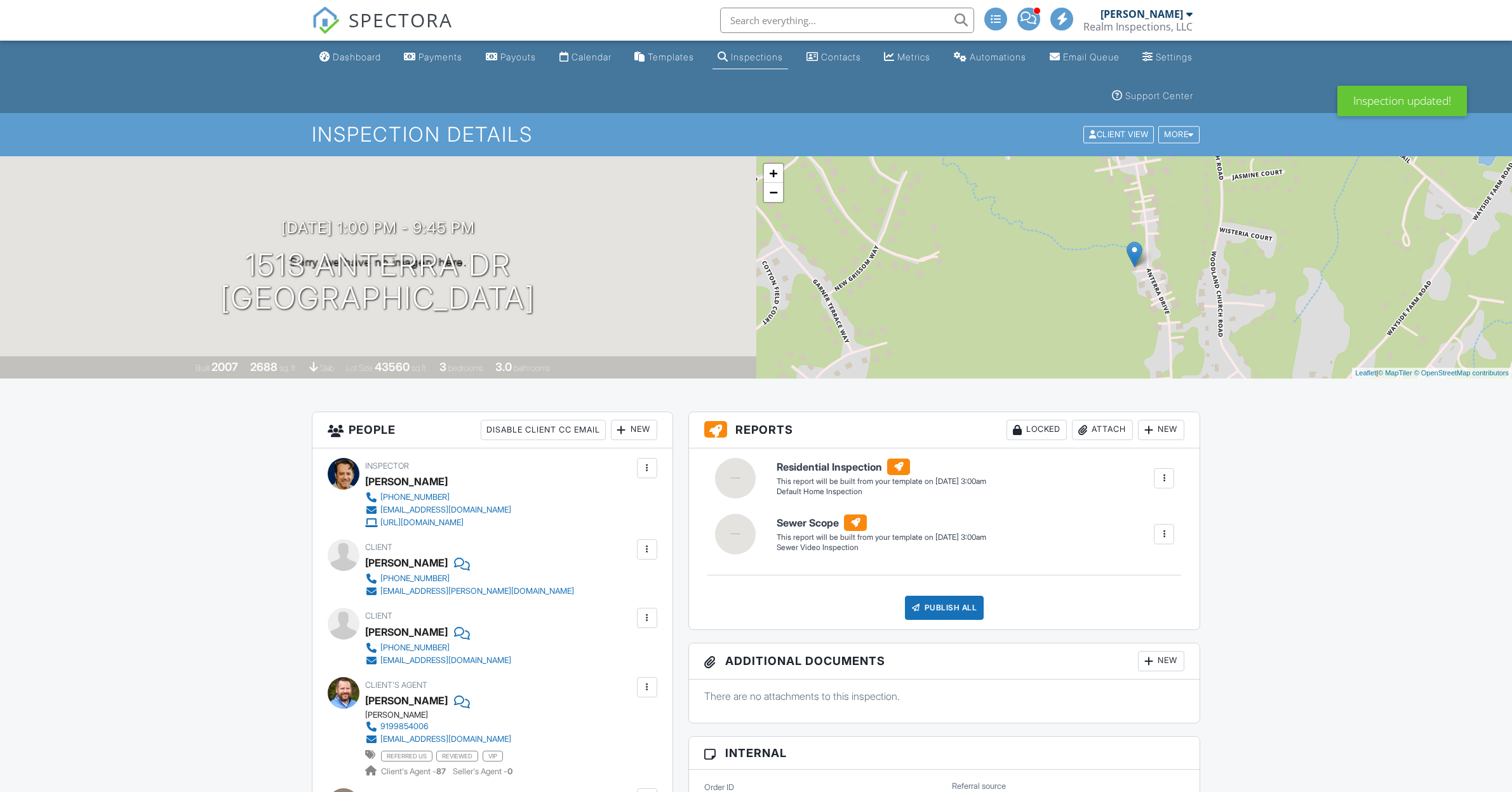
drag, startPoint x: 0, startPoint y: 0, endPoint x: 1397, endPoint y: 432, distance: 1462.3
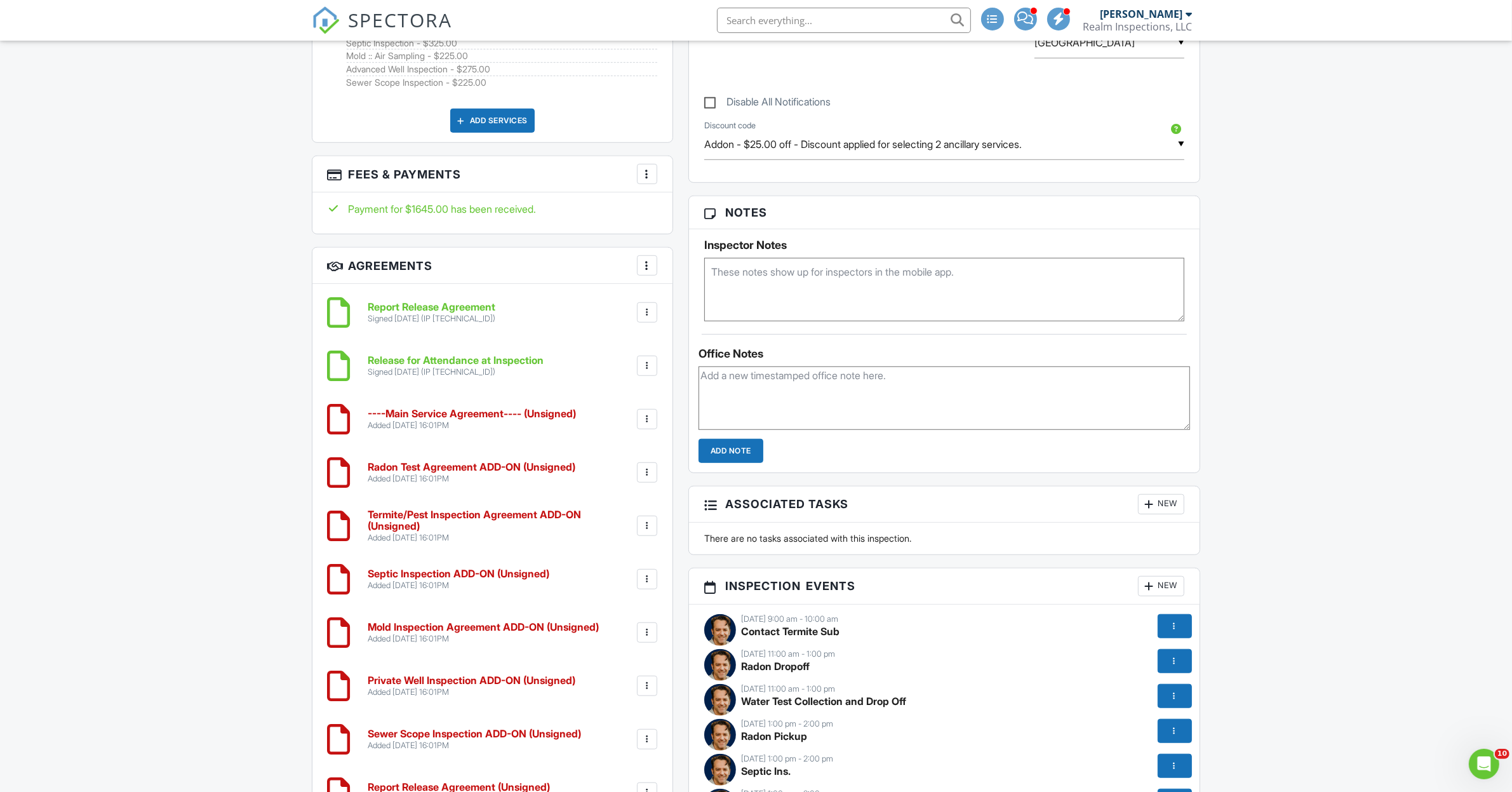
click at [1350, 495] on div "Dashboard Payments Payouts Calendar Templates Inspections Contacts Metrics Auto…" at bounding box center [756, 598] width 1512 height 3179
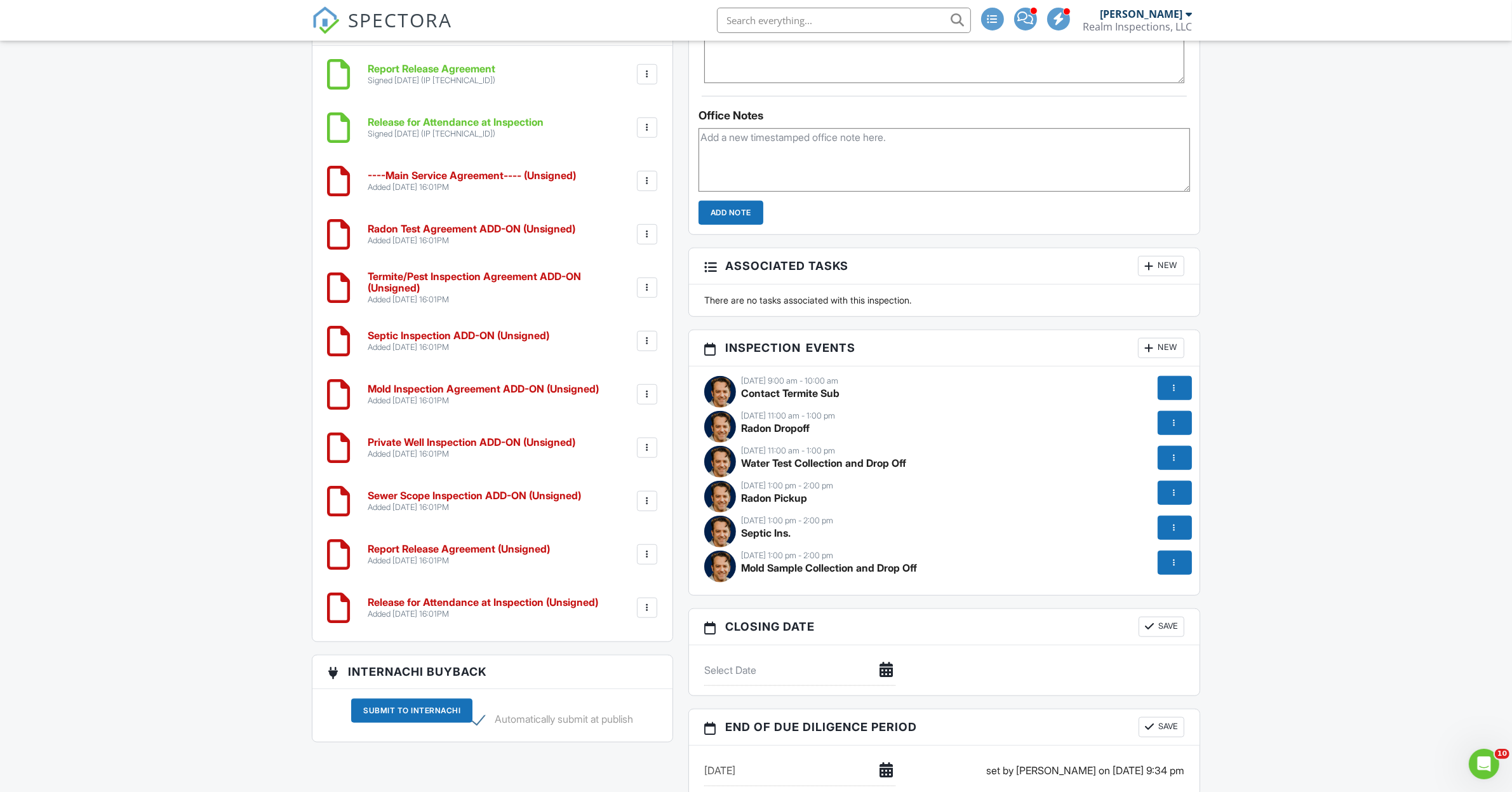
click at [652, 549] on div at bounding box center [647, 554] width 20 height 20
click at [607, 648] on li "Delete" at bounding box center [613, 653] width 73 height 32
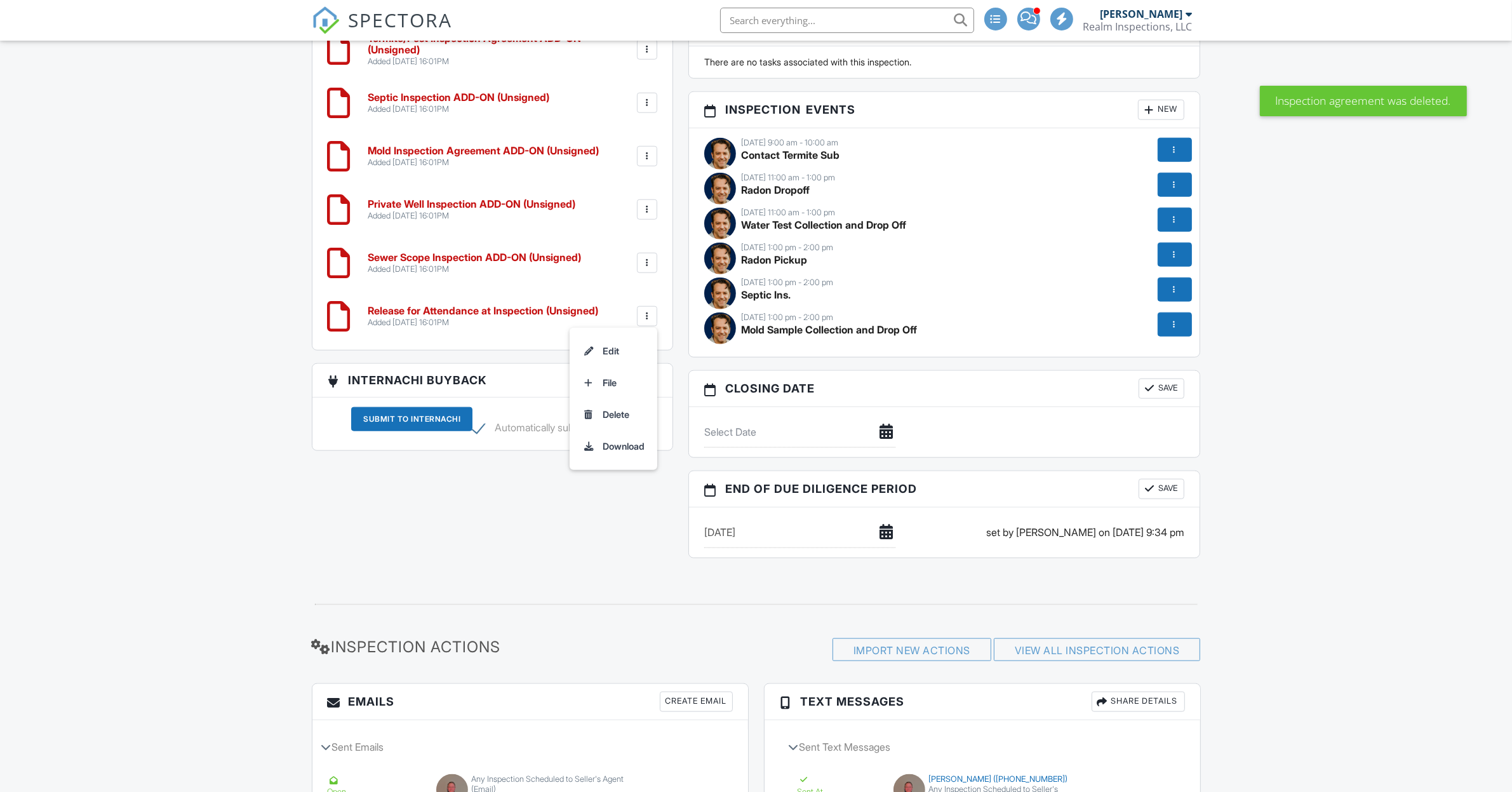
click at [617, 409] on li "Delete" at bounding box center [613, 414] width 73 height 32
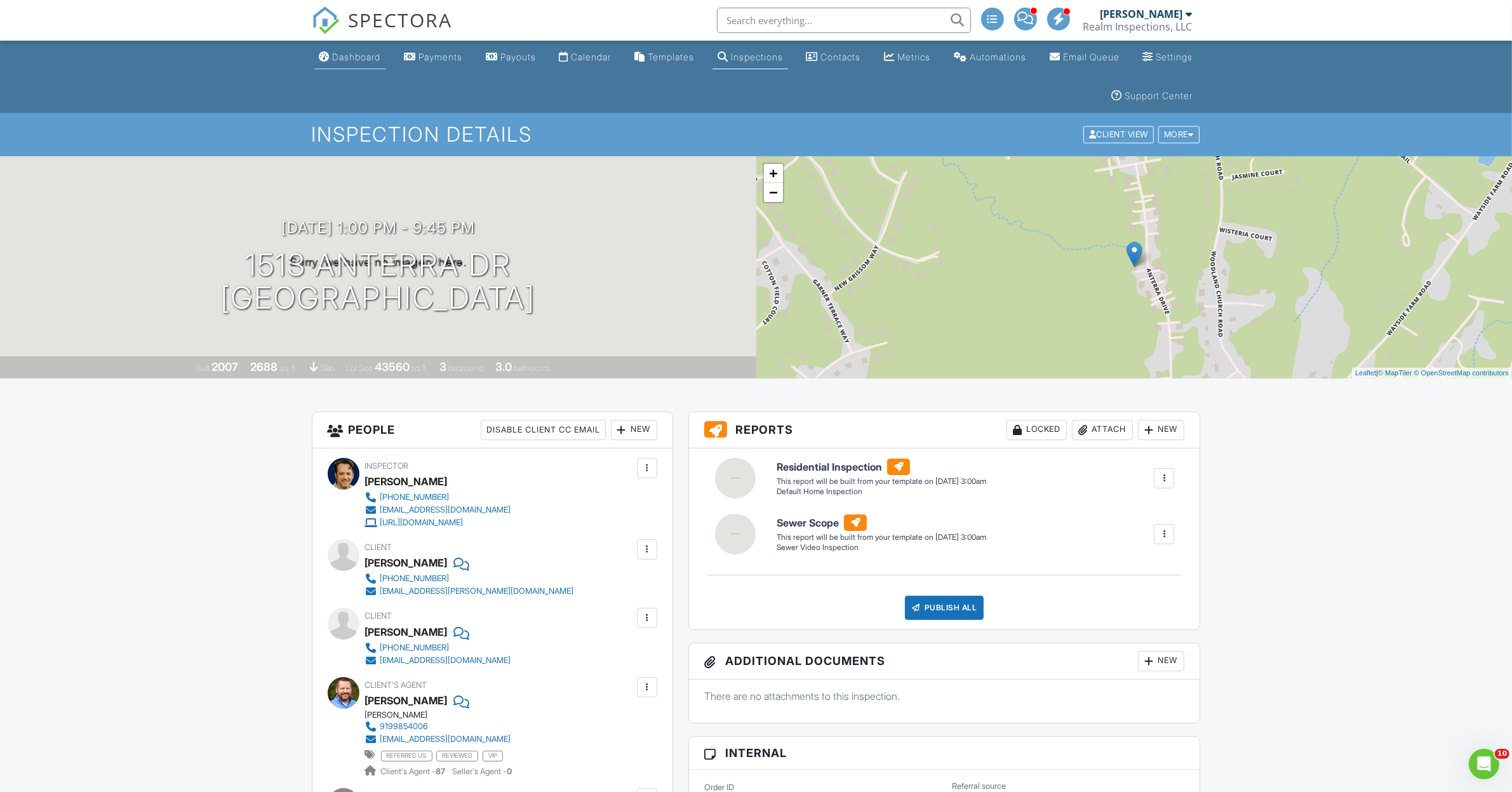
click at [366, 55] on div "Dashboard" at bounding box center [357, 57] width 48 height 11
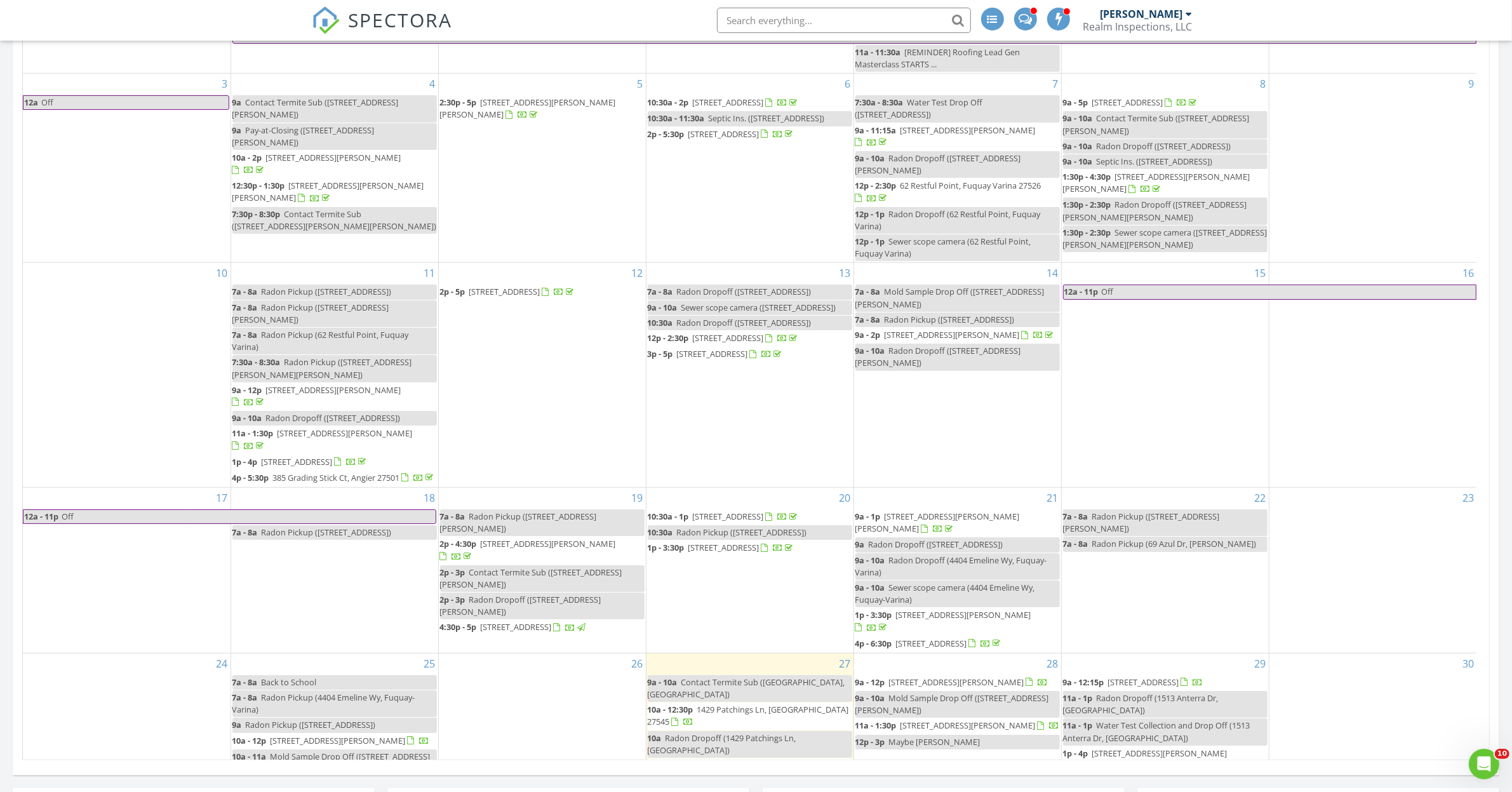
scroll to position [158, 0]
